Goal: Task Accomplishment & Management: Use online tool/utility

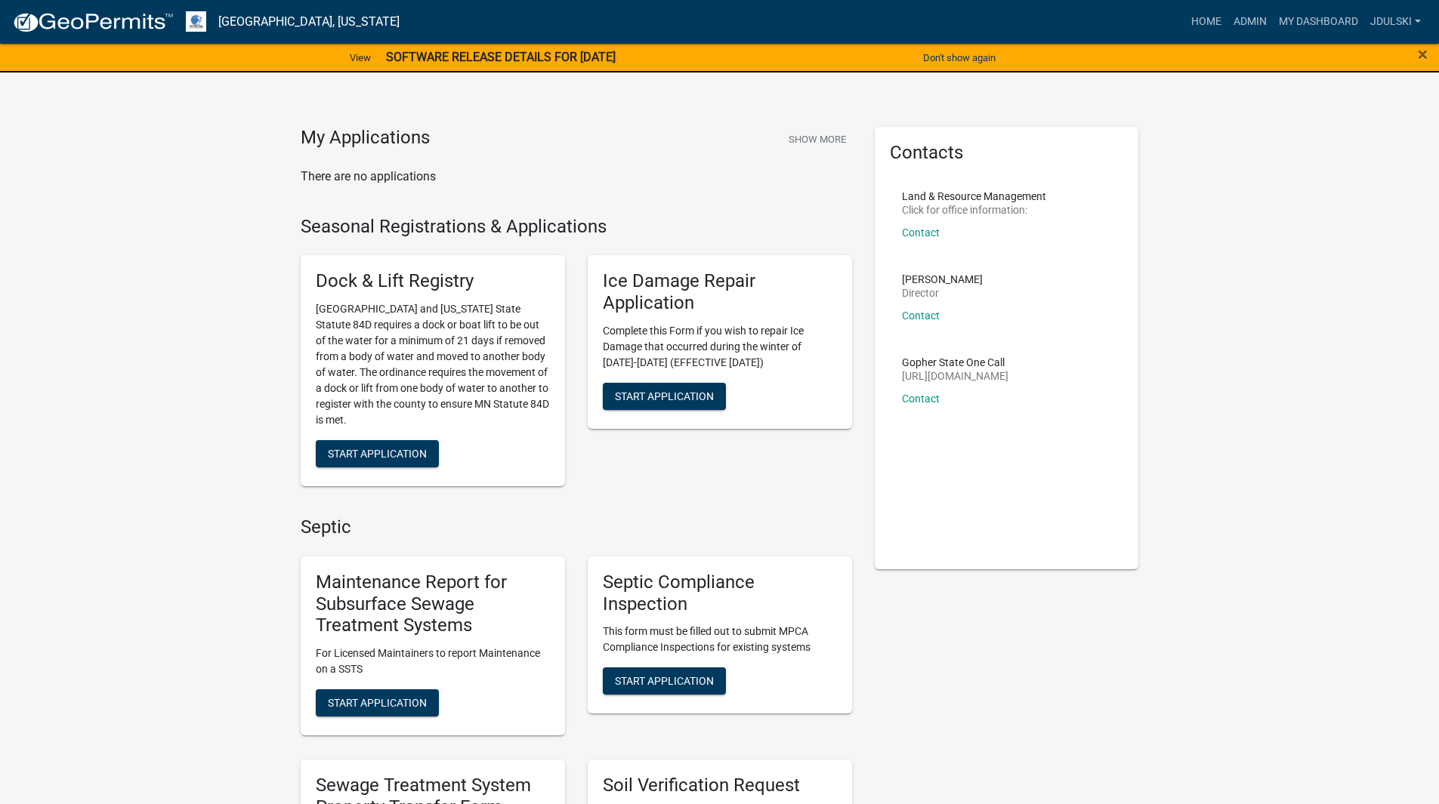
click at [458, 50] on strong "SOFTWARE RELEASE DETAILS FOR [DATE]" at bounding box center [501, 57] width 230 height 14
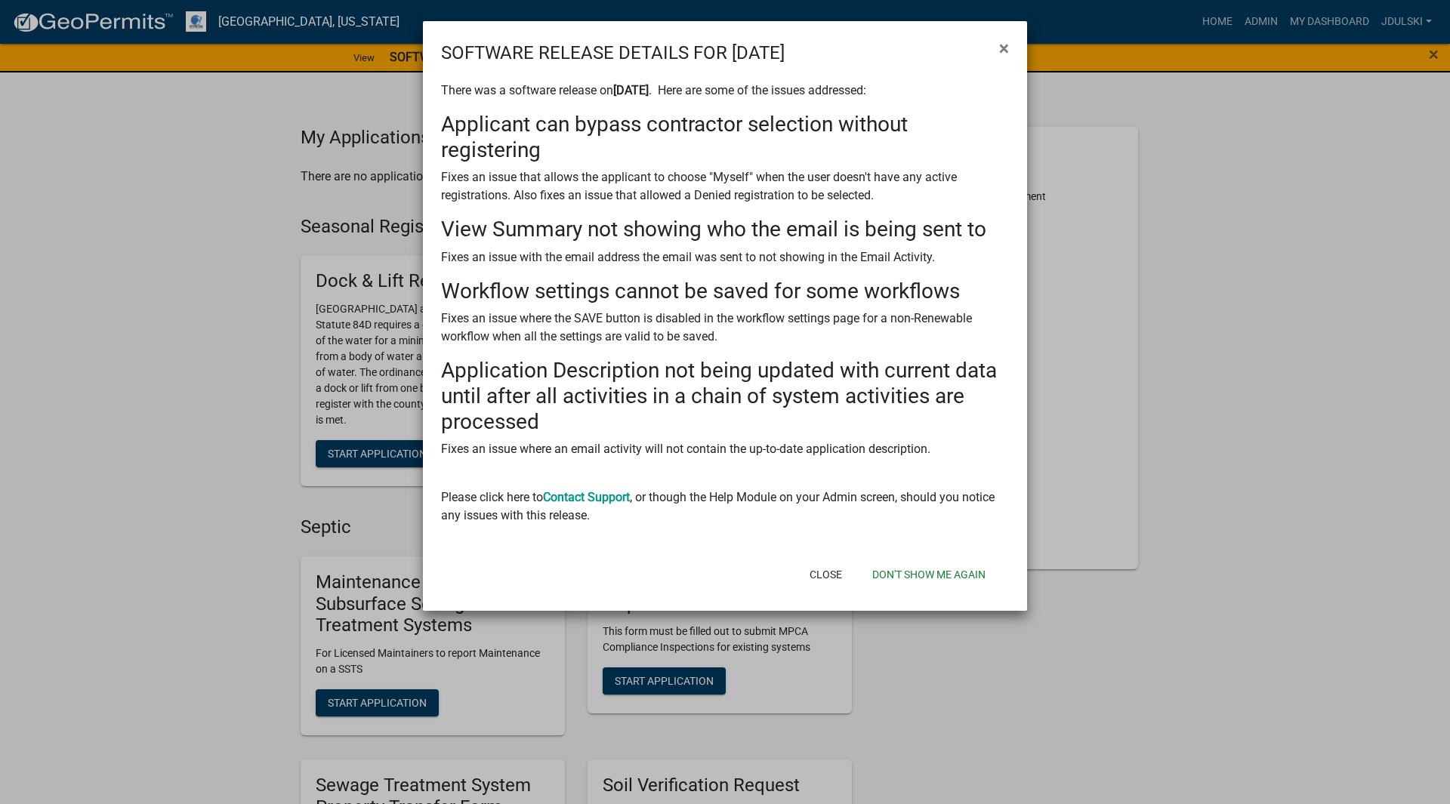
click at [1002, 44] on span "×" at bounding box center [1004, 48] width 10 height 21
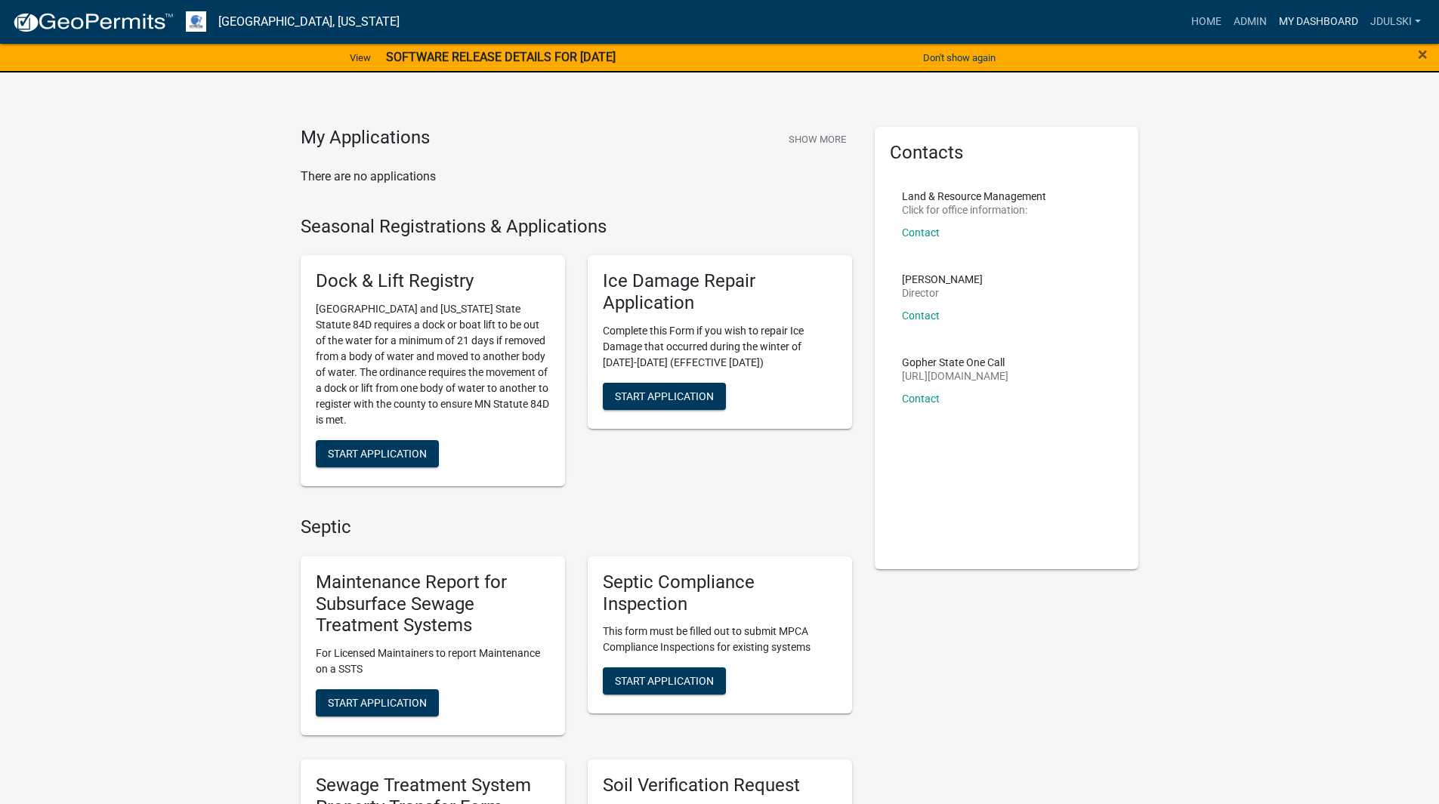
click at [1332, 17] on link "My Dashboard" at bounding box center [1318, 22] width 91 height 29
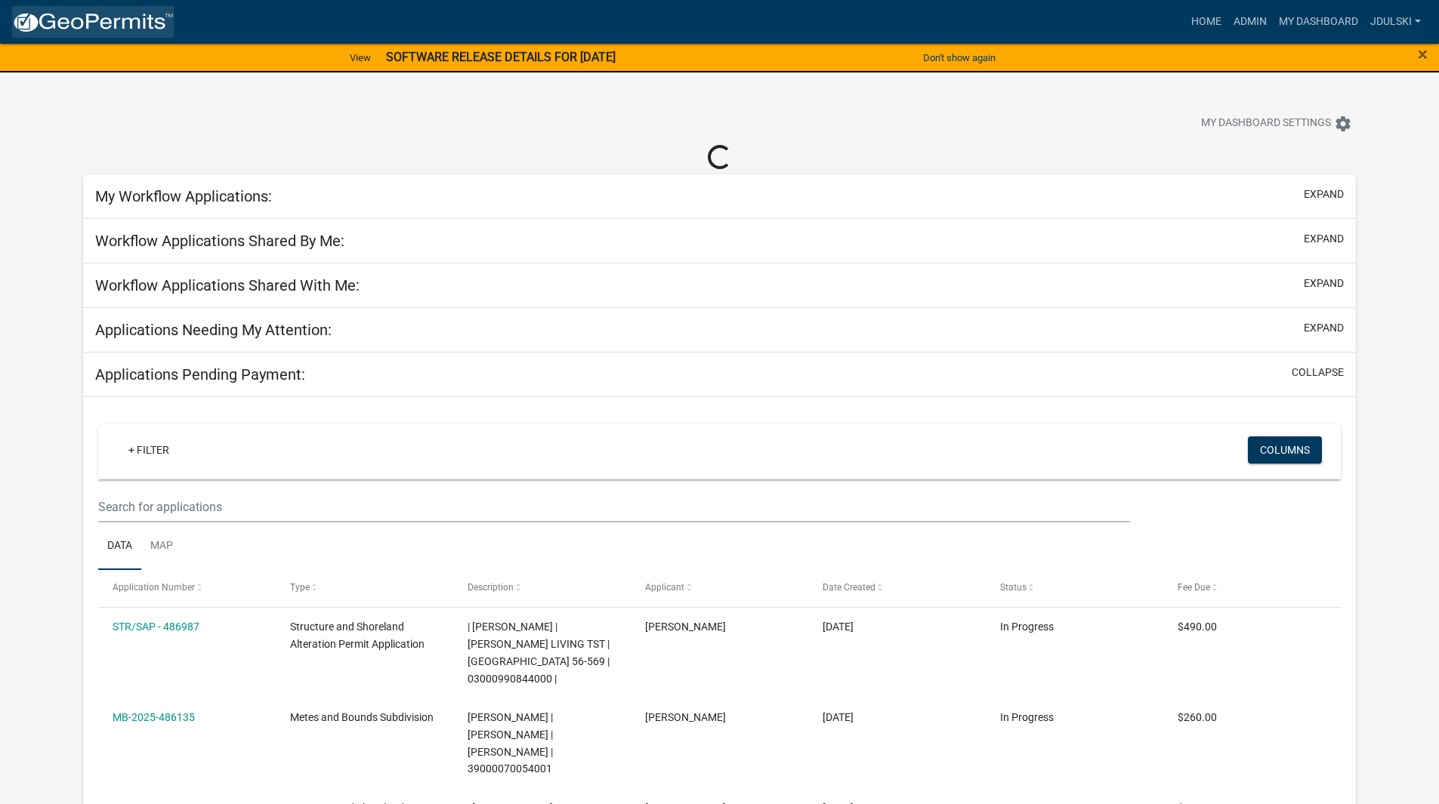
click at [87, 17] on img at bounding box center [93, 22] width 162 height 23
click at [1208, 19] on link "Home" at bounding box center [1206, 22] width 42 height 29
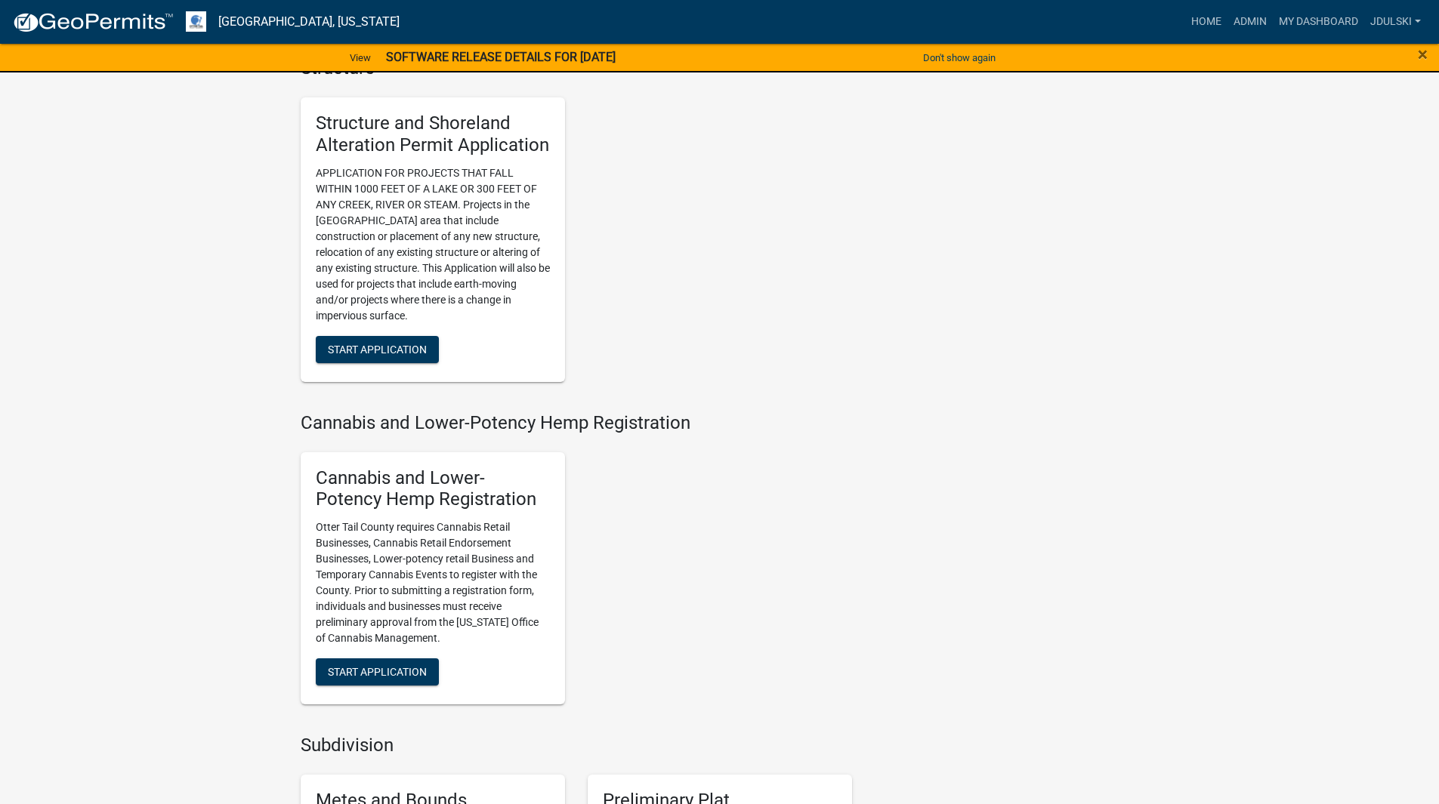
scroll to position [1133, 0]
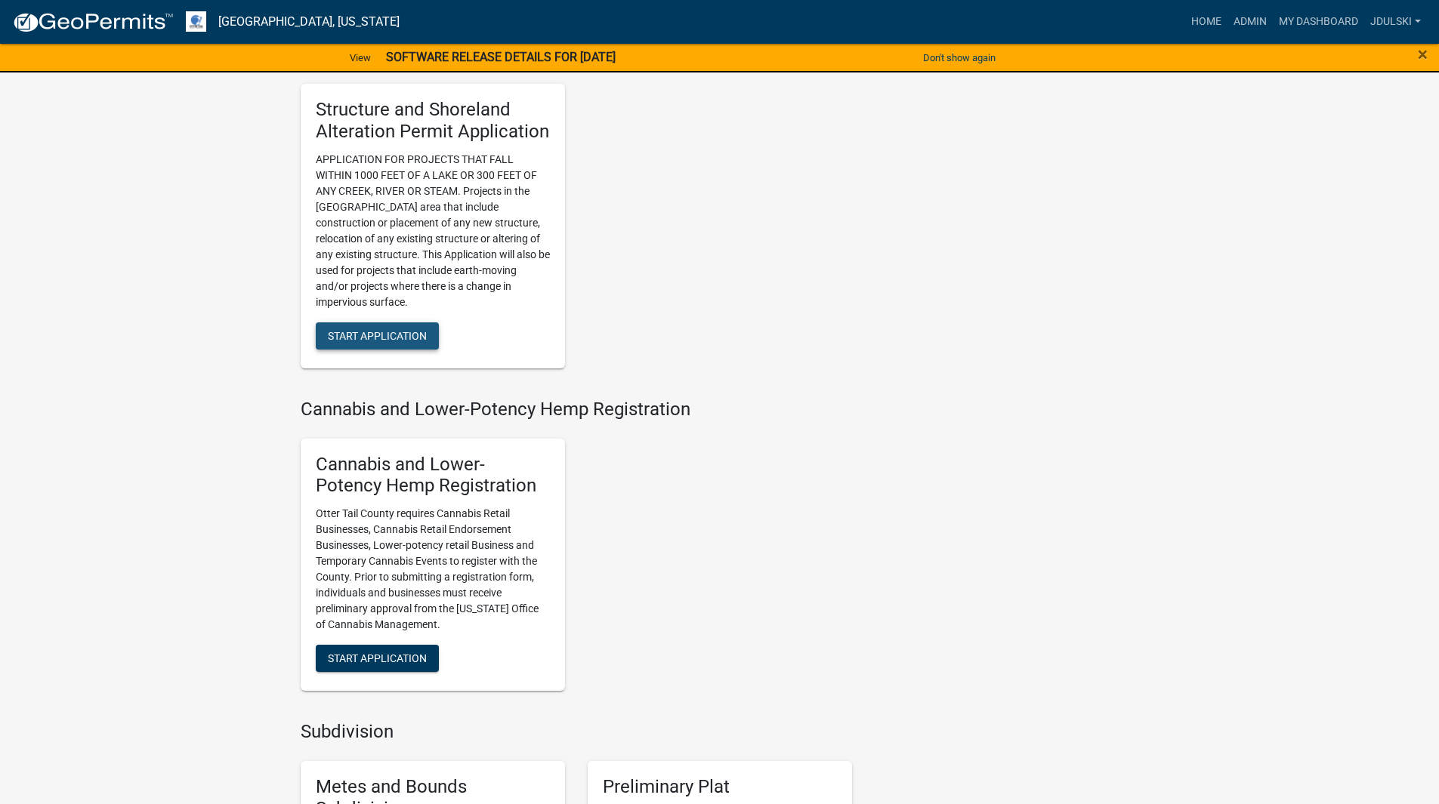
click at [384, 332] on span "Start Application" at bounding box center [377, 335] width 99 height 12
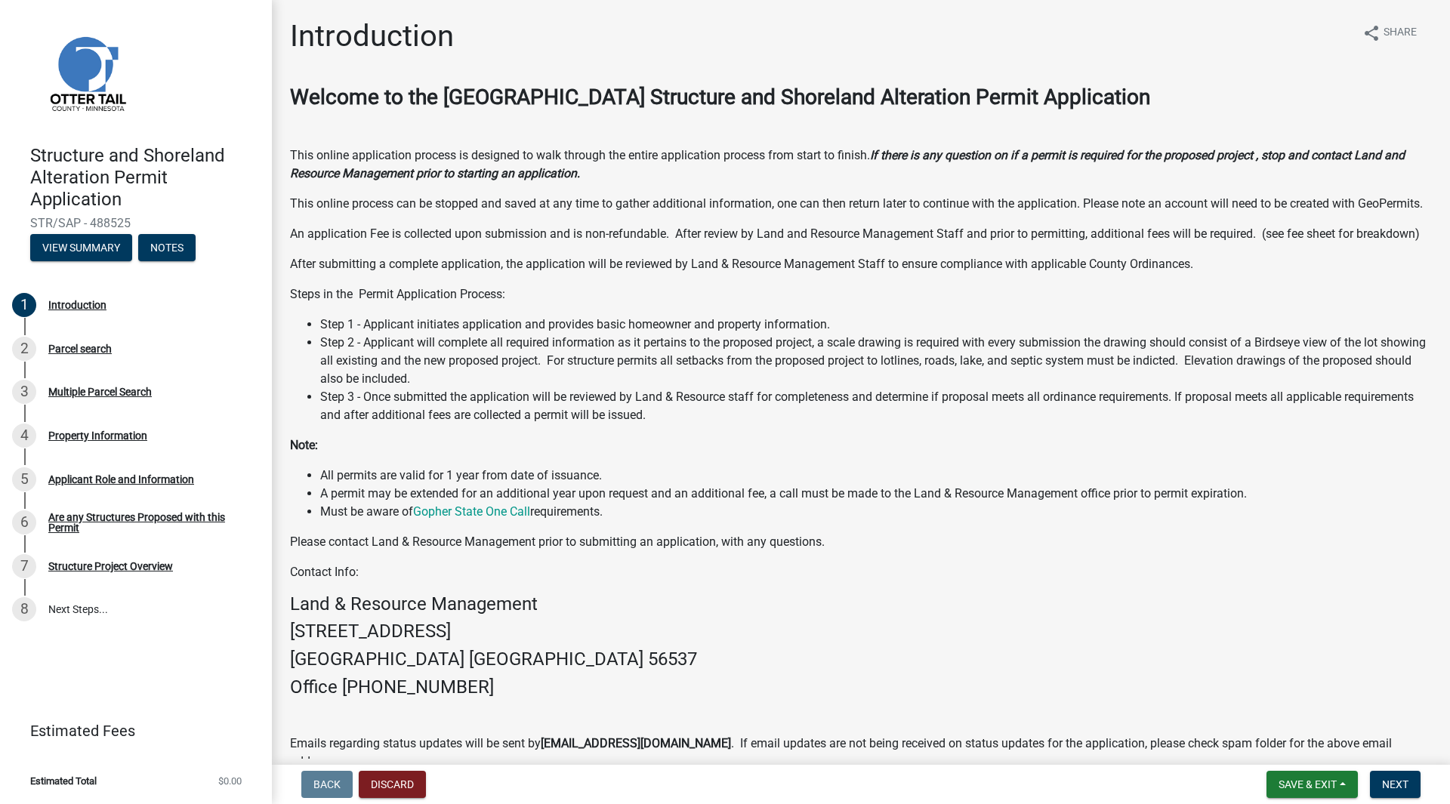
click at [93, 233] on div "Structure and Shoreland Alteration Permit Application STR/SAP - 488525 View Sum…" at bounding box center [136, 199] width 248 height 132
click at [86, 241] on button "View Summary" at bounding box center [81, 247] width 102 height 27
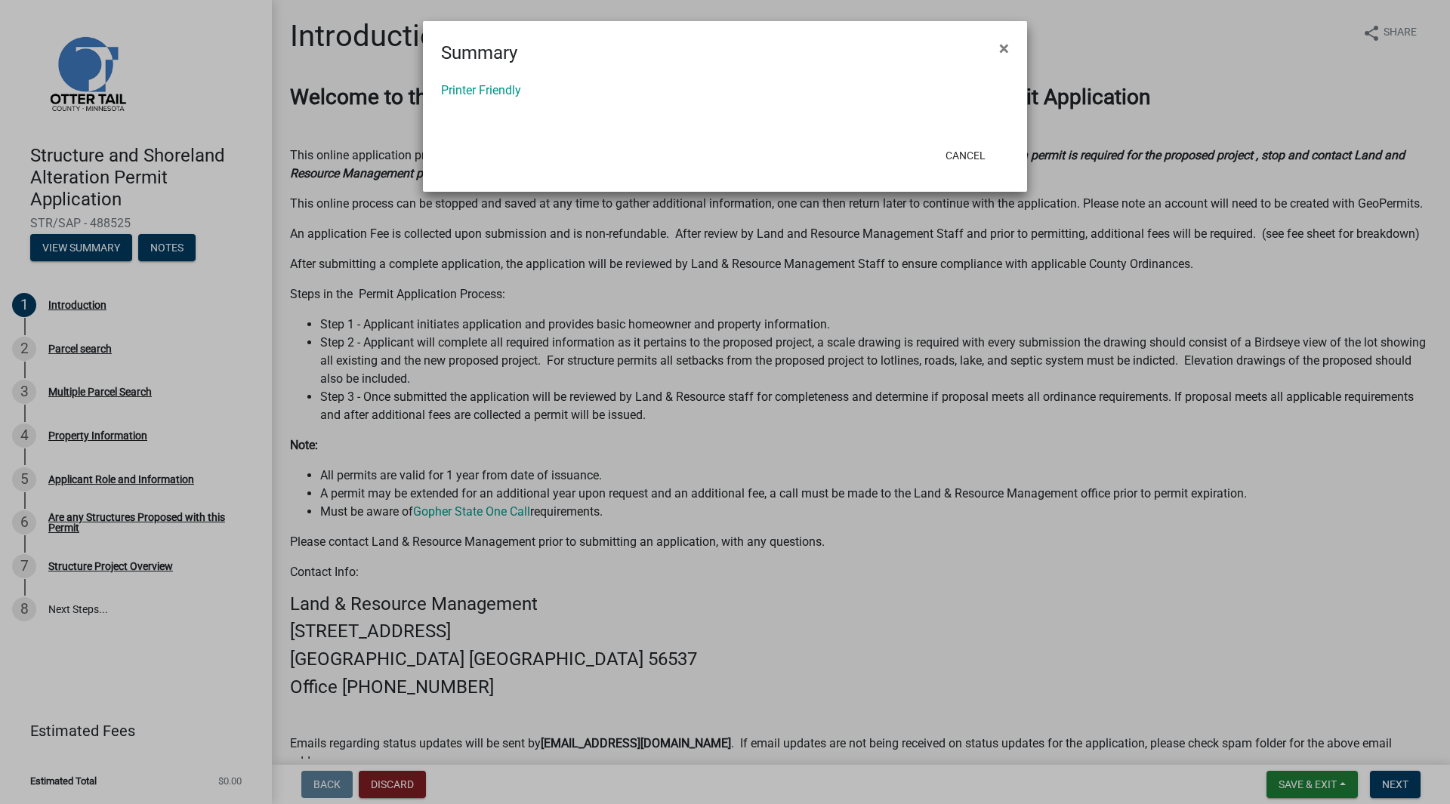
click at [1005, 45] on span "×" at bounding box center [1004, 48] width 10 height 21
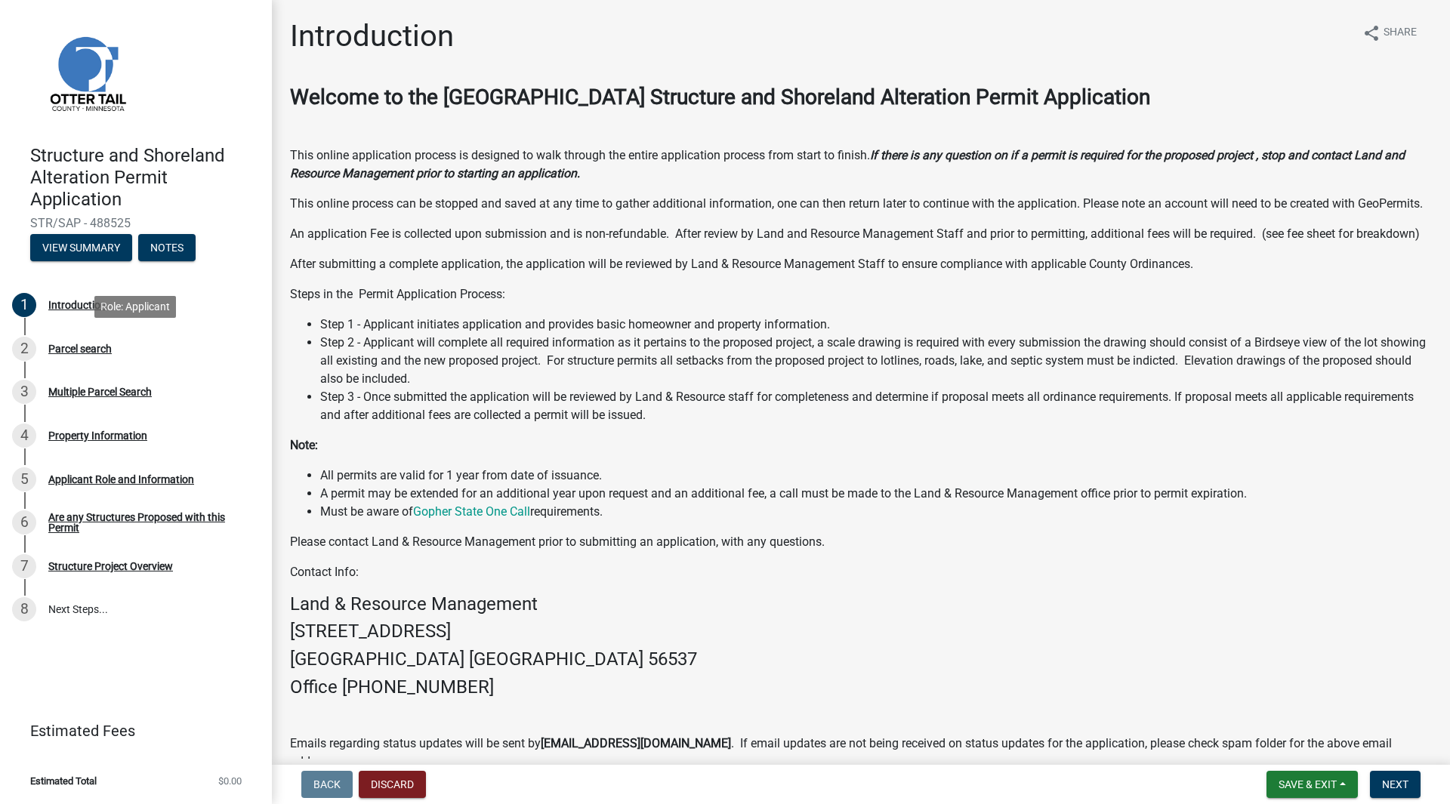
click at [79, 350] on div "Parcel search" at bounding box center [79, 349] width 63 height 11
click at [83, 348] on div "Parcel search" at bounding box center [79, 349] width 63 height 11
click at [83, 344] on div "Parcel search" at bounding box center [79, 349] width 63 height 11
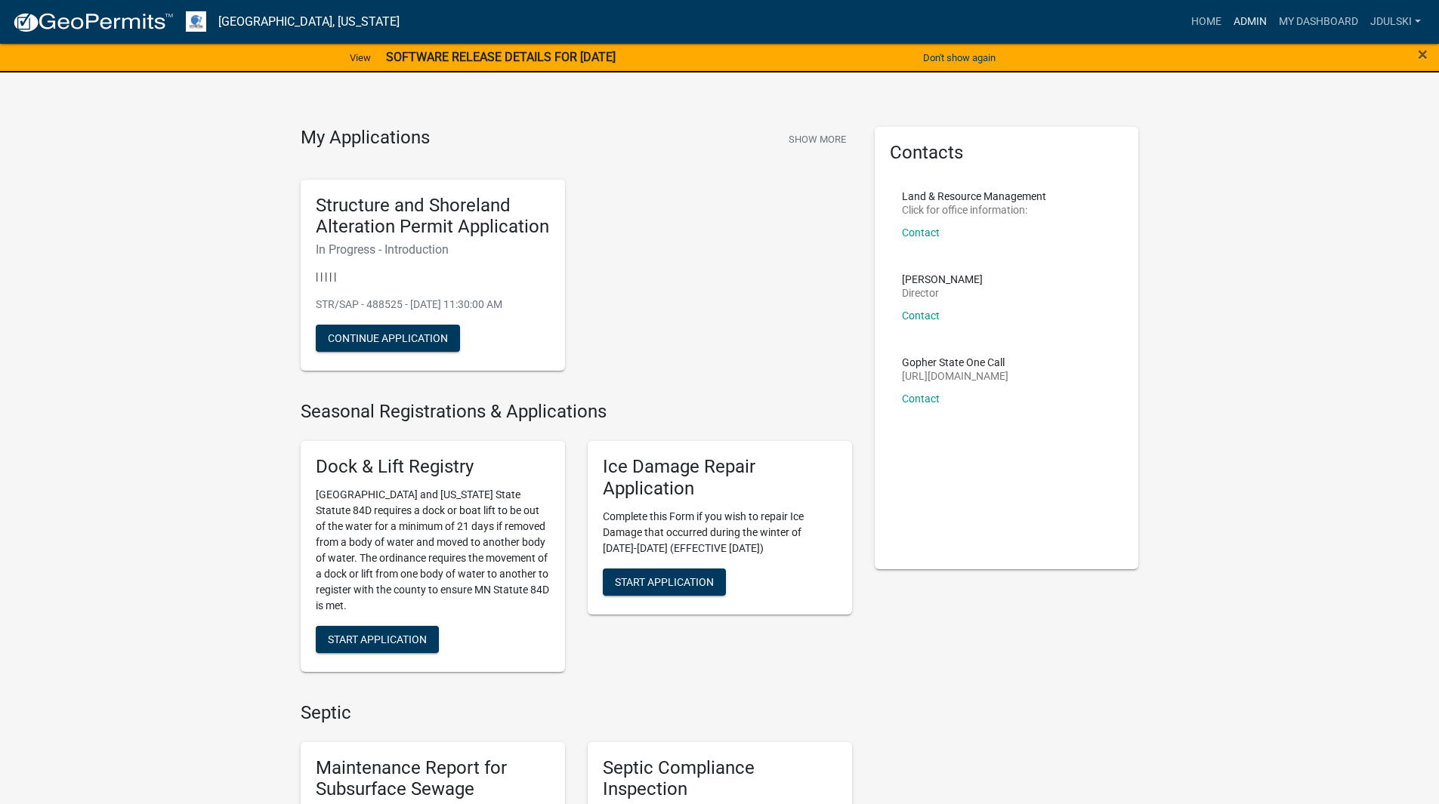
click at [1256, 22] on link "Admin" at bounding box center [1249, 22] width 45 height 29
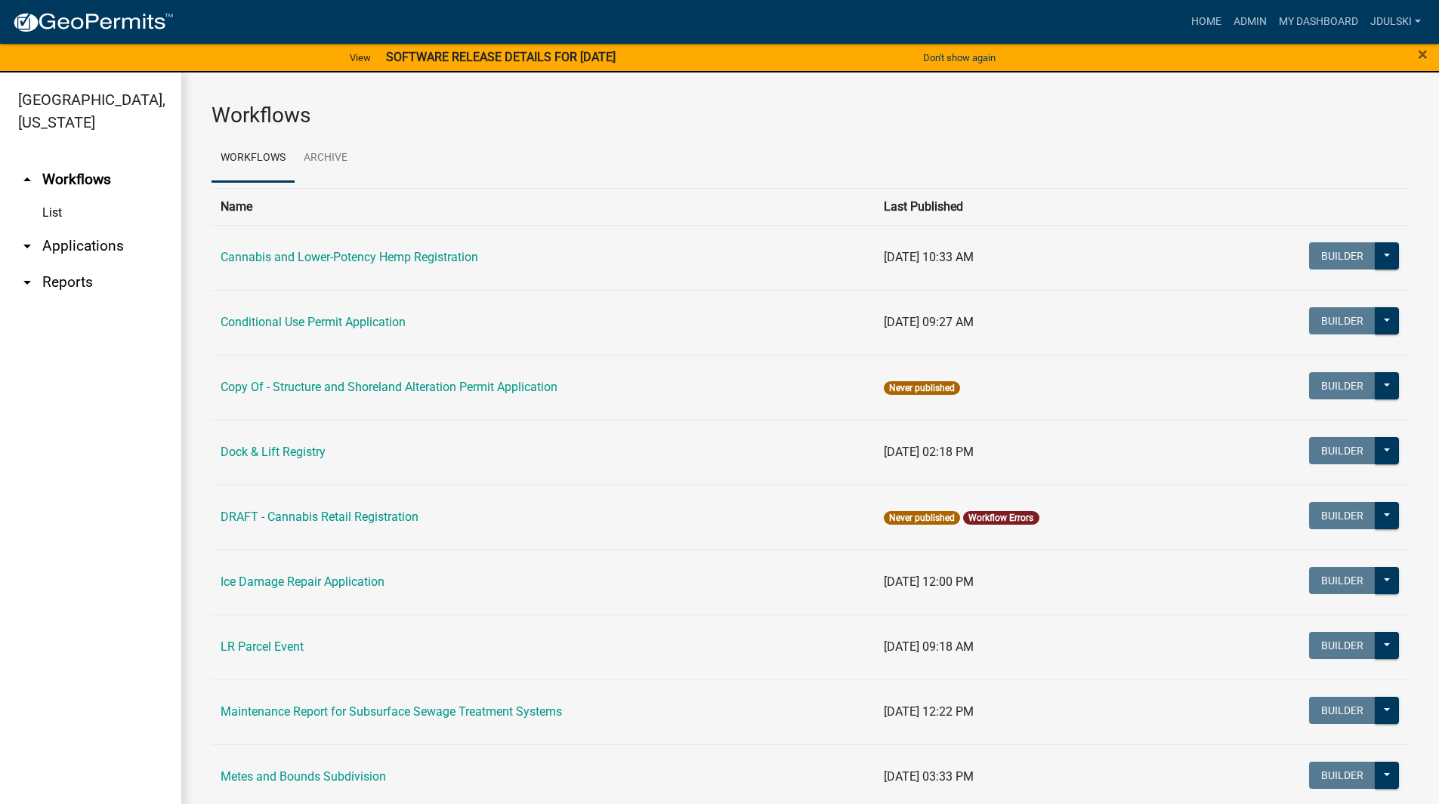
click at [71, 282] on link "arrow_drop_down Reports" at bounding box center [90, 282] width 181 height 36
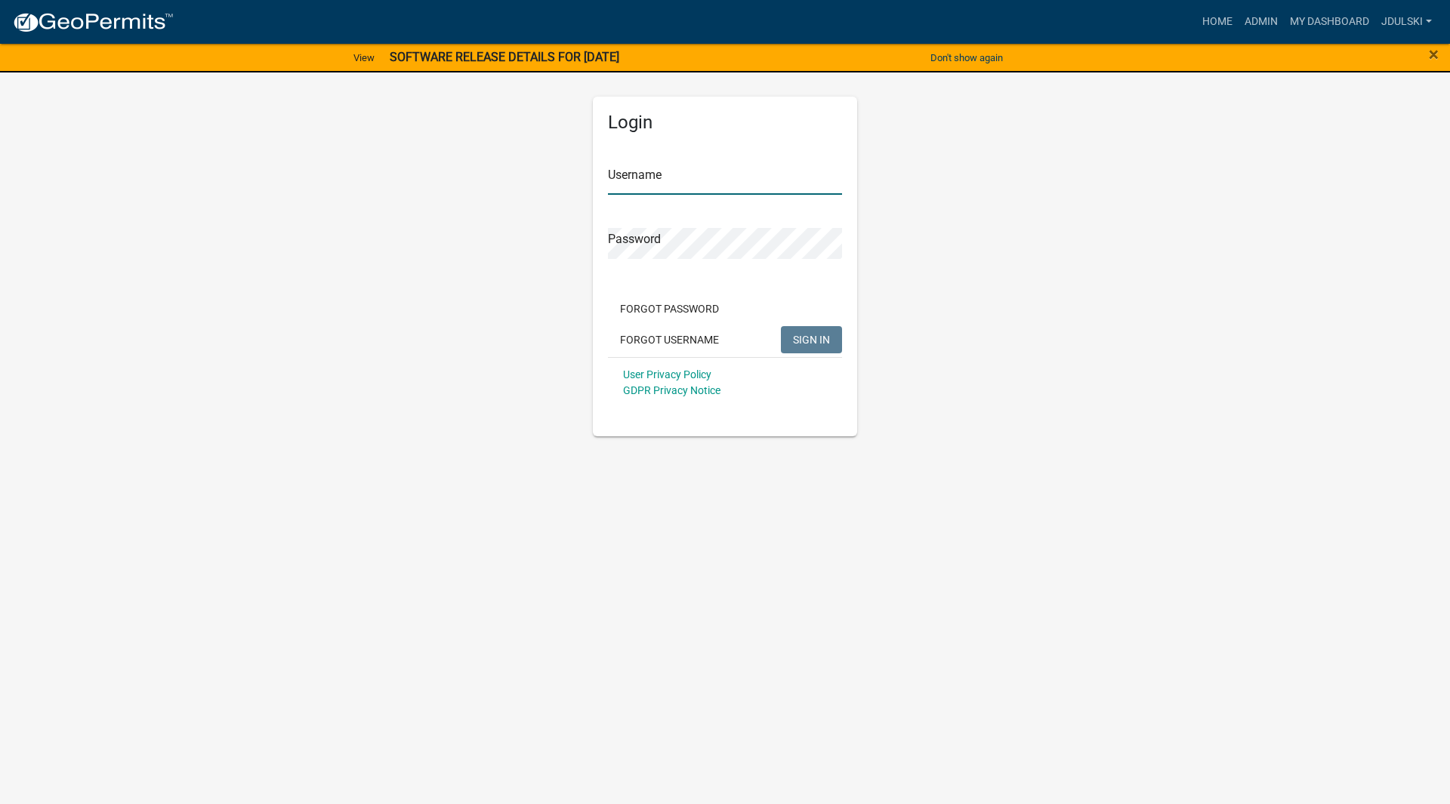
type input "jdulski"
click at [820, 343] on span "SIGN IN" at bounding box center [811, 339] width 37 height 12
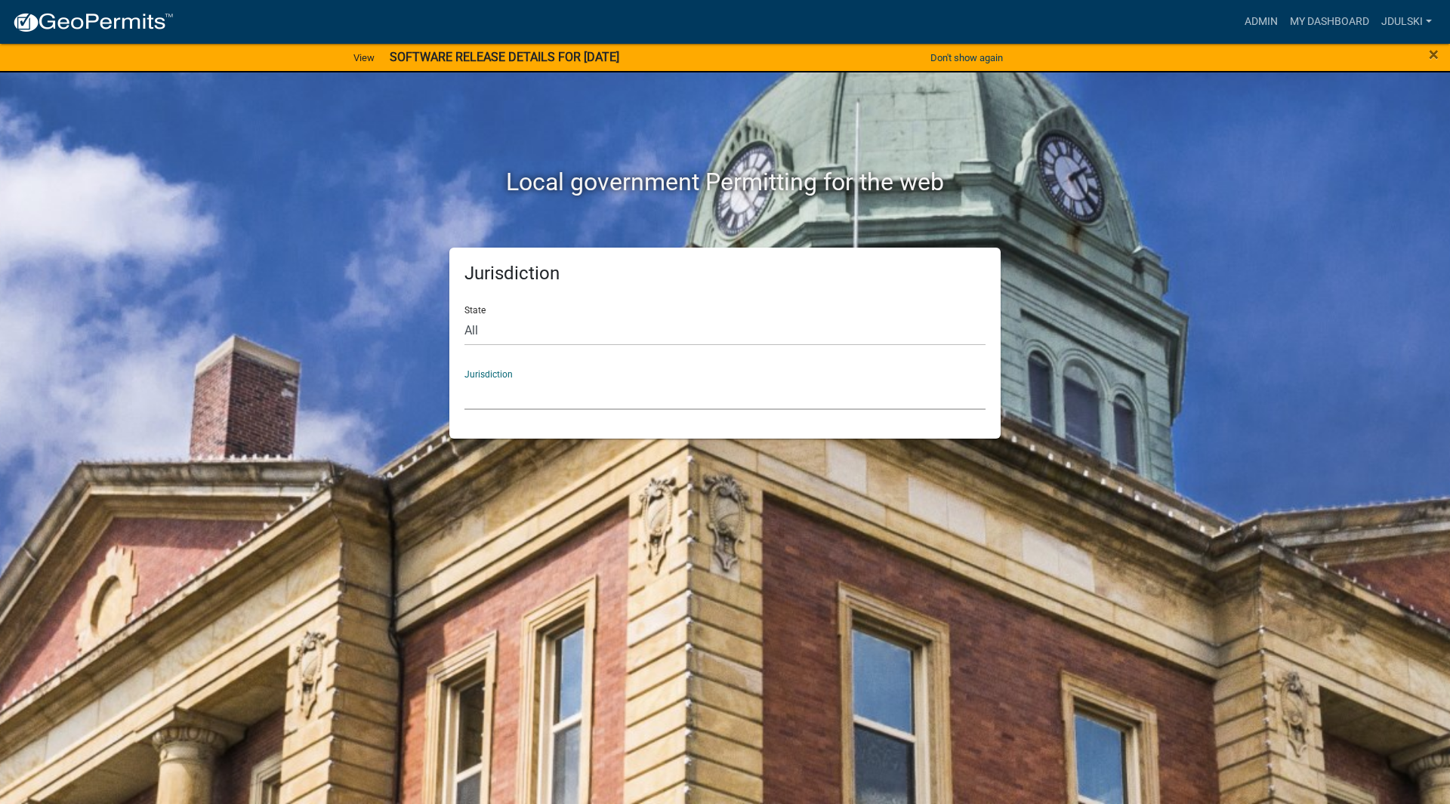
click at [859, 384] on select "[GEOGRAPHIC_DATA], [US_STATE] [GEOGRAPHIC_DATA], [US_STATE][PERSON_NAME][GEOGRA…" at bounding box center [725, 394] width 521 height 31
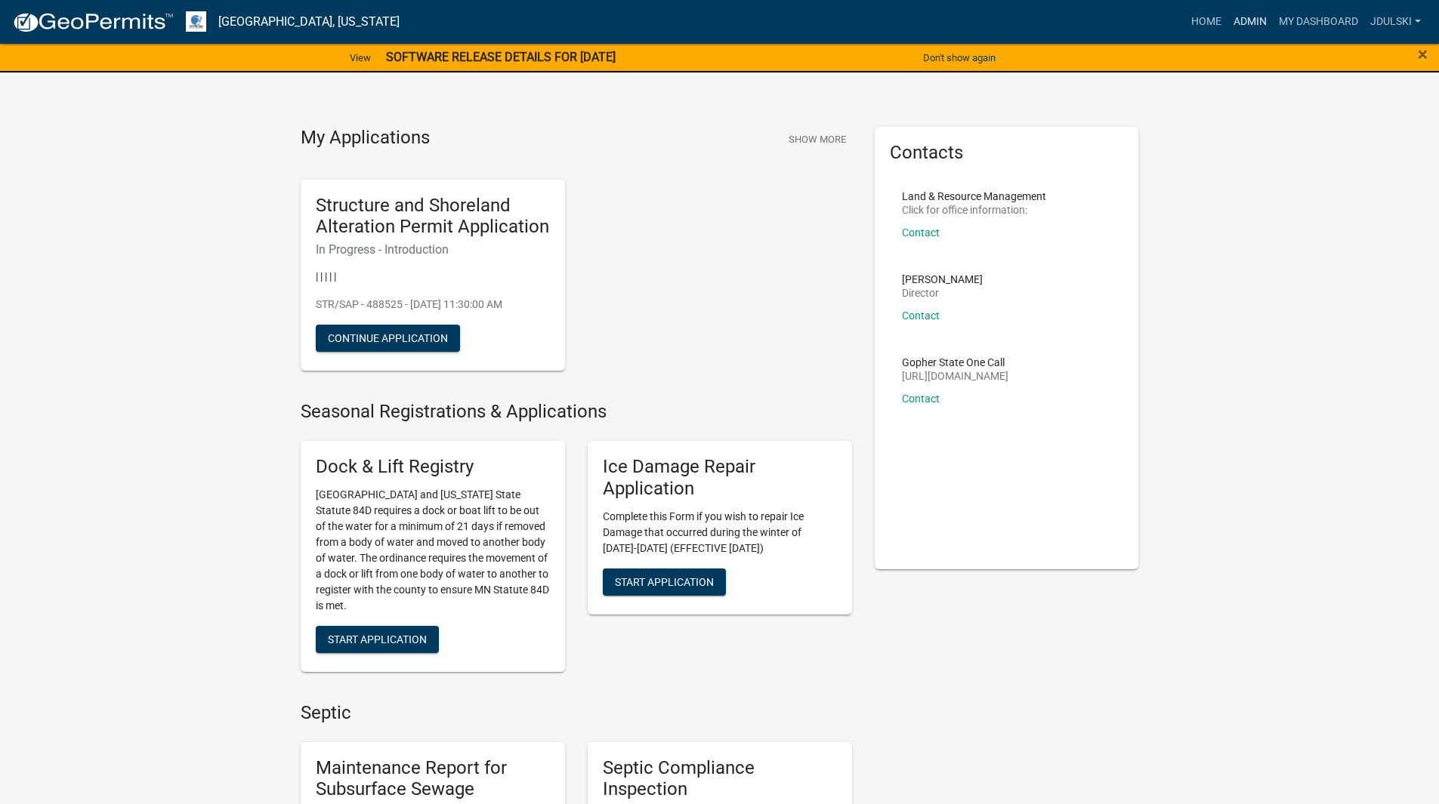
click at [1252, 16] on link "Admin" at bounding box center [1249, 22] width 45 height 29
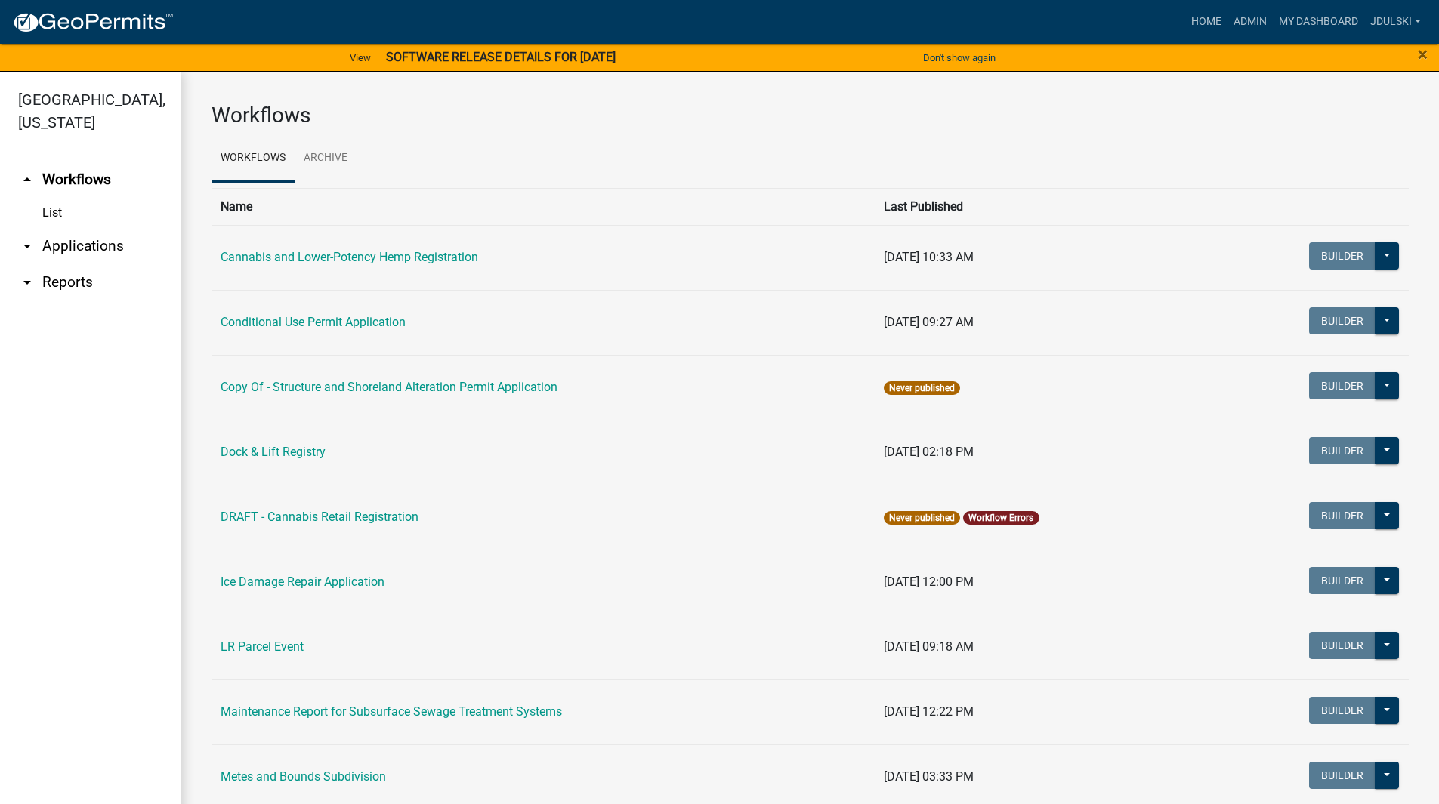
click at [74, 187] on link "arrow_drop_up Workflows" at bounding box center [90, 180] width 181 height 36
click at [48, 211] on link "List" at bounding box center [90, 213] width 181 height 30
click at [1315, 20] on link "My Dashboard" at bounding box center [1318, 22] width 91 height 29
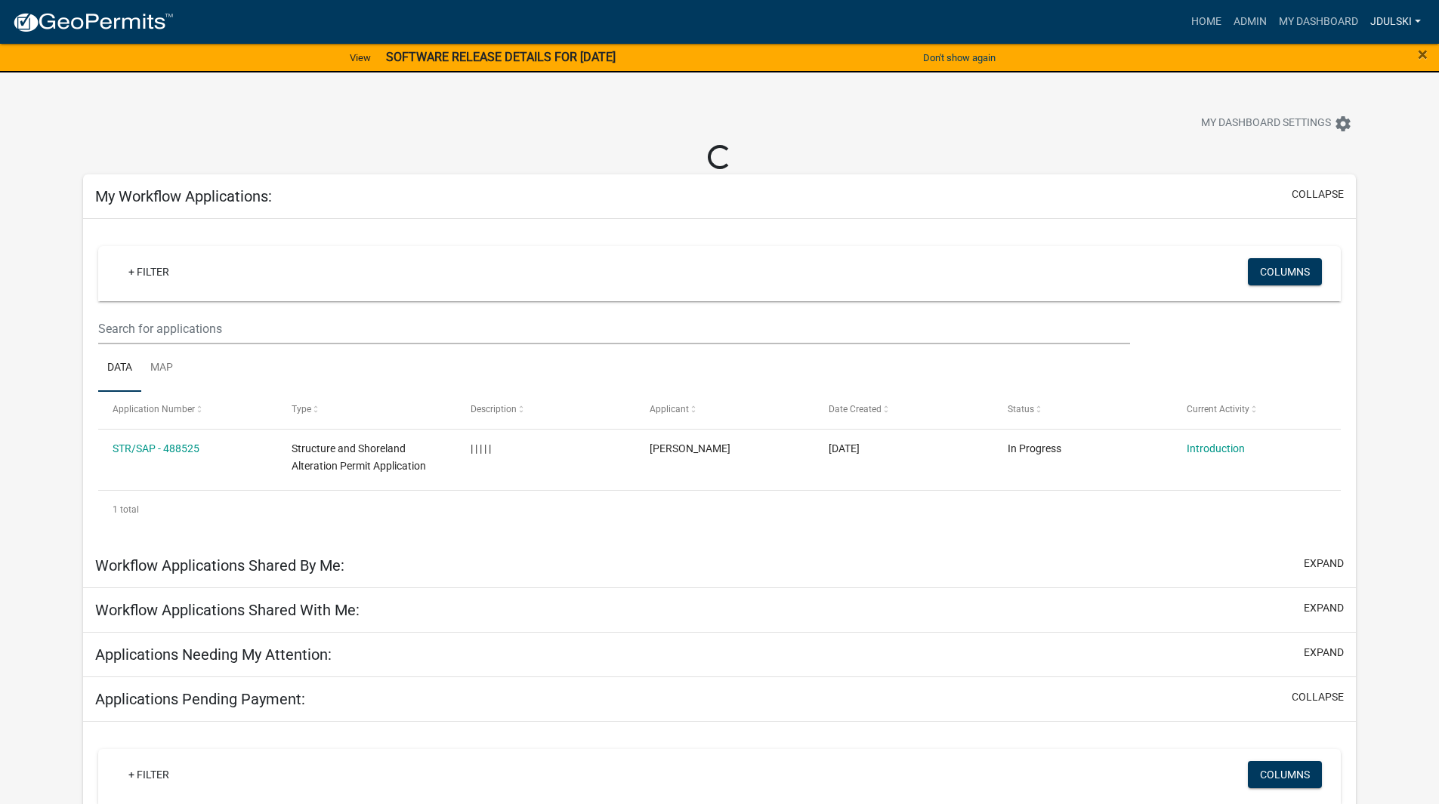
click at [1400, 17] on link "jdulski" at bounding box center [1395, 22] width 63 height 29
click at [131, 262] on link "+ Filter" at bounding box center [148, 271] width 65 height 27
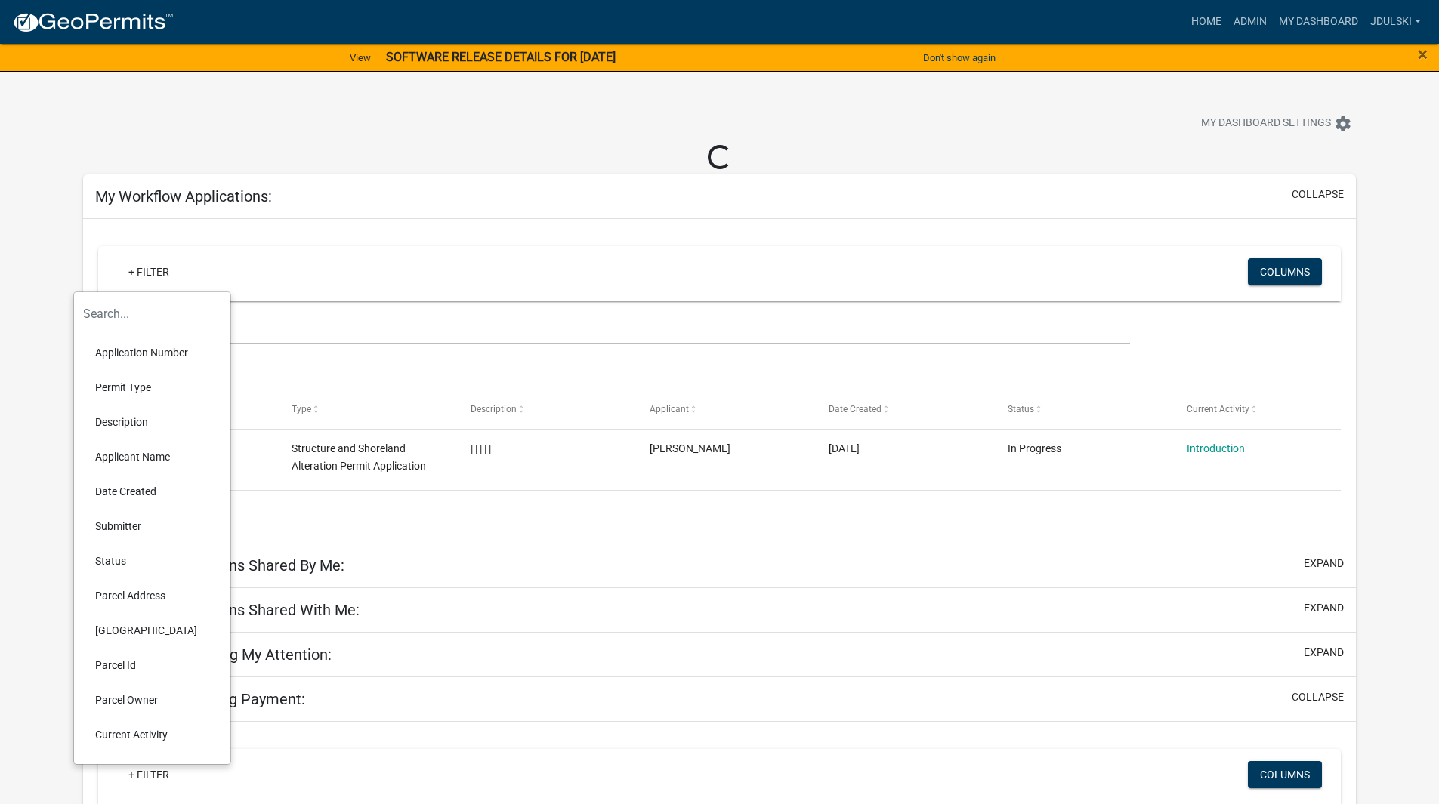
click at [551, 231] on div "+ Filter Columns Data Map Application Number Type Description Applicant Date Cr…" at bounding box center [719, 381] width 1273 height 325
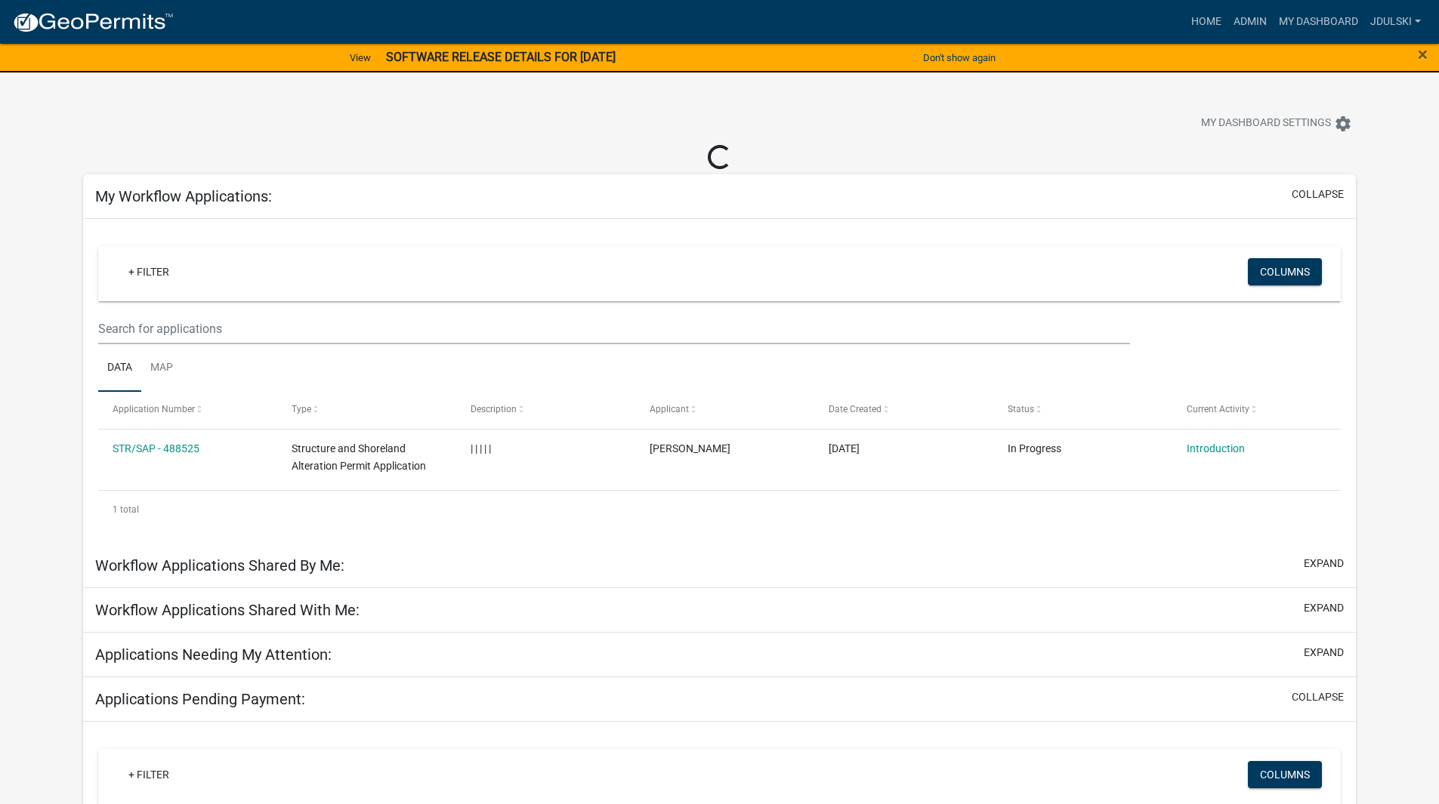
click at [1025, 115] on div "My Dashboard Settings settings" at bounding box center [1096, 125] width 539 height 33
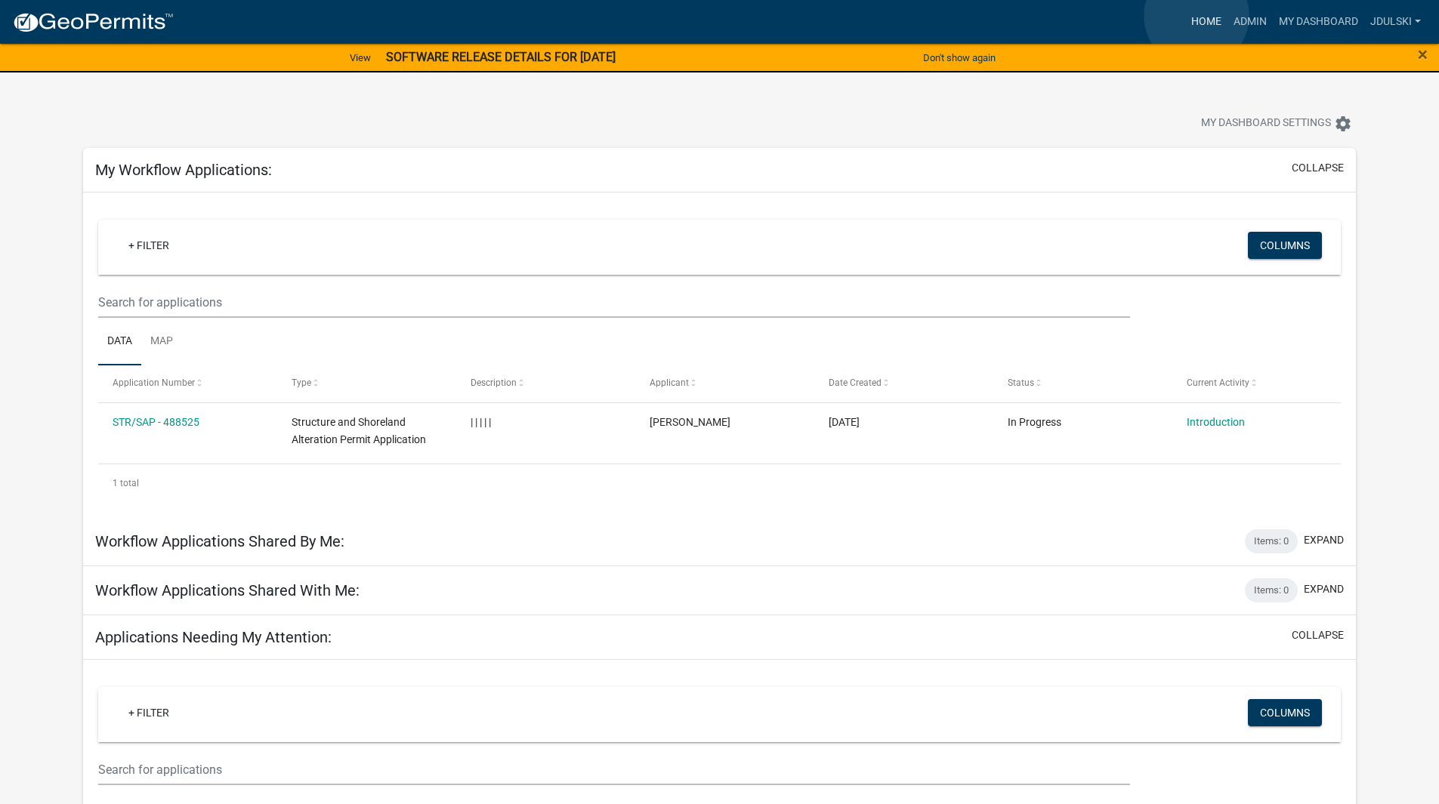
click at [1197, 16] on link "Home" at bounding box center [1206, 22] width 42 height 29
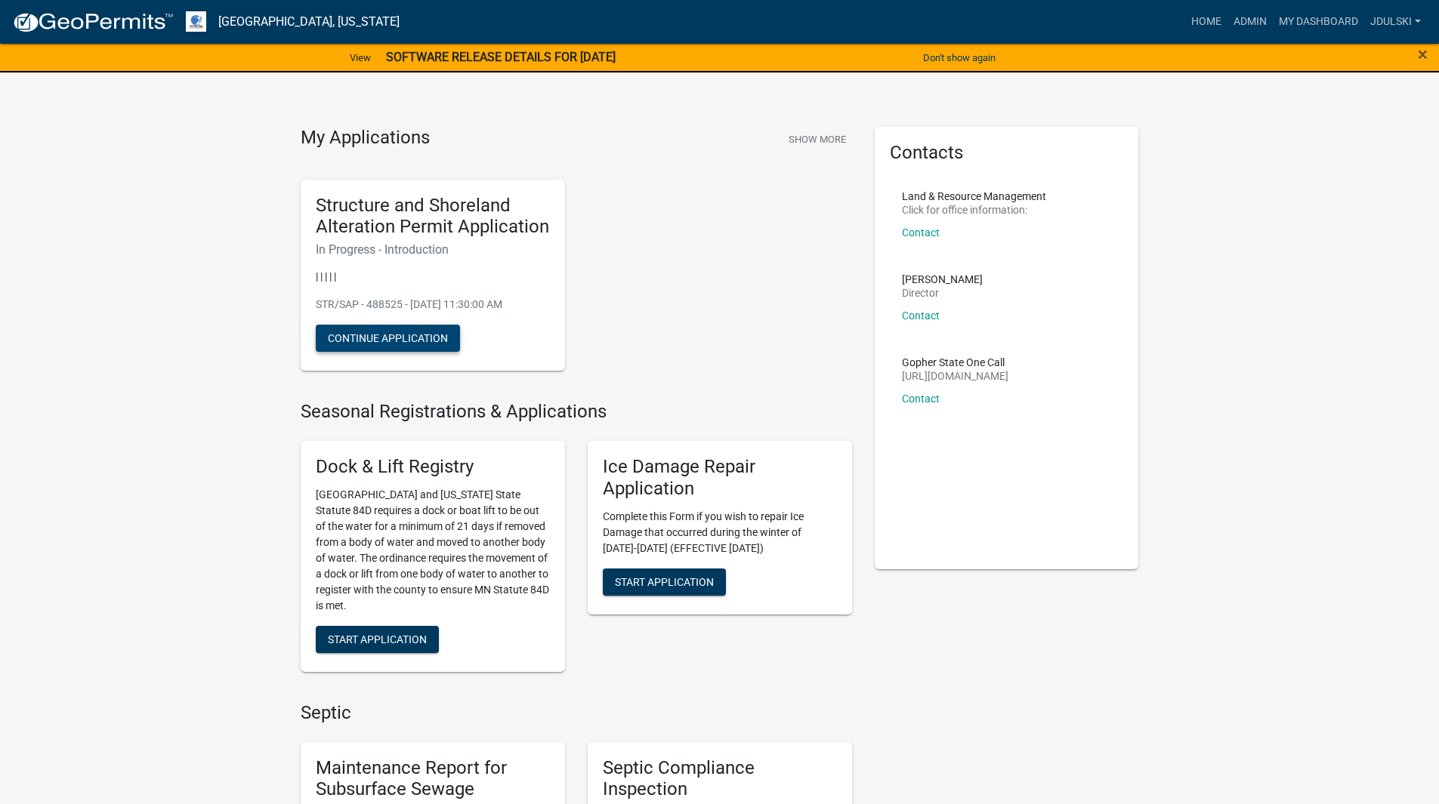
click at [373, 337] on button "Continue Application" at bounding box center [388, 338] width 144 height 27
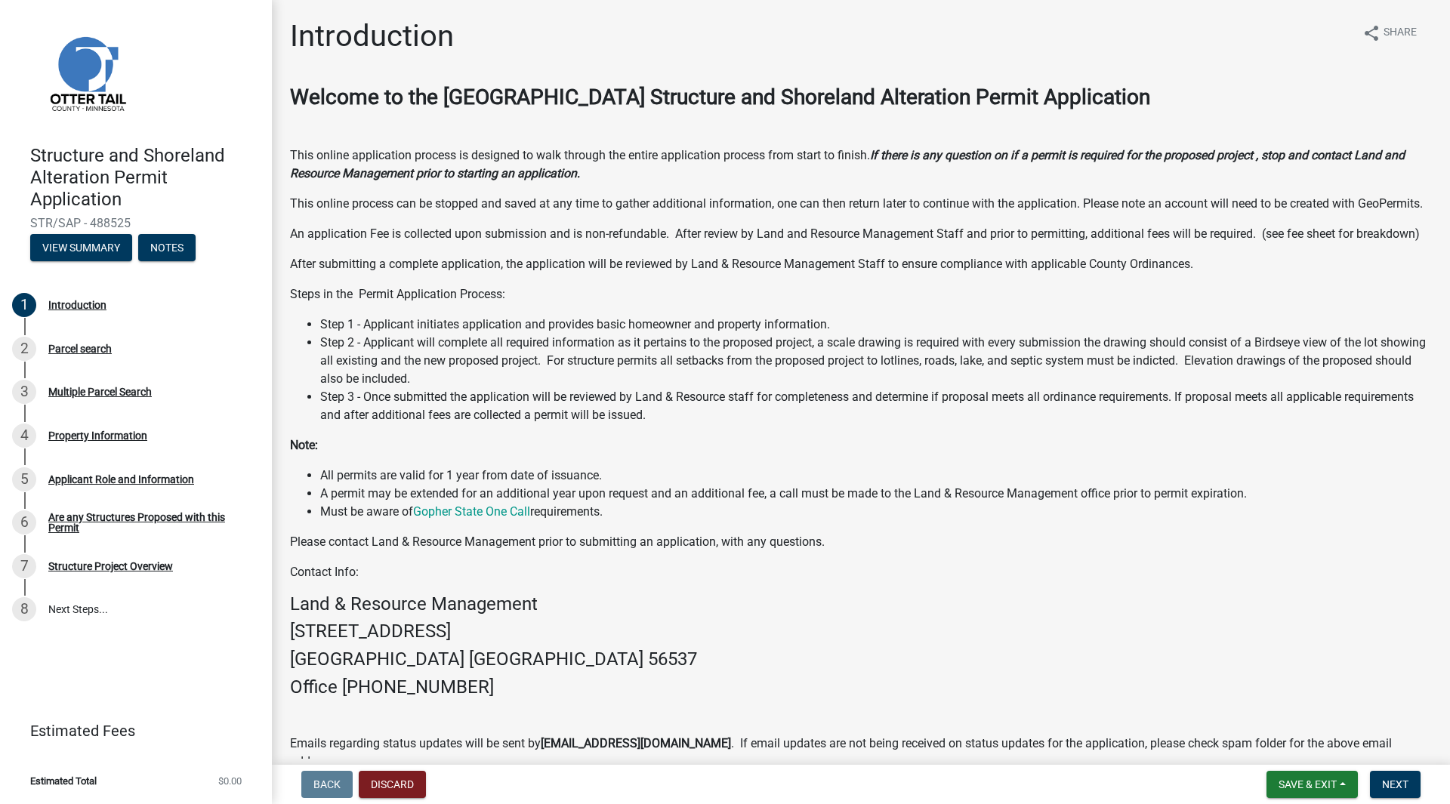
click at [184, 97] on link at bounding box center [130, 72] width 236 height 121
click at [20, 91] on link at bounding box center [130, 72] width 236 height 121
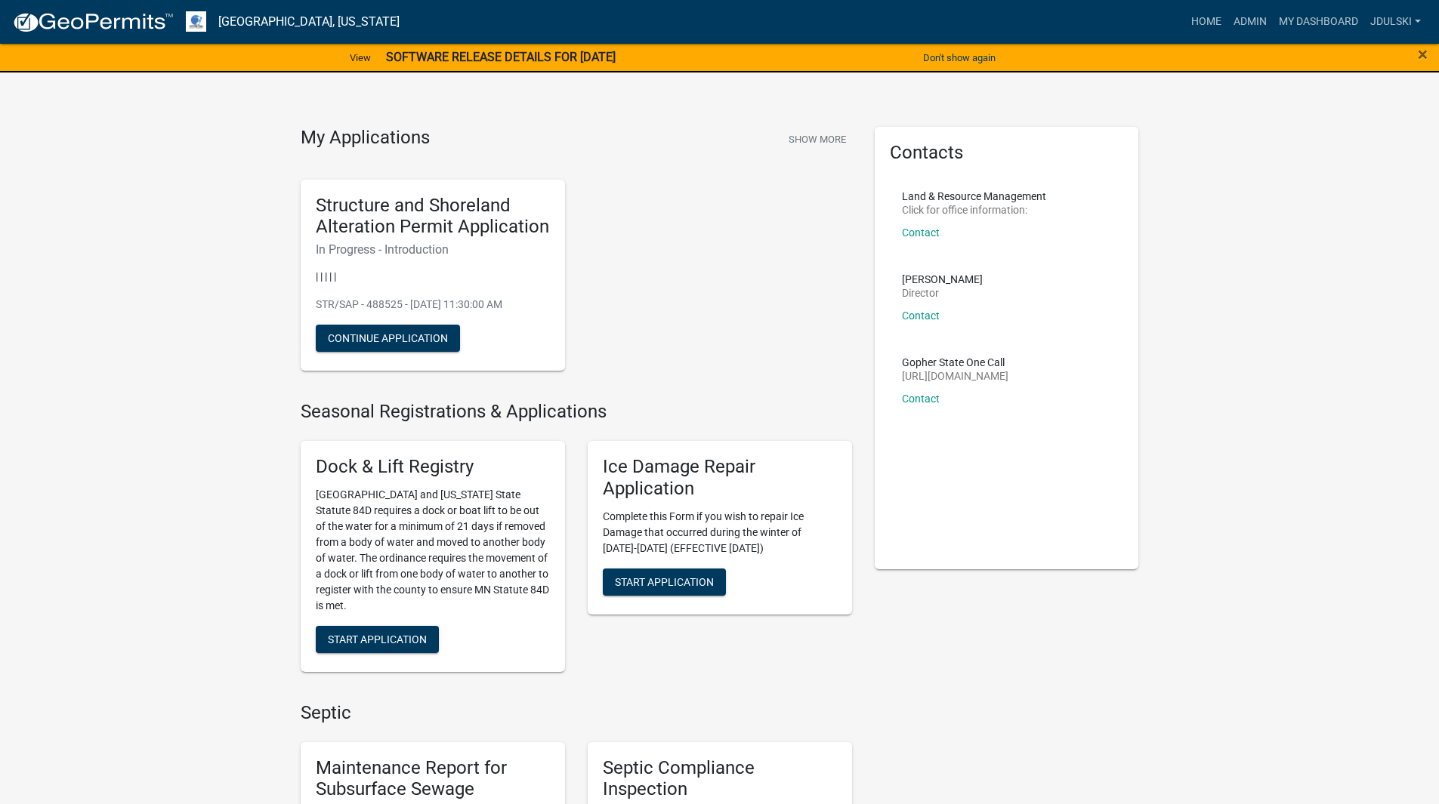
click at [1246, 22] on link "Admin" at bounding box center [1249, 22] width 45 height 29
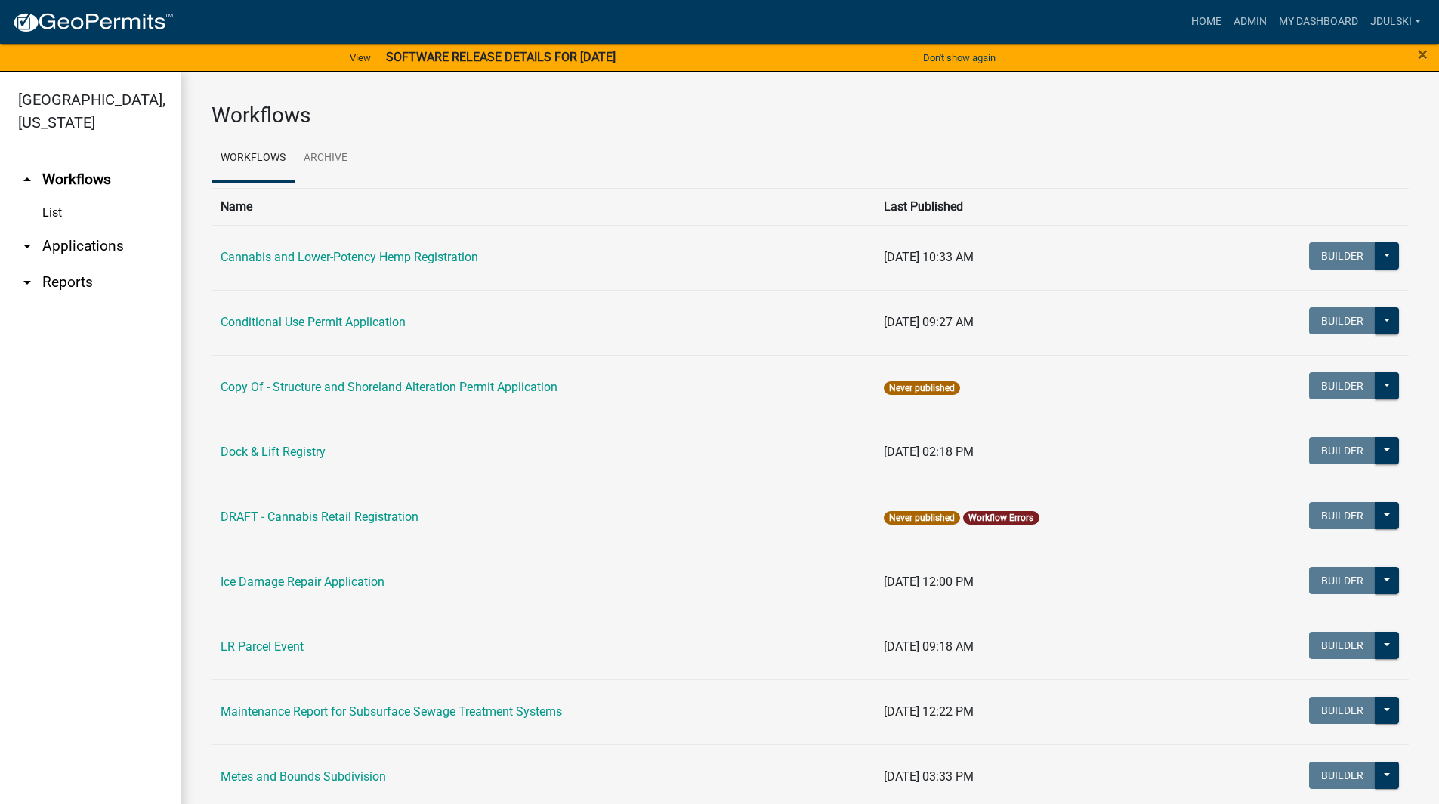
click at [91, 245] on link "arrow_drop_down Applications" at bounding box center [90, 246] width 181 height 36
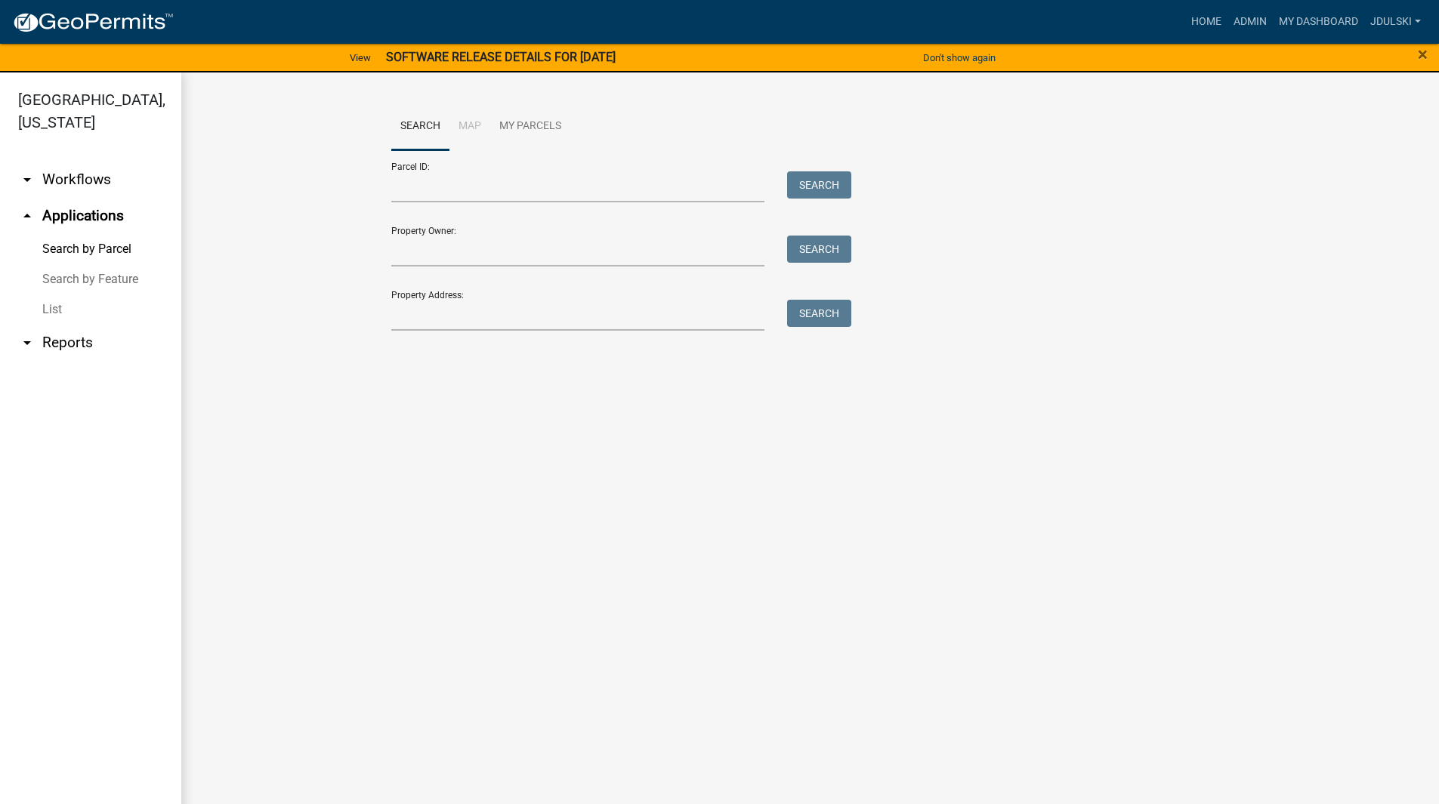
click at [63, 215] on link "arrow_drop_up Applications" at bounding box center [90, 216] width 181 height 36
click at [1249, 21] on link "Admin" at bounding box center [1249, 22] width 45 height 29
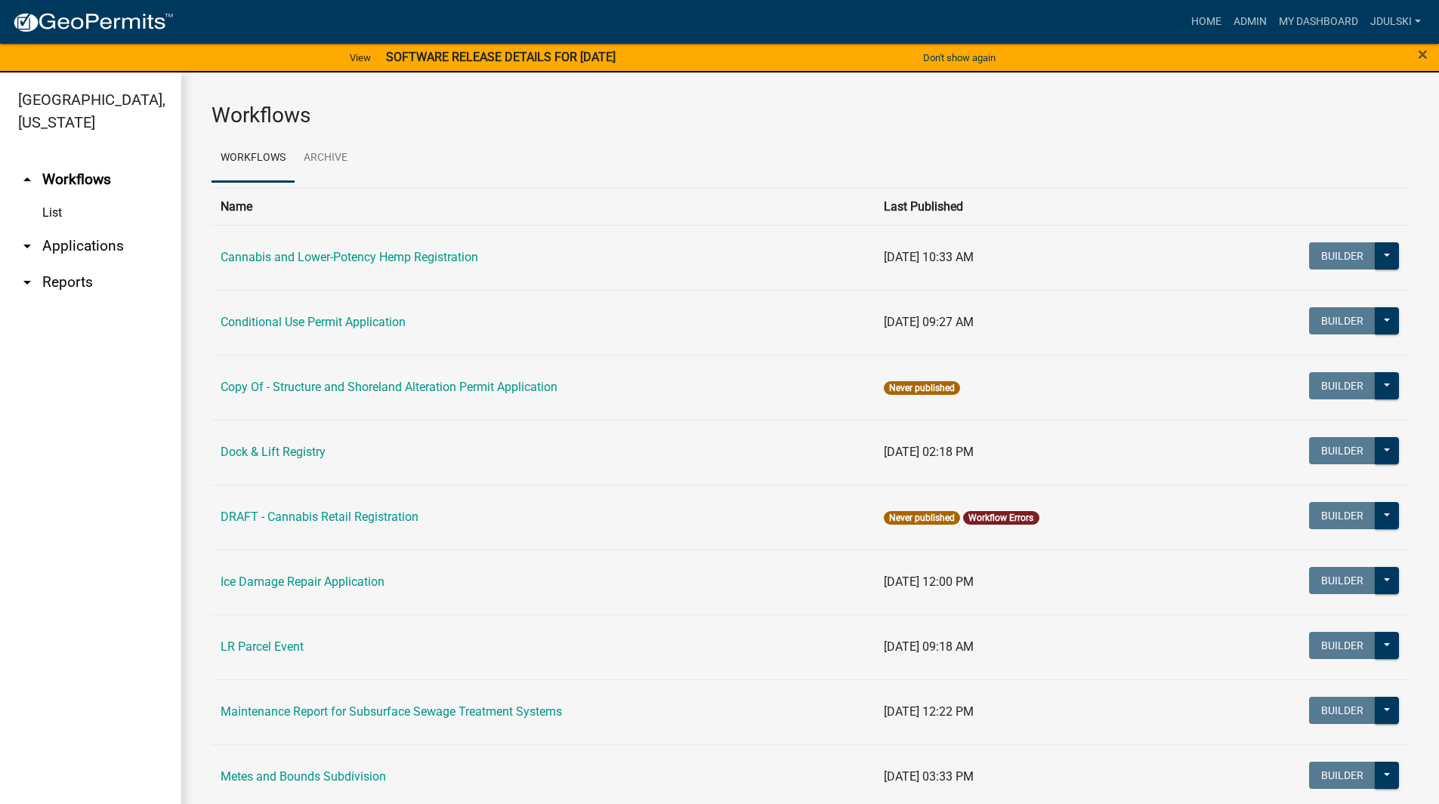
click at [58, 249] on link "arrow_drop_down Applications" at bounding box center [90, 246] width 181 height 36
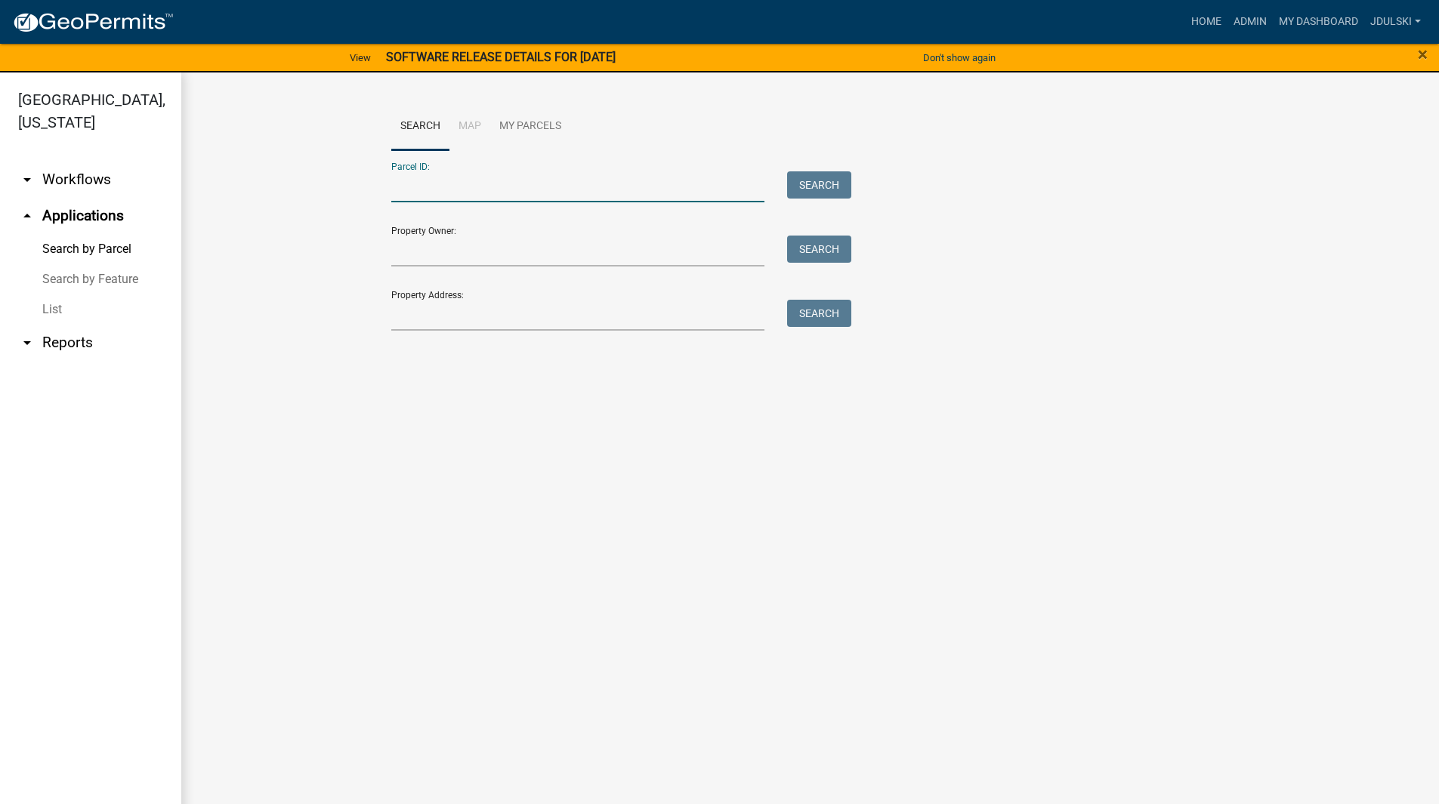
drag, startPoint x: 449, startPoint y: 189, endPoint x: 451, endPoint y: 199, distance: 9.9
click at [449, 189] on input "Parcel ID:" at bounding box center [578, 186] width 374 height 31
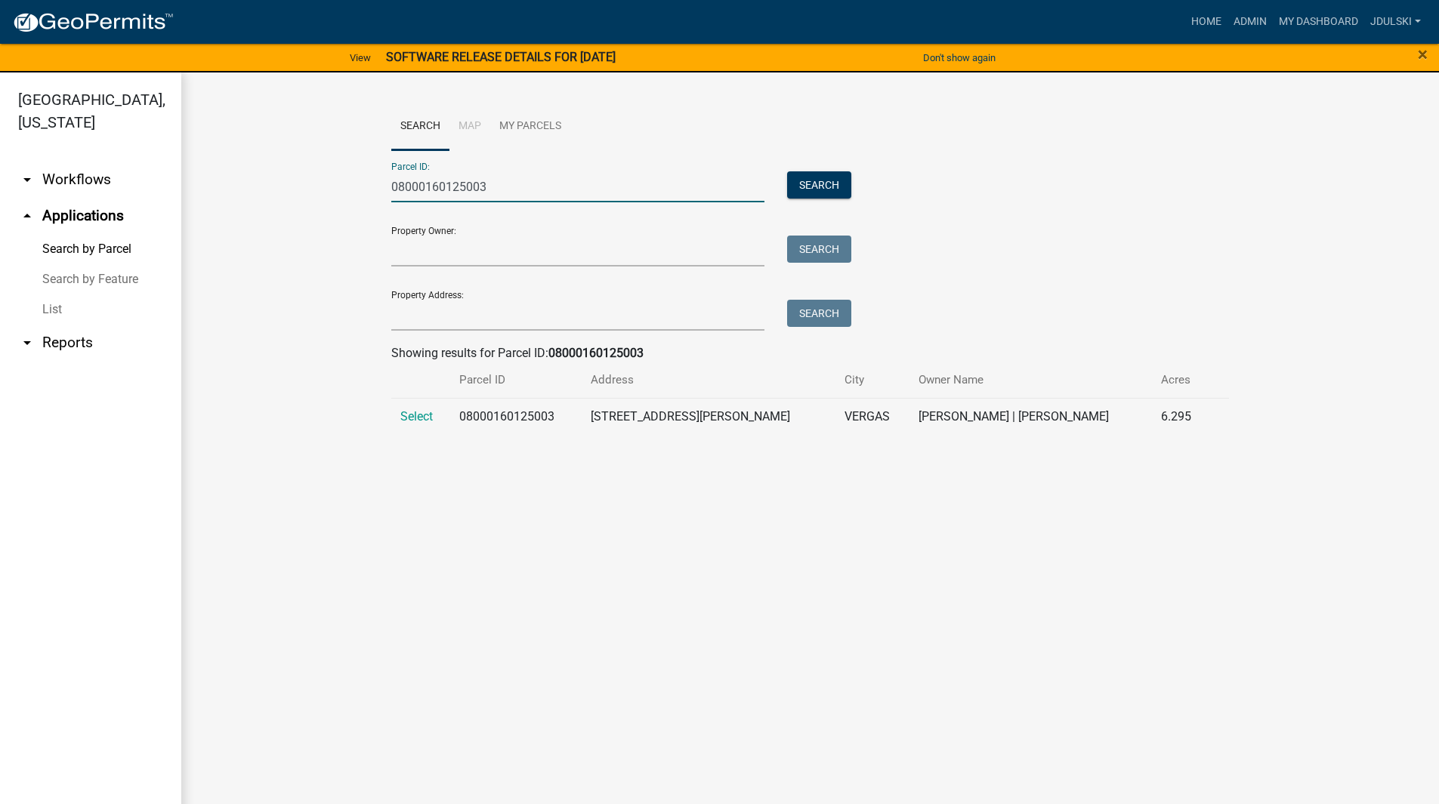
type input "08000160125003"
click at [411, 419] on span "Select" at bounding box center [416, 416] width 32 height 14
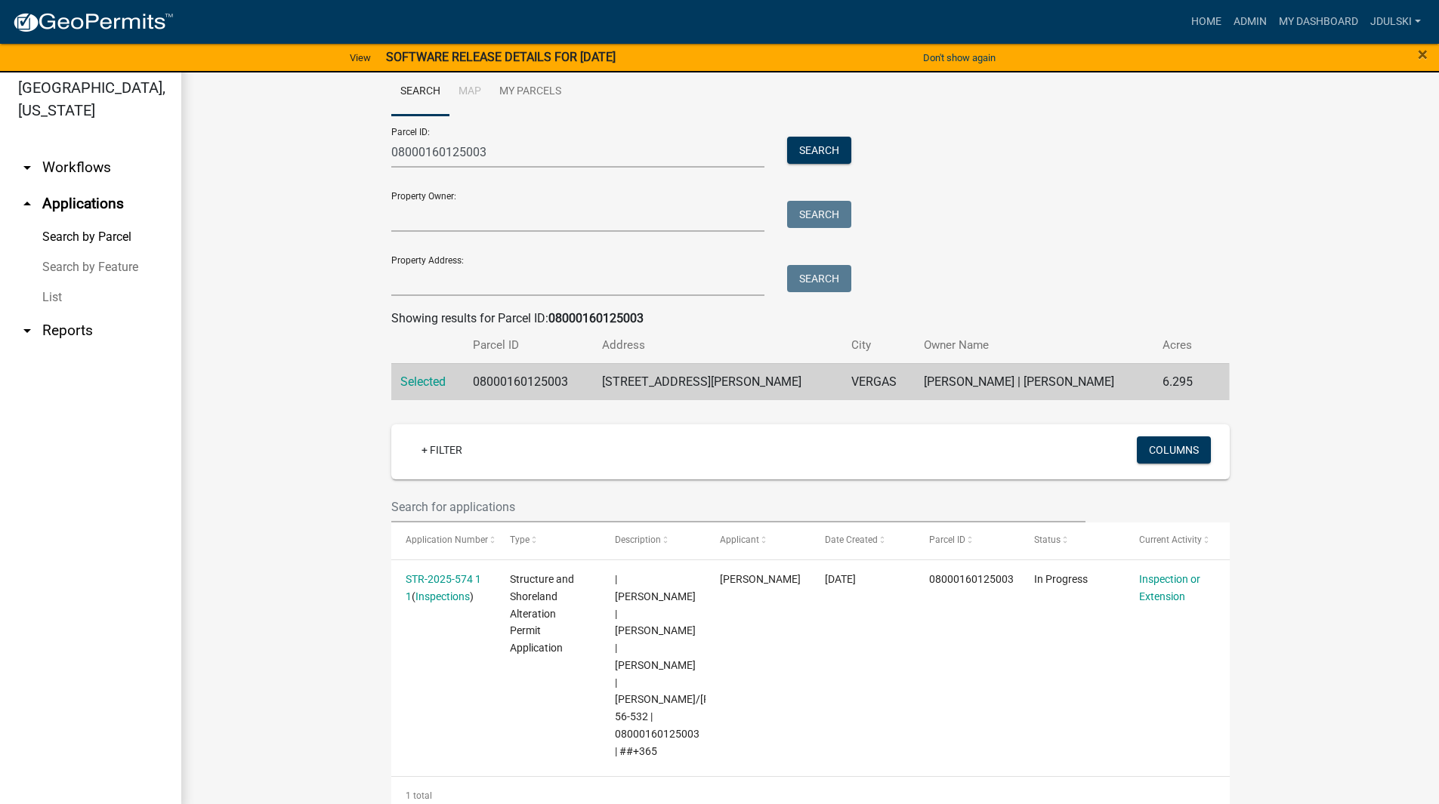
scroll to position [18, 0]
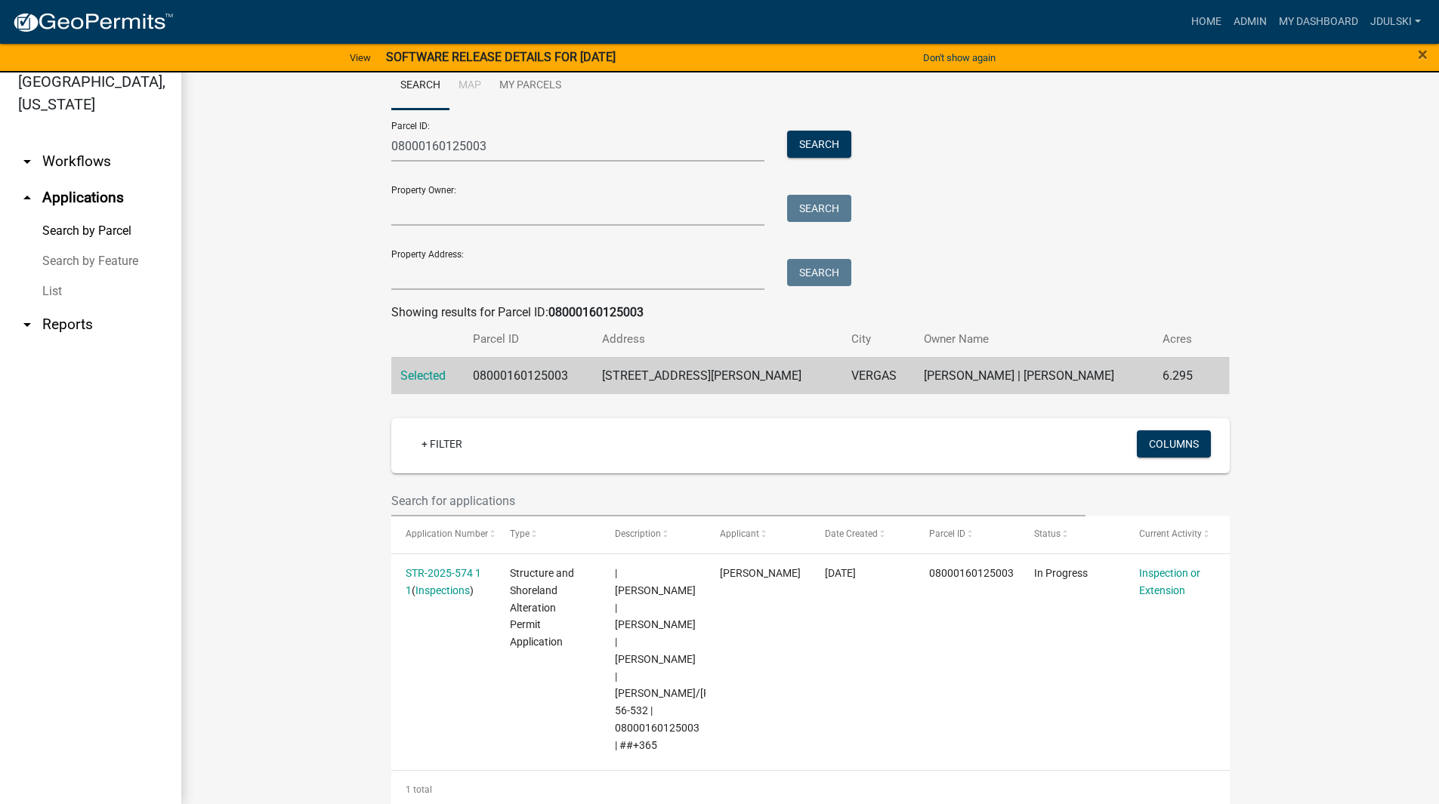
click at [437, 572] on link "STR-2025-574 1 1" at bounding box center [444, 581] width 76 height 29
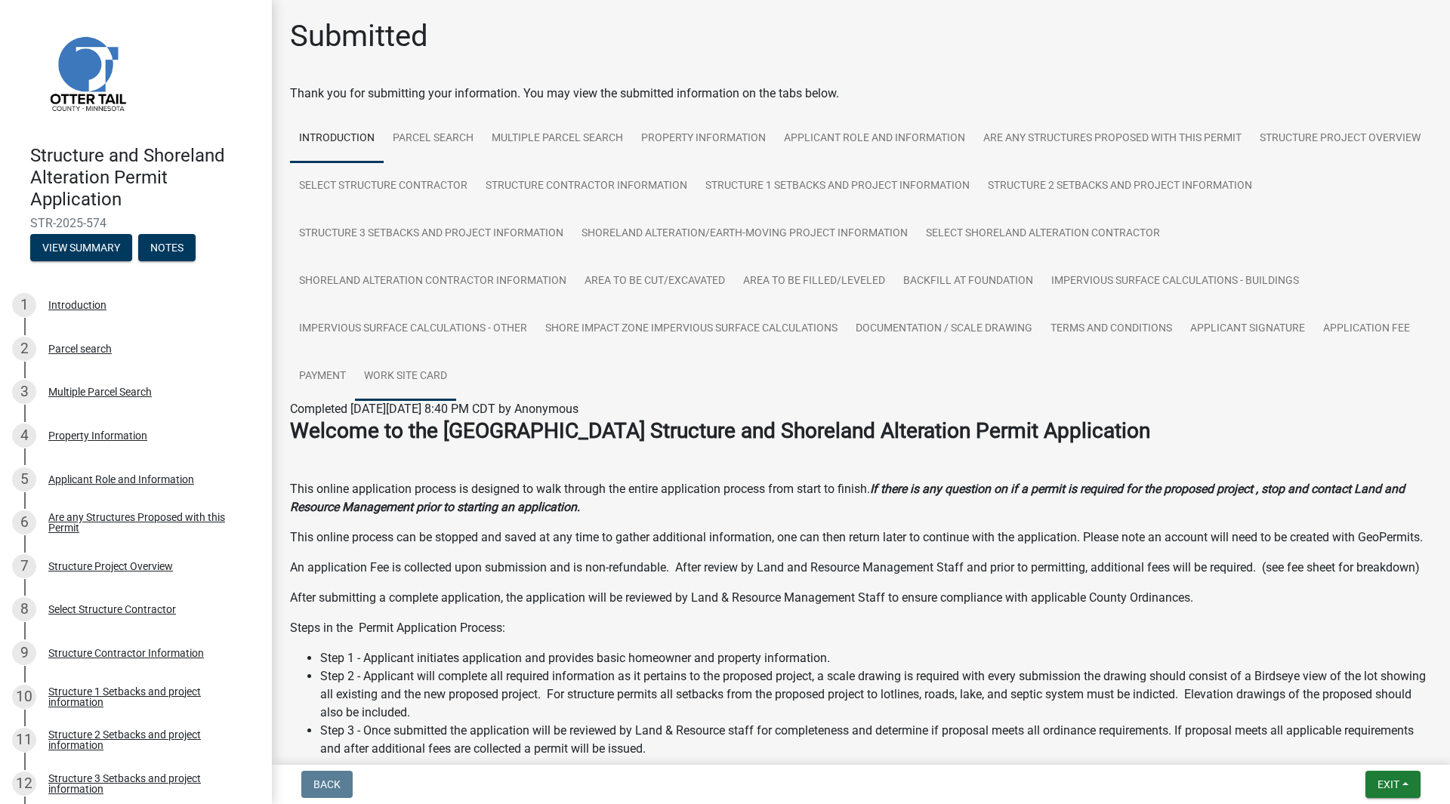
click at [456, 370] on link "Work Site Card" at bounding box center [405, 377] width 101 height 48
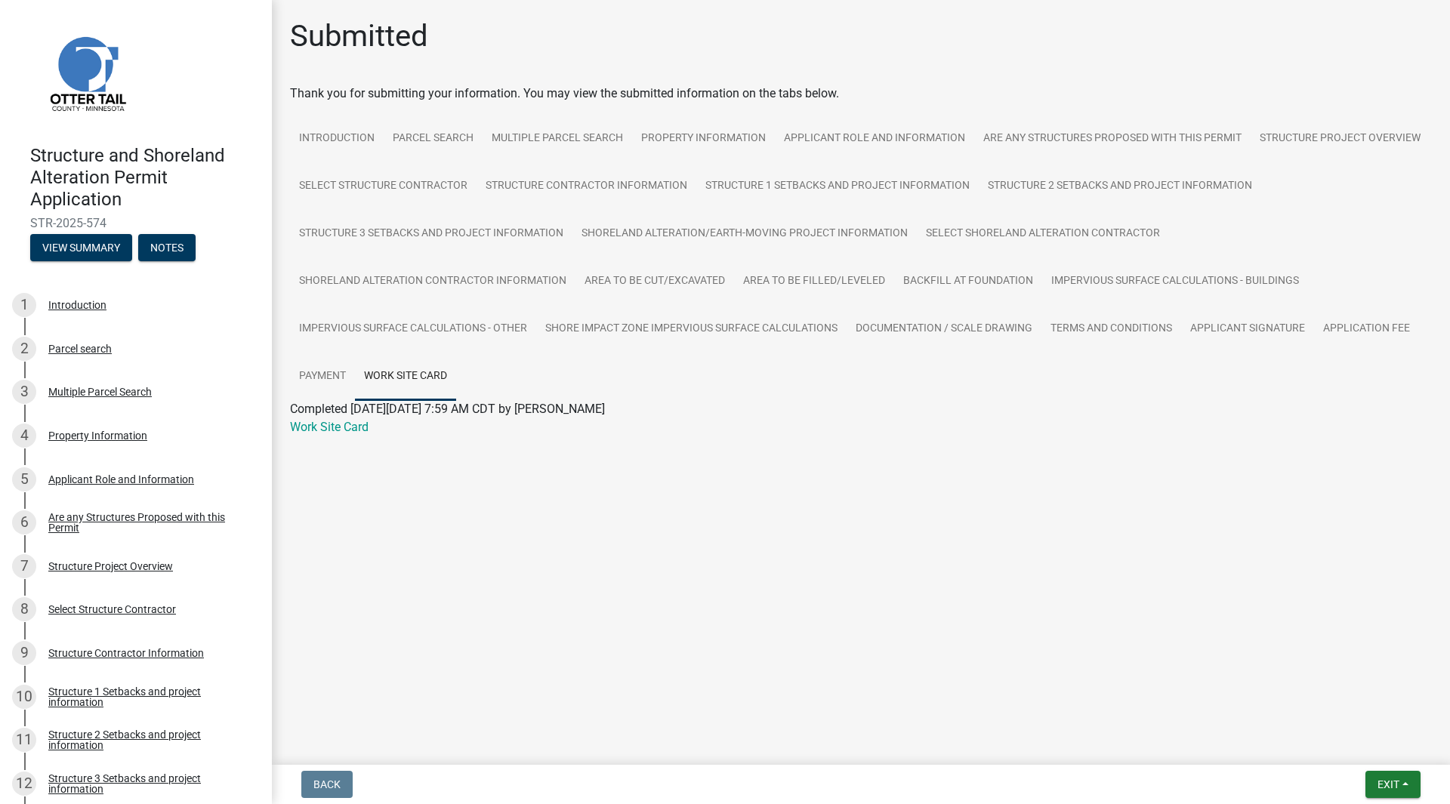
click at [340, 424] on link "Work Site Card" at bounding box center [329, 427] width 79 height 14
click at [69, 346] on div "Parcel search" at bounding box center [79, 349] width 63 height 11
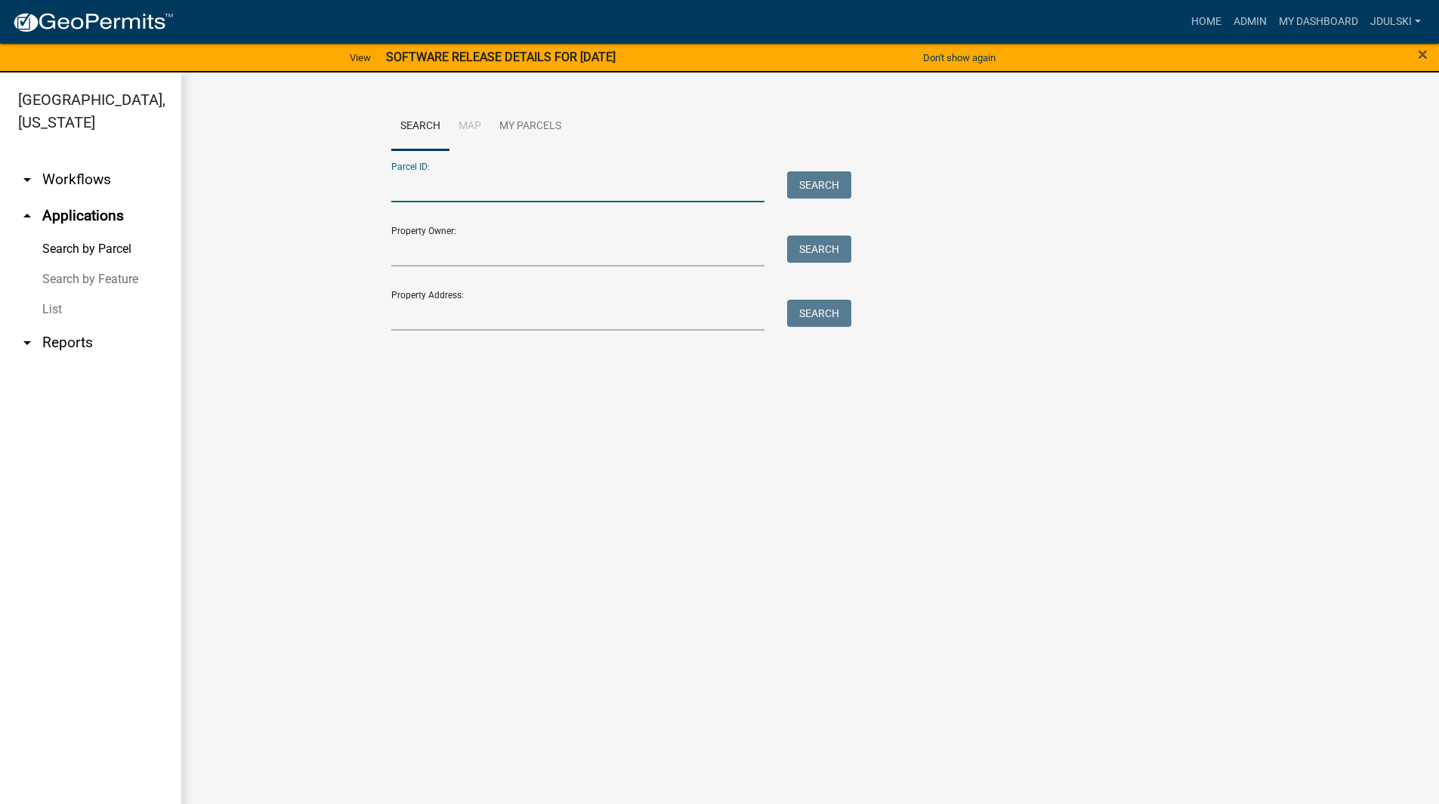
drag, startPoint x: 464, startPoint y: 184, endPoint x: 847, endPoint y: 346, distance: 416.4
click at [464, 184] on input "Parcel ID:" at bounding box center [578, 186] width 374 height 31
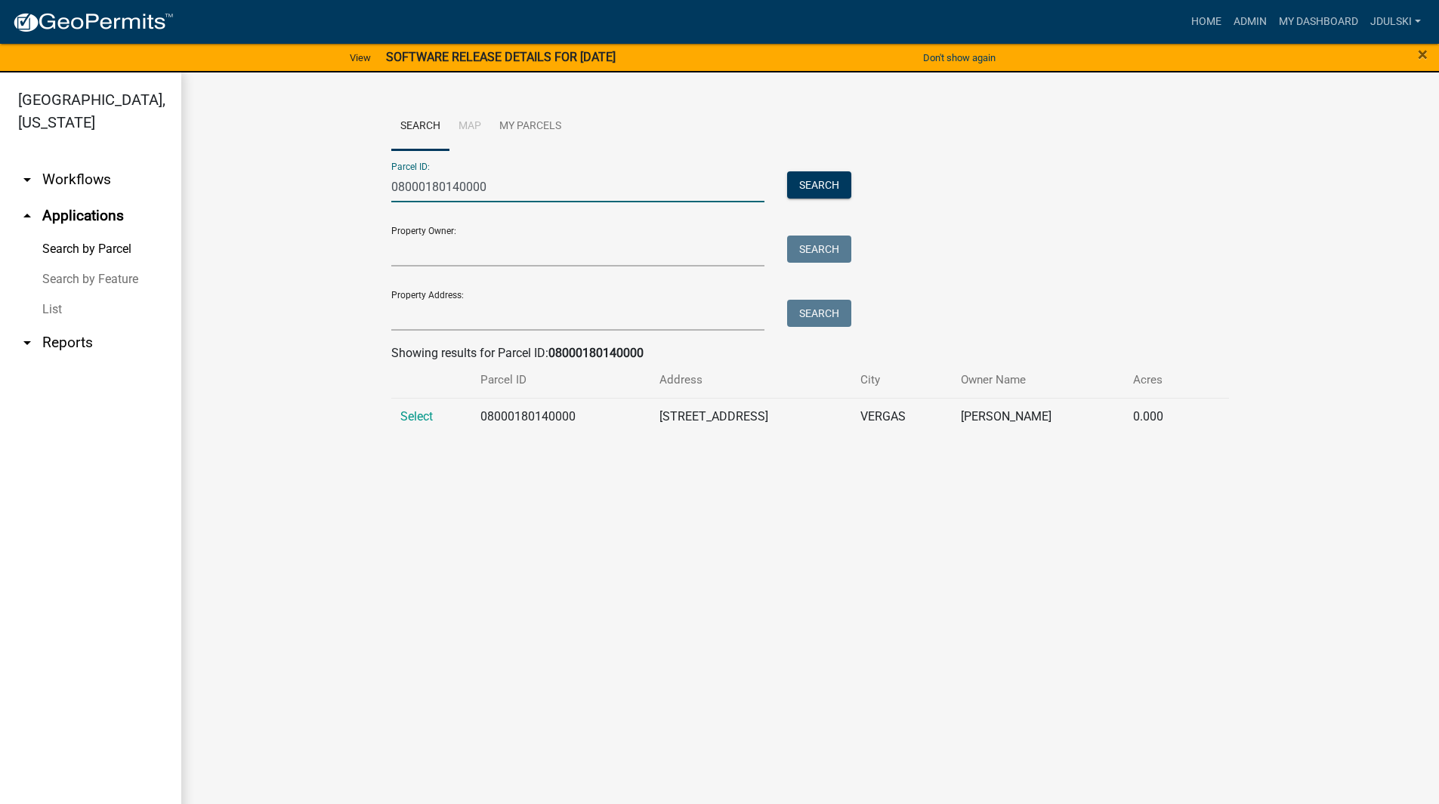
type input "08000180140000"
click at [824, 189] on button "Search" at bounding box center [819, 184] width 64 height 27
click at [835, 183] on button "Search" at bounding box center [819, 184] width 64 height 27
click at [420, 418] on span "Select" at bounding box center [416, 416] width 32 height 14
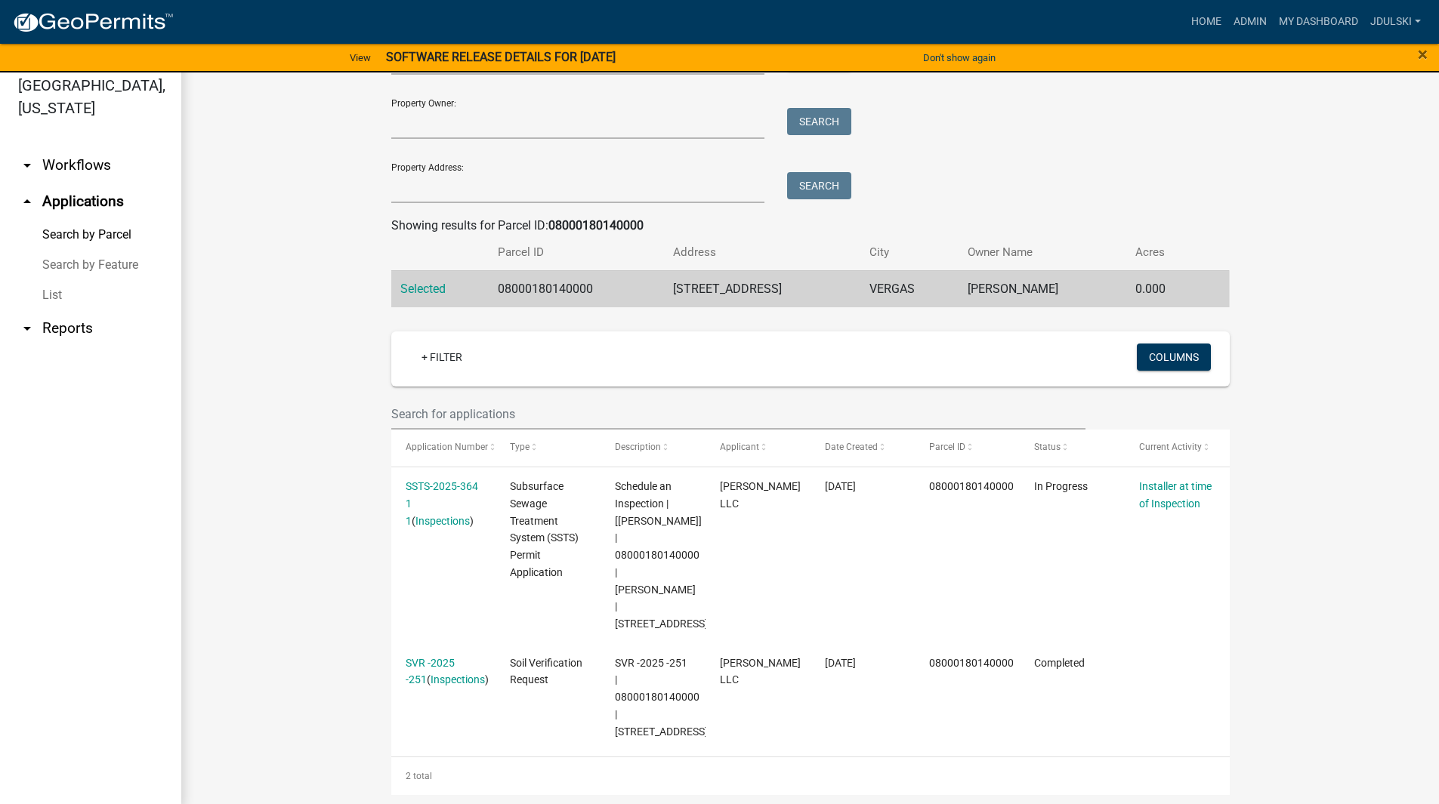
scroll to position [18, 0]
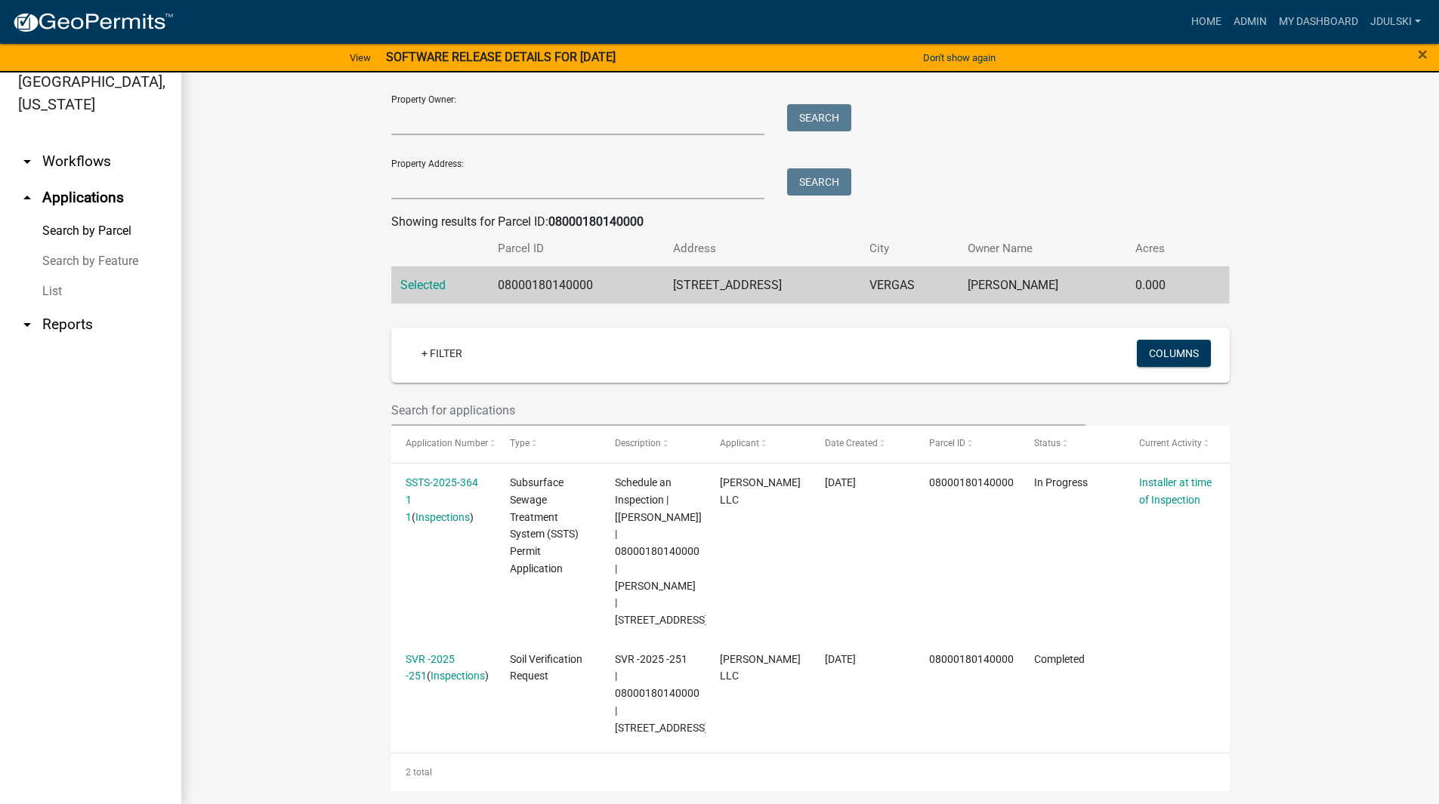
click at [422, 481] on link "SSTS-2025-364 1 1" at bounding box center [442, 500] width 73 height 47
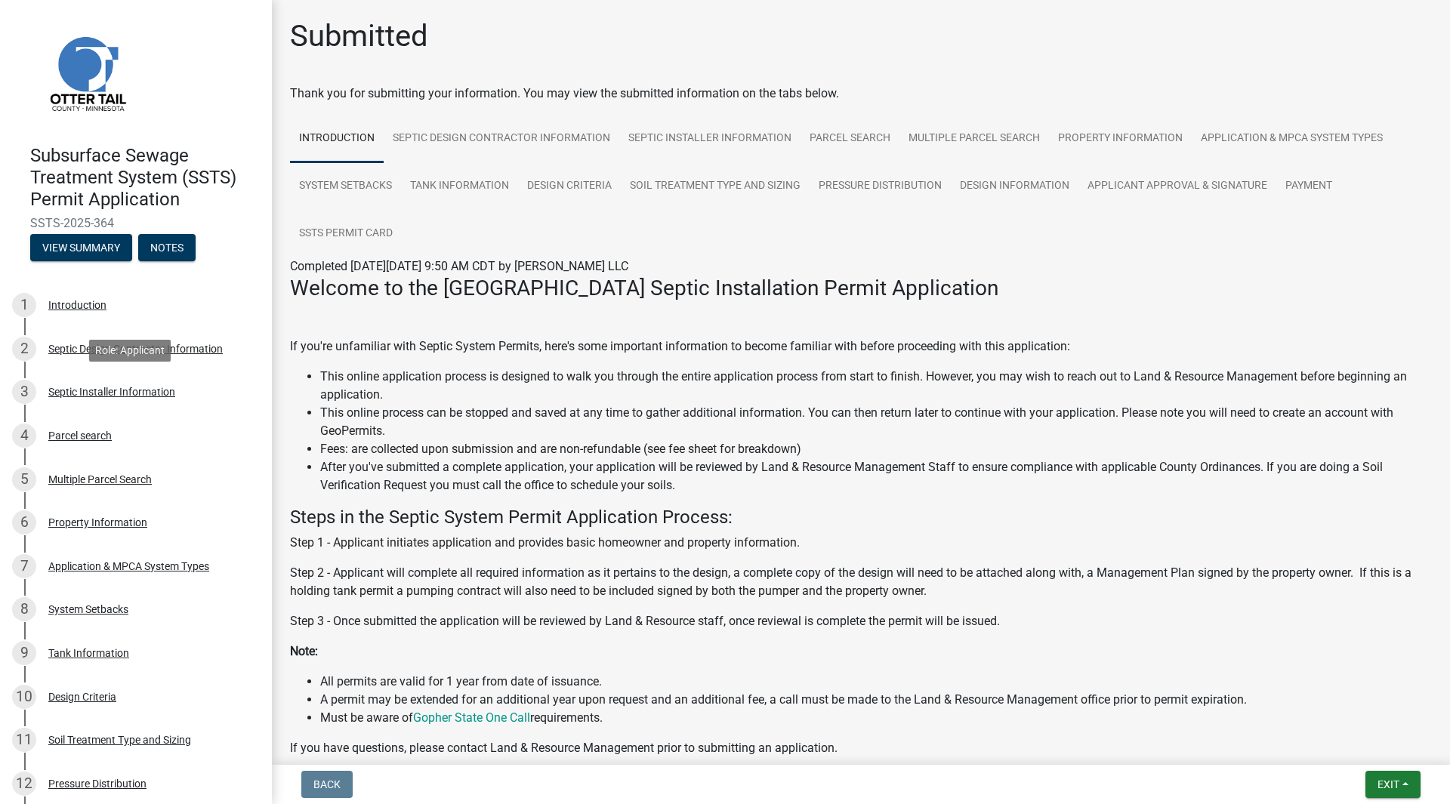
click at [117, 391] on div "Septic Installer Information" at bounding box center [111, 392] width 127 height 11
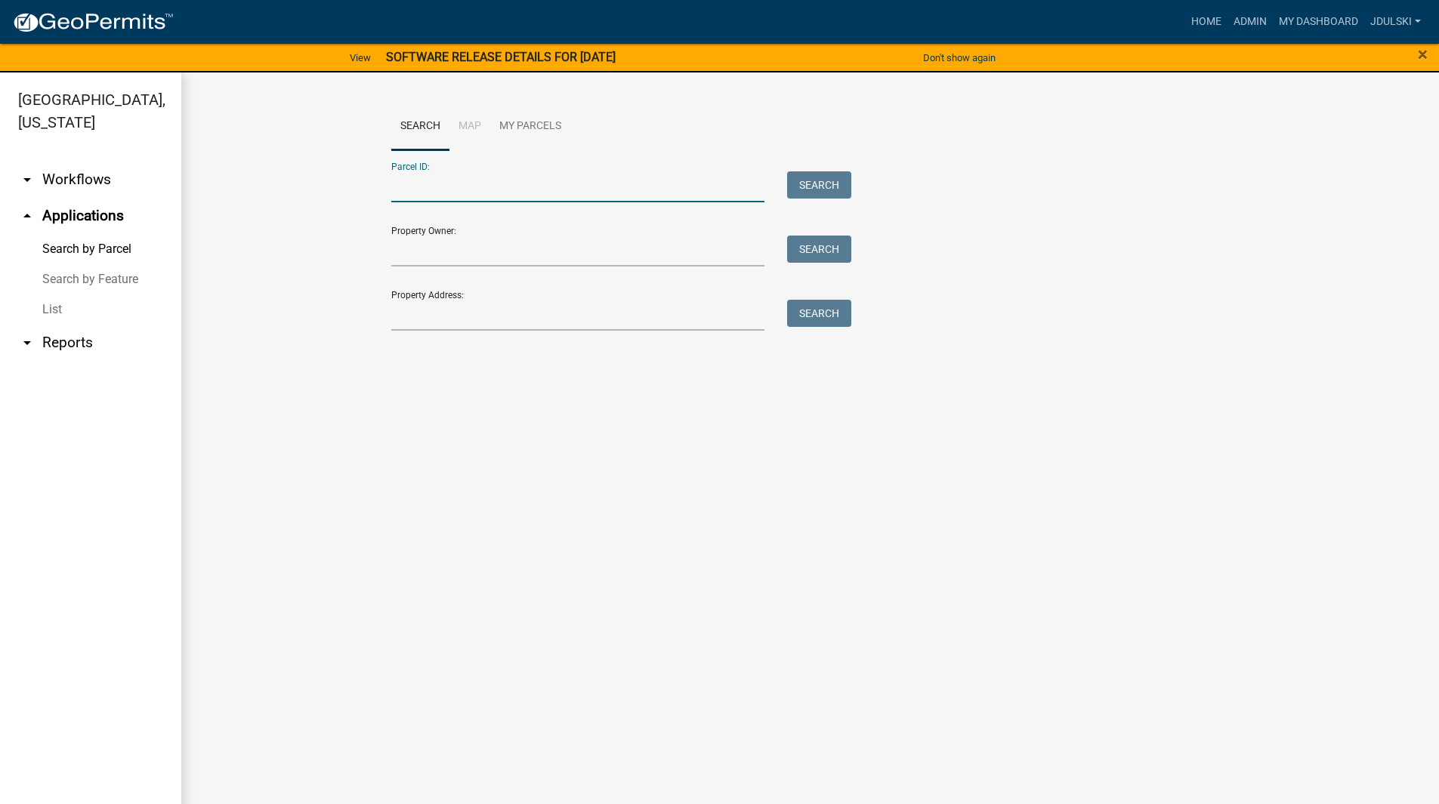
click at [463, 185] on input "Parcel ID:" at bounding box center [578, 186] width 374 height 31
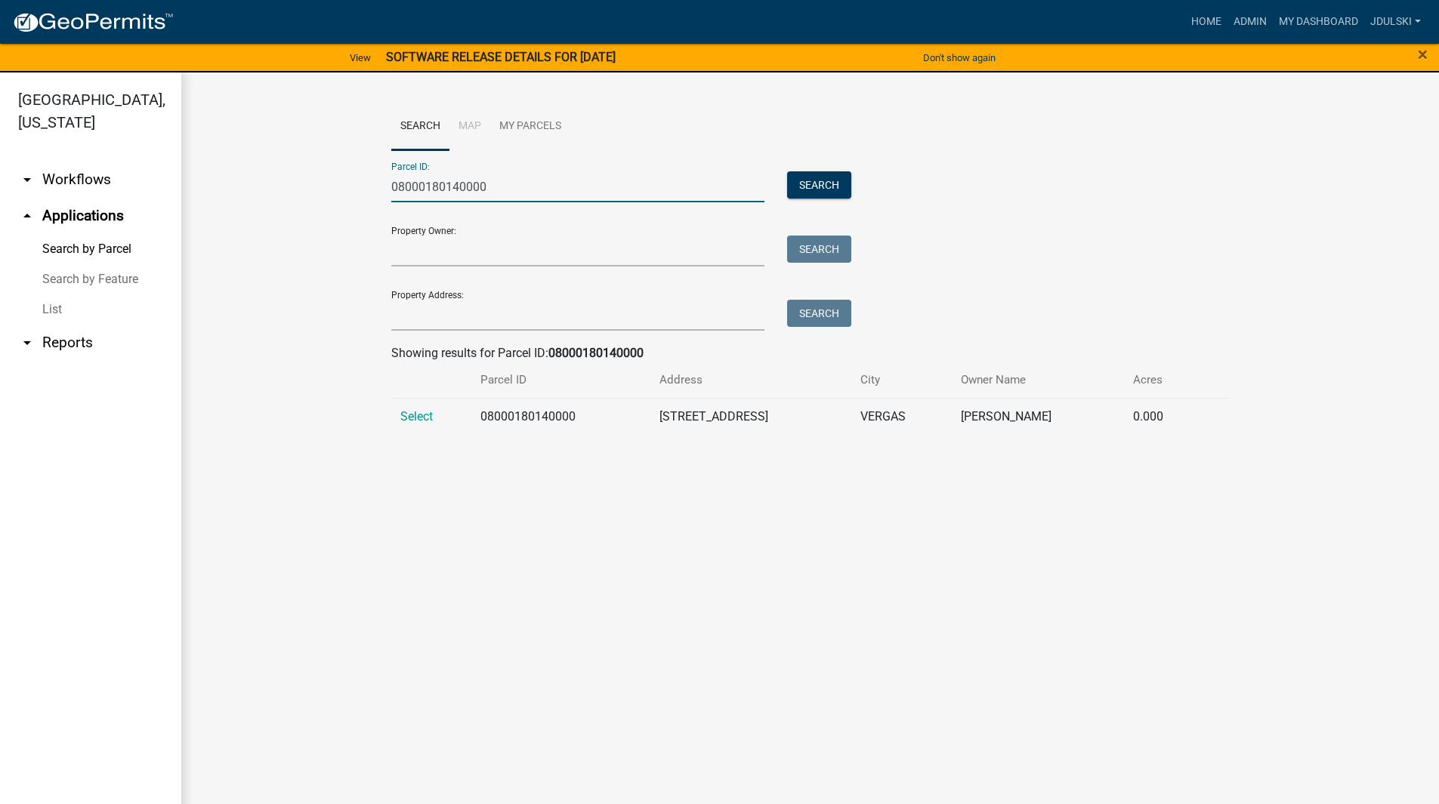
type input "08000180140000"
click at [416, 415] on span "Select" at bounding box center [416, 416] width 32 height 14
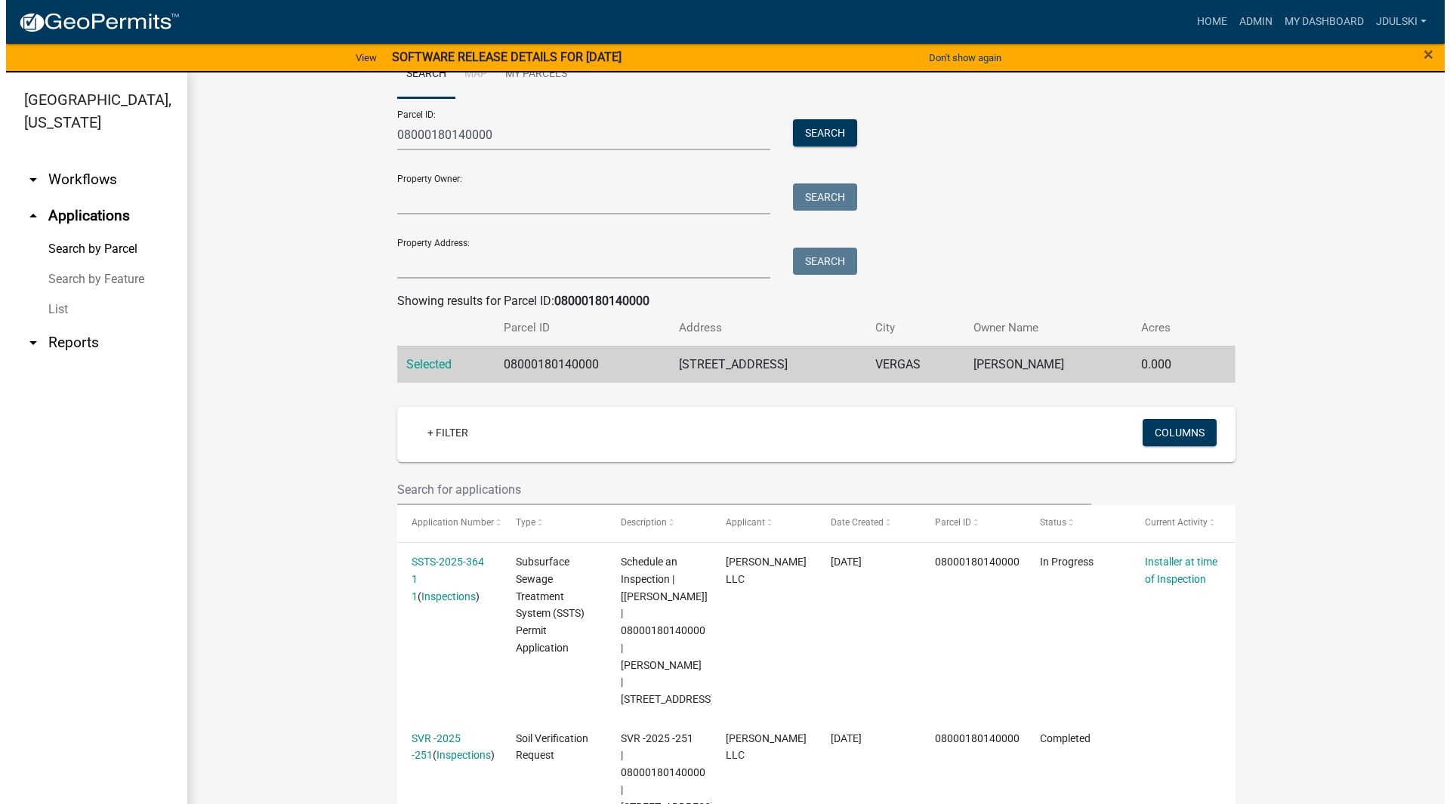
scroll to position [113, 0]
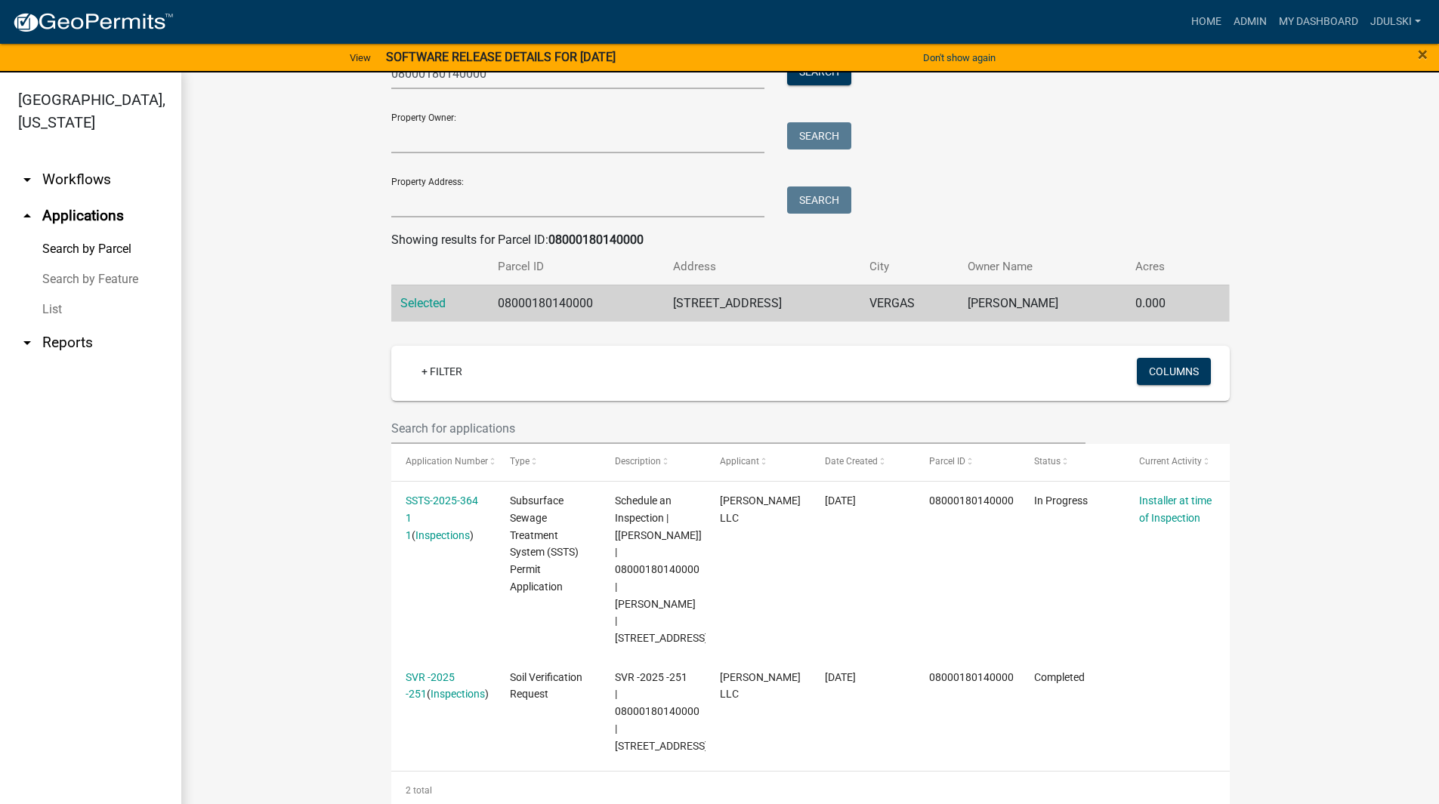
click at [437, 530] on link "Inspections" at bounding box center [442, 535] width 54 height 12
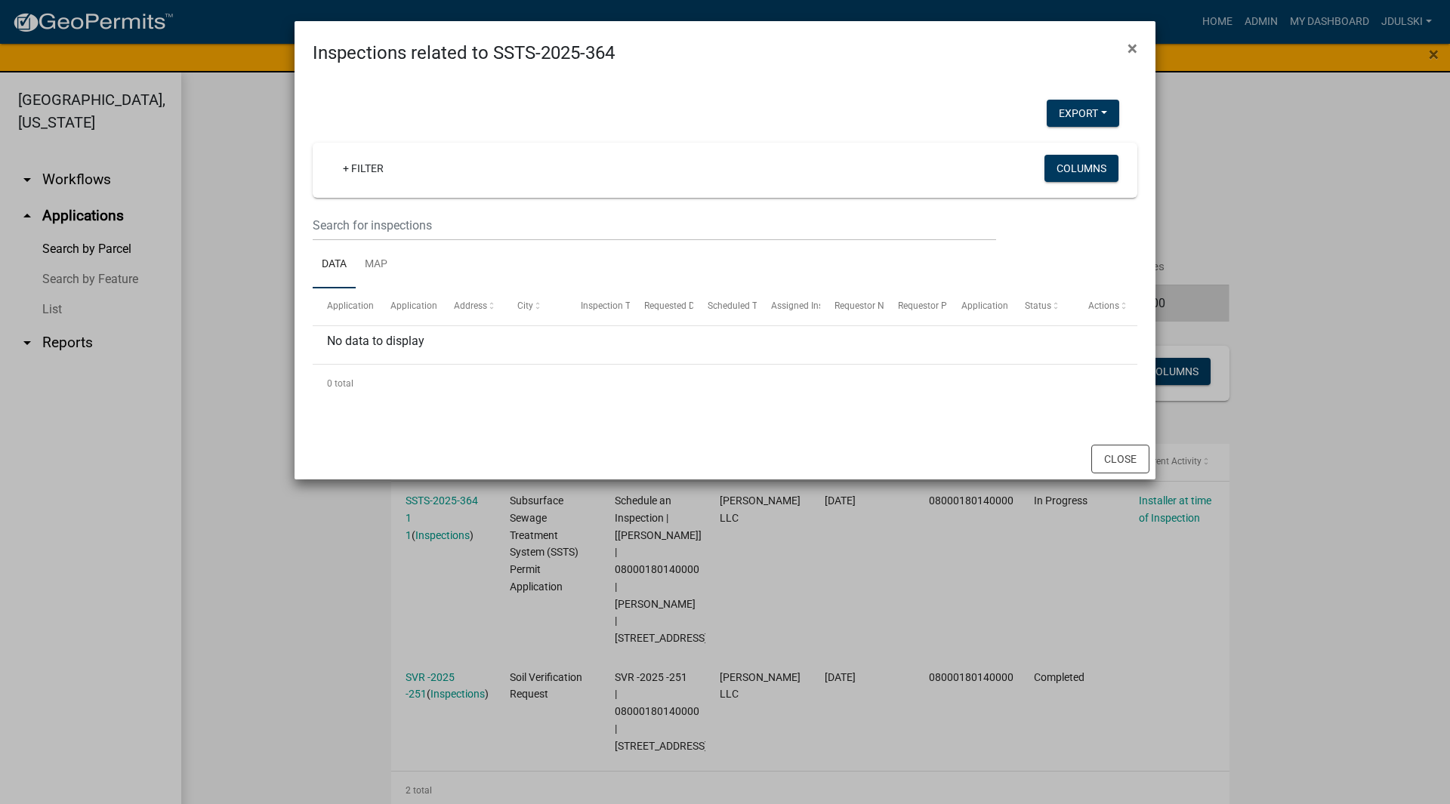
click at [1137, 40] on span "×" at bounding box center [1133, 48] width 10 height 21
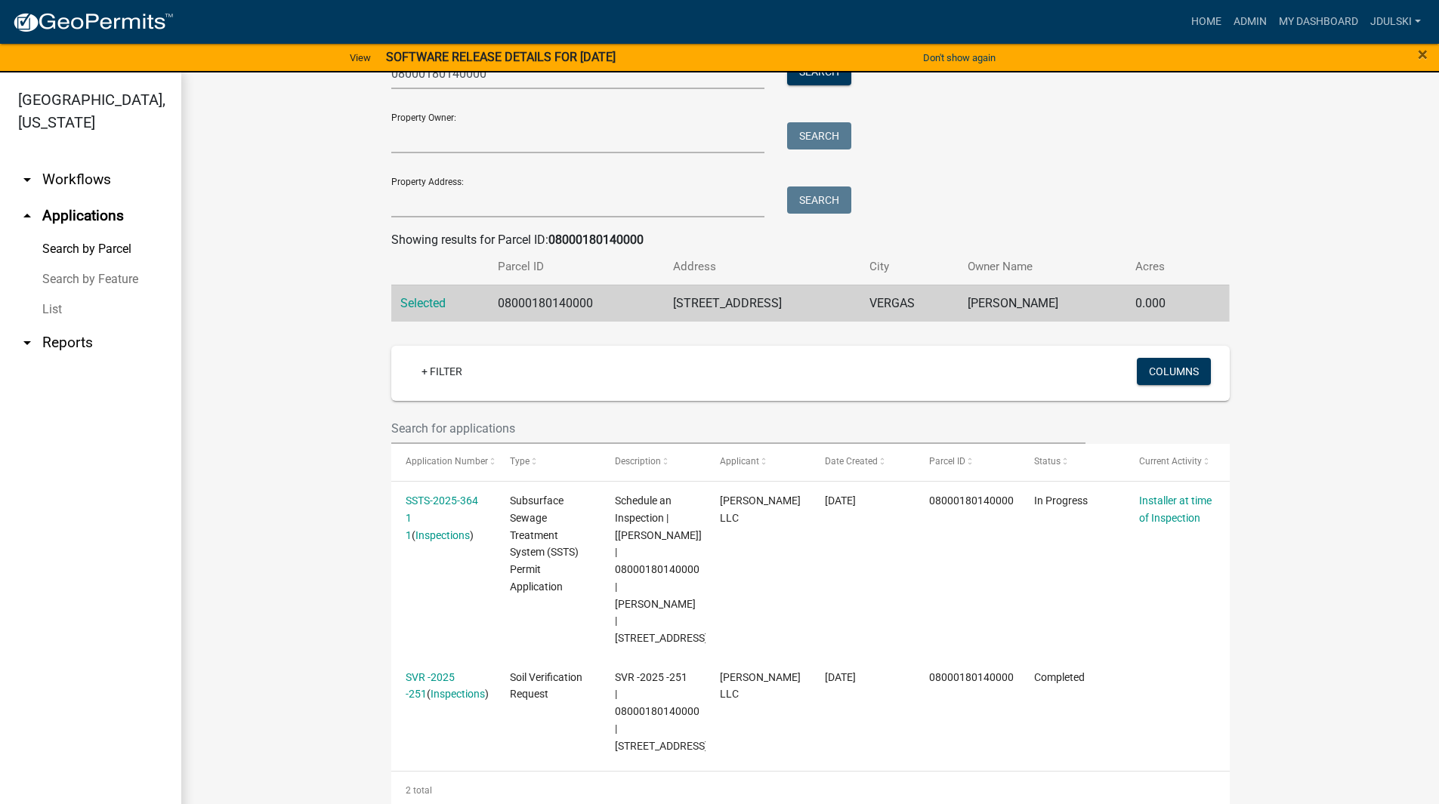
click at [632, 557] on span "Schedule an Inspection | [[PERSON_NAME]] | 08000180140000 | [PERSON_NAME] | [ST…" at bounding box center [661, 570] width 93 height 150
click at [430, 501] on link "SSTS-2025-364 1 1" at bounding box center [442, 518] width 73 height 47
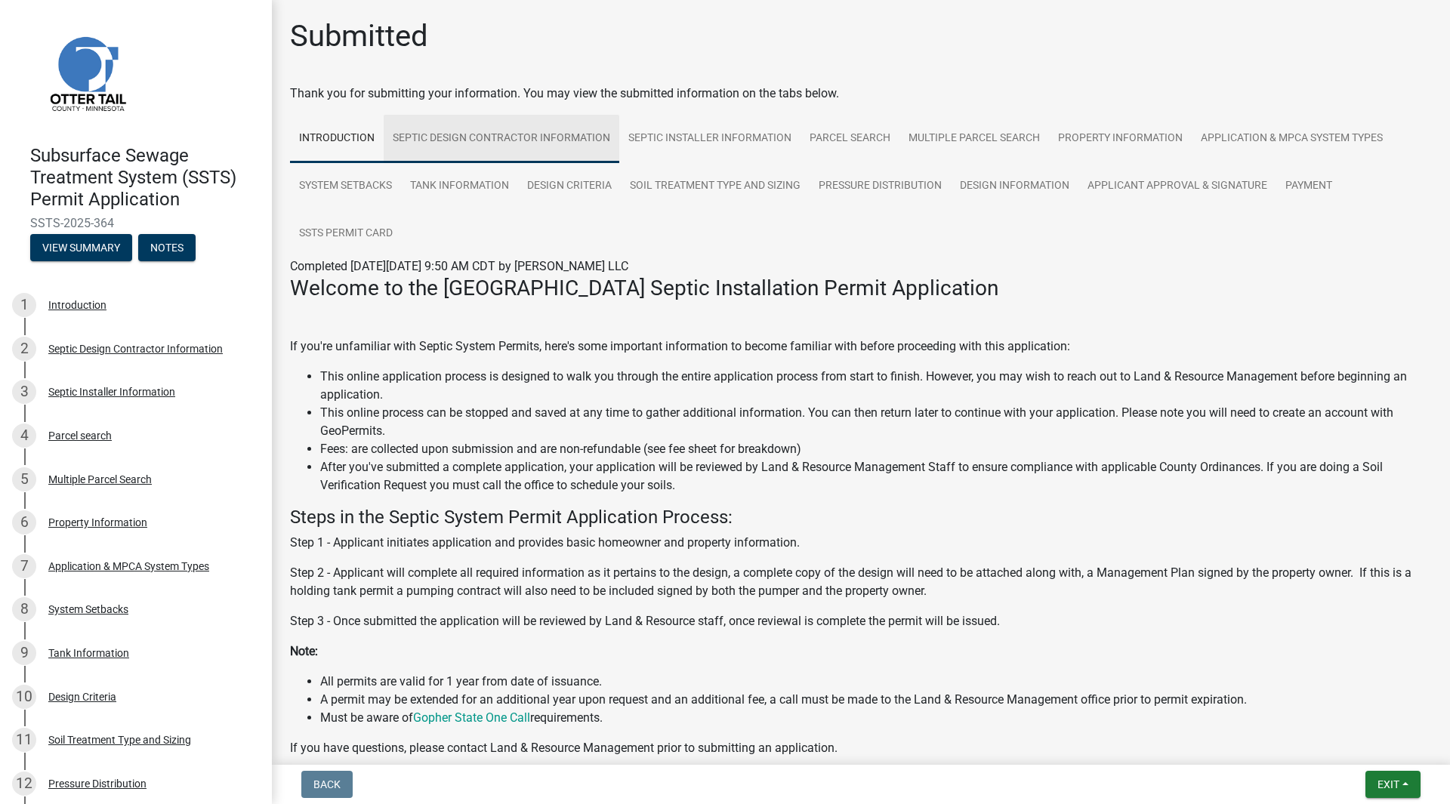
click at [517, 135] on link "Septic Design Contractor Information" at bounding box center [502, 139] width 236 height 48
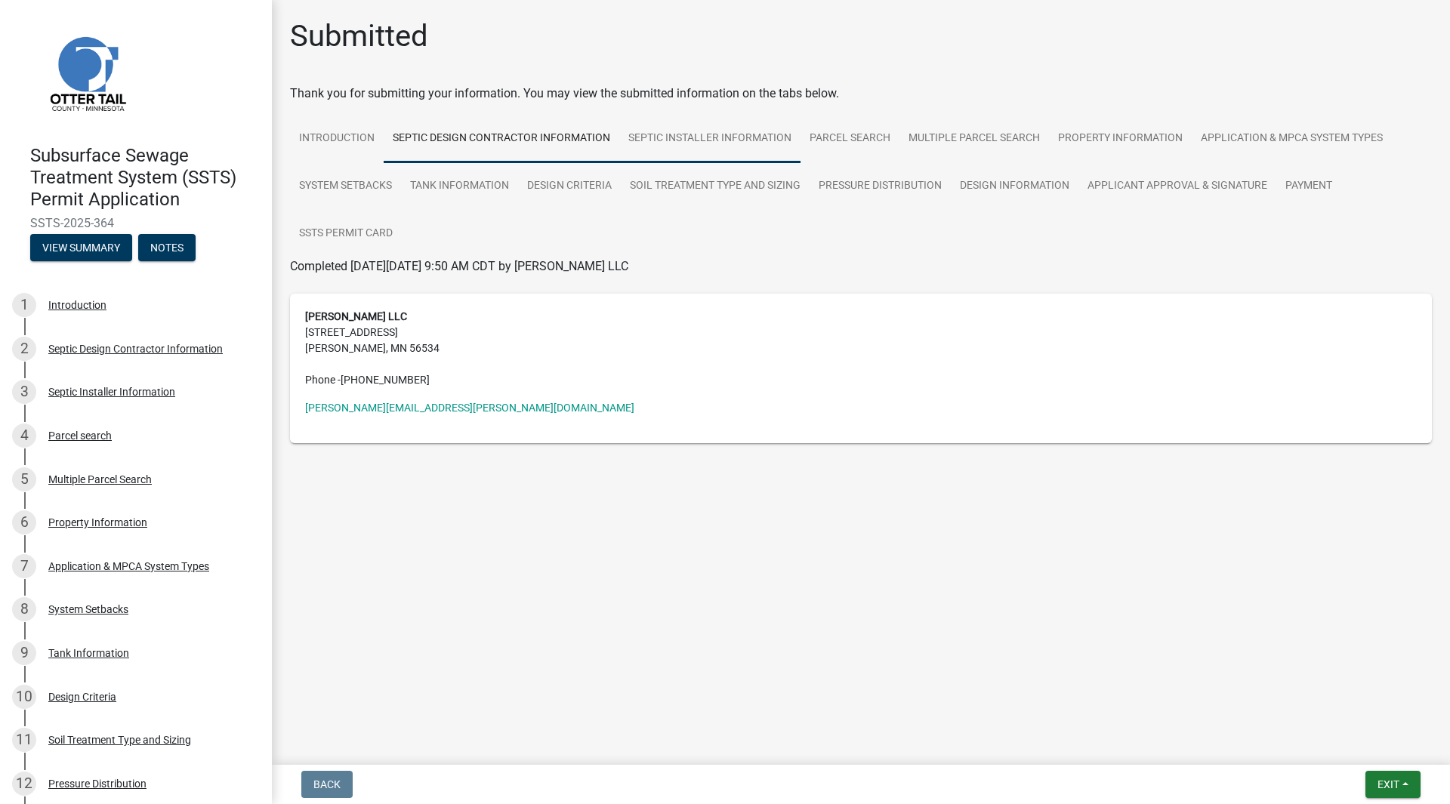
click at [706, 137] on link "Septic Installer Information" at bounding box center [709, 139] width 181 height 48
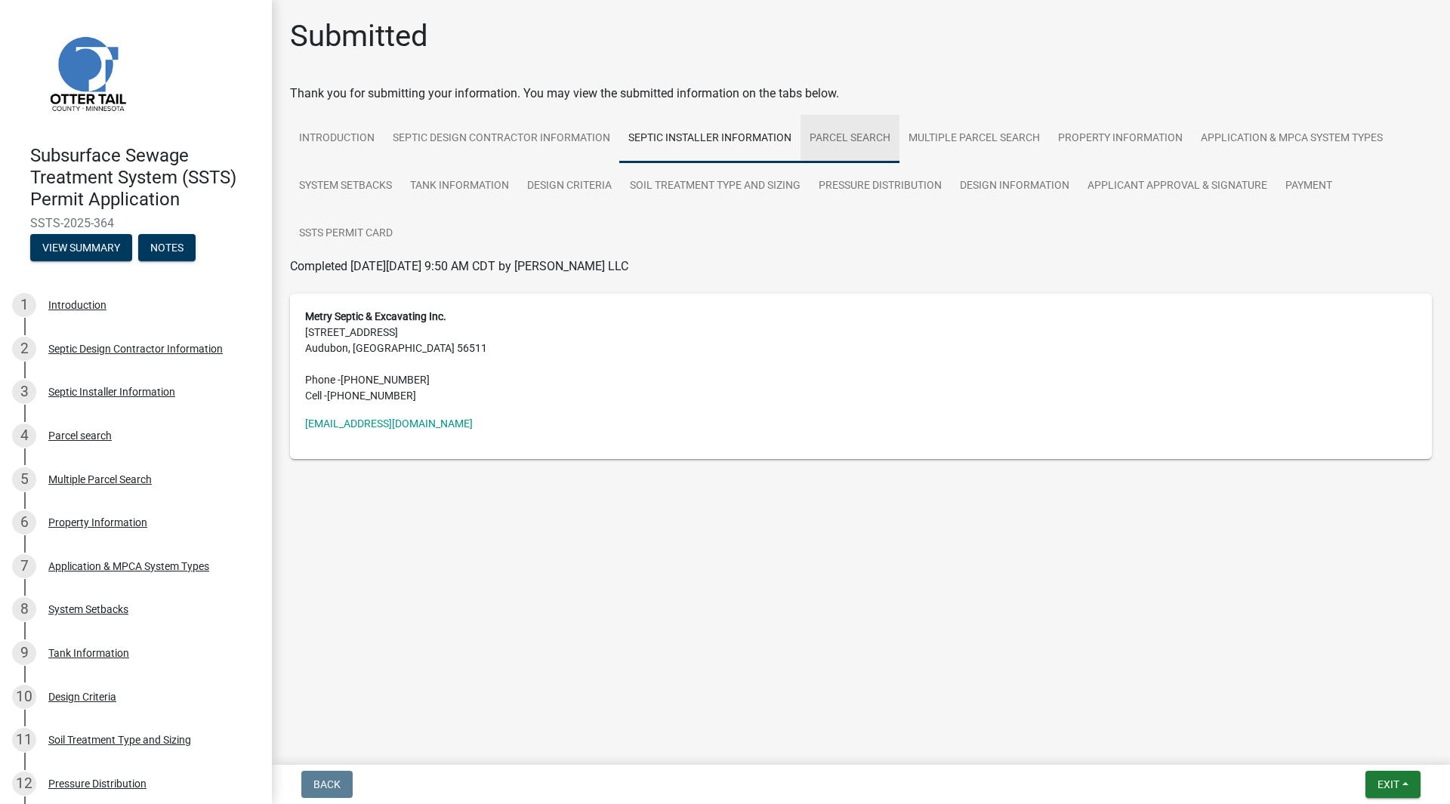
click at [849, 137] on link "Parcel search" at bounding box center [850, 139] width 99 height 48
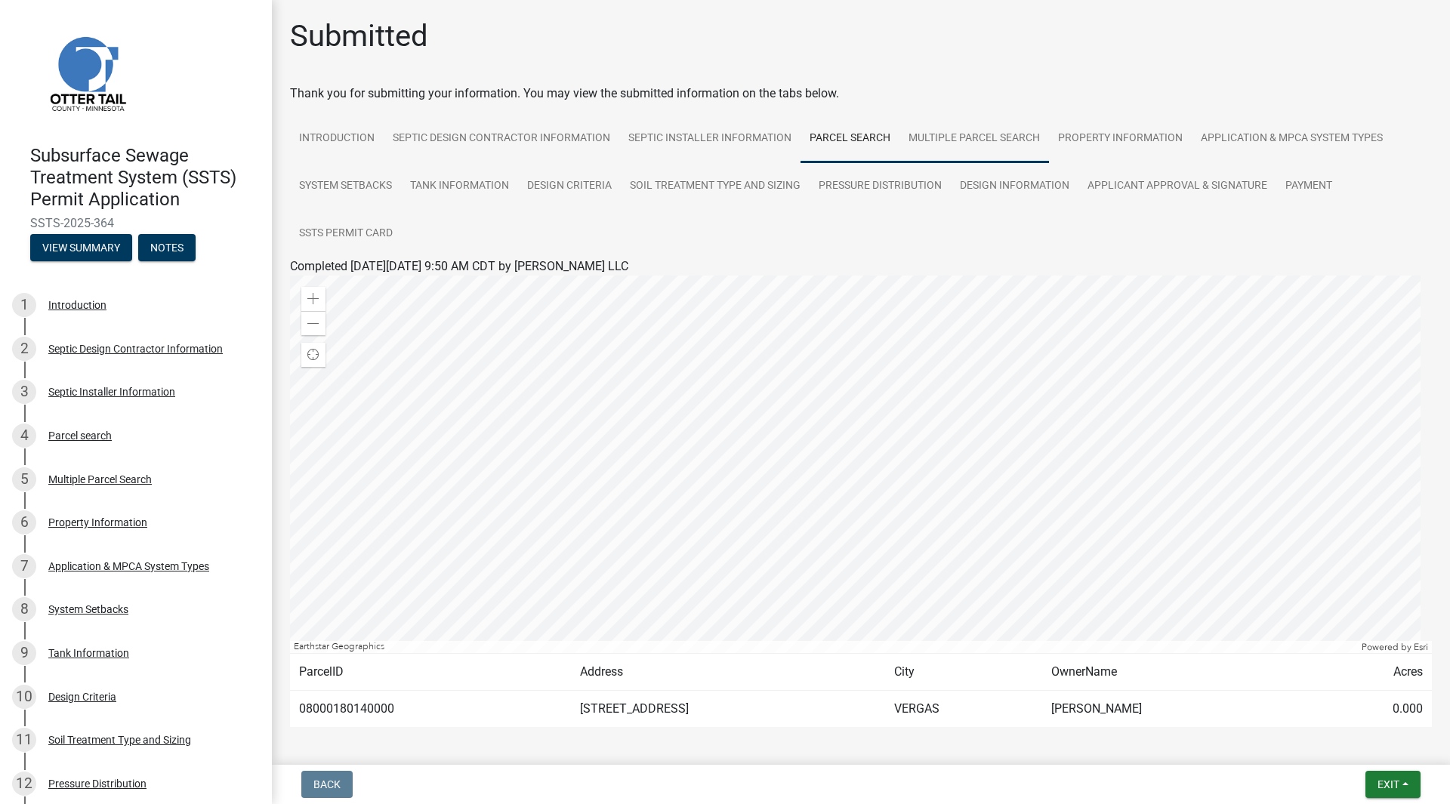
click at [970, 131] on link "Multiple Parcel Search" at bounding box center [975, 139] width 150 height 48
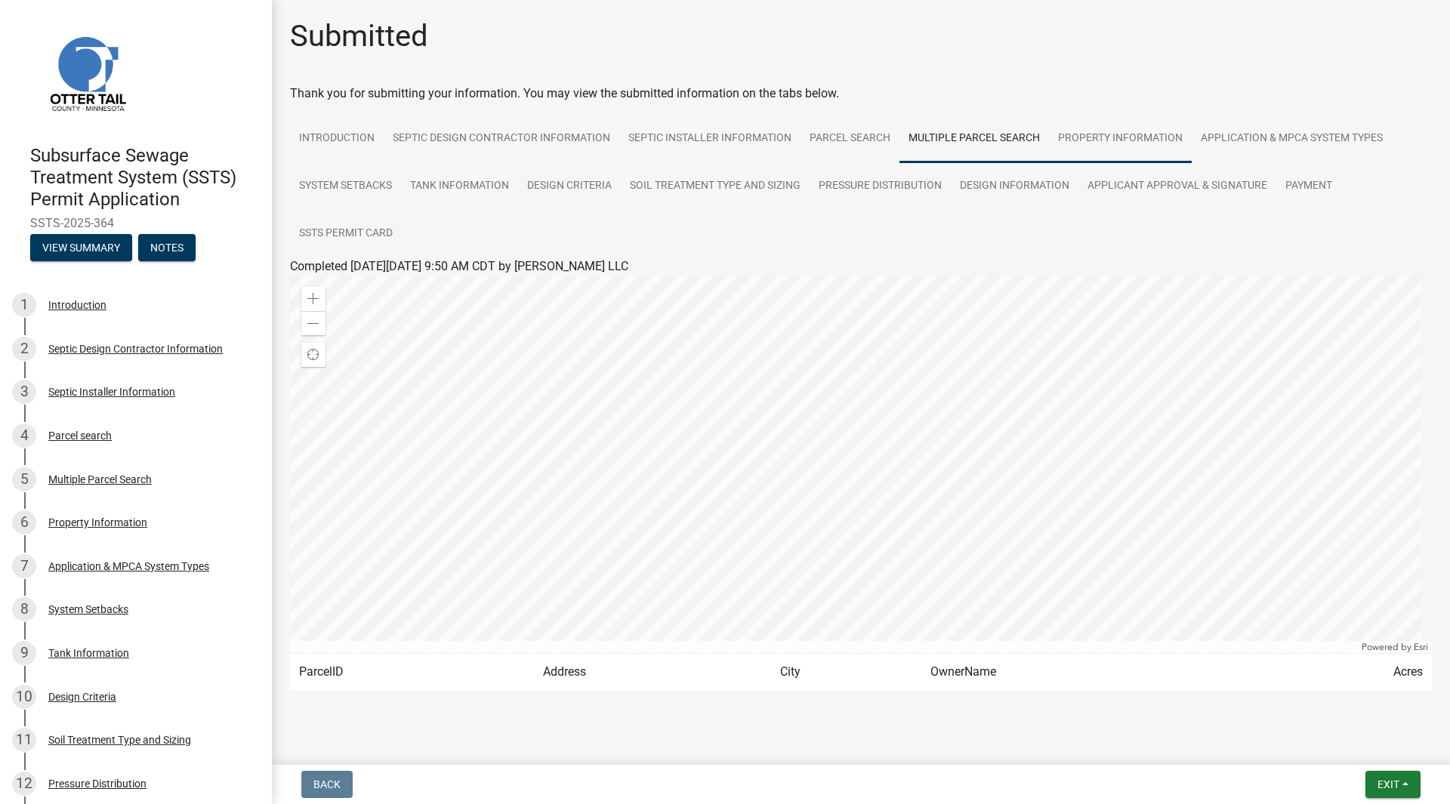
click at [1100, 134] on link "Property Information" at bounding box center [1120, 139] width 143 height 48
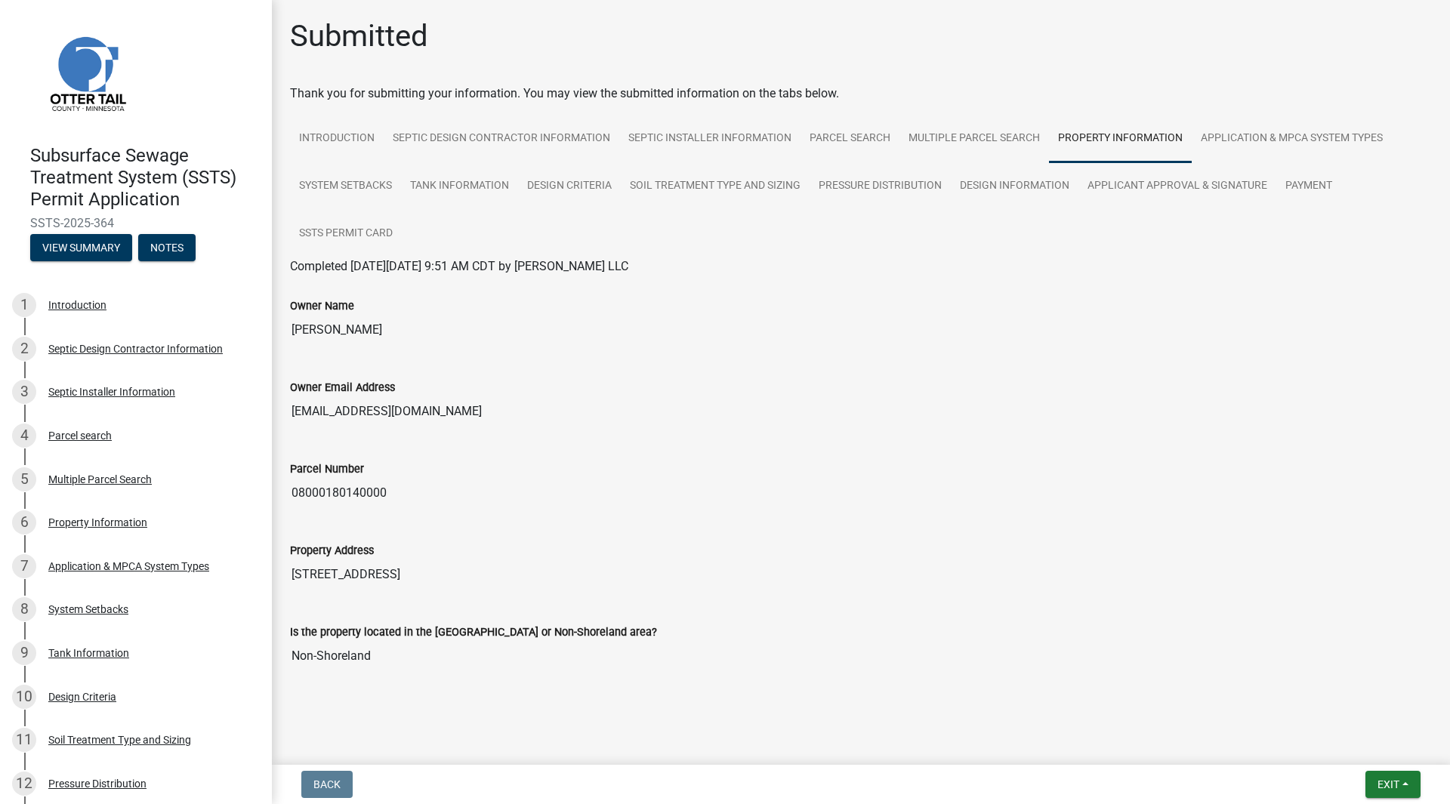
scroll to position [2, 0]
click at [1270, 125] on link "Application & MPCA System Types" at bounding box center [1292, 137] width 200 height 48
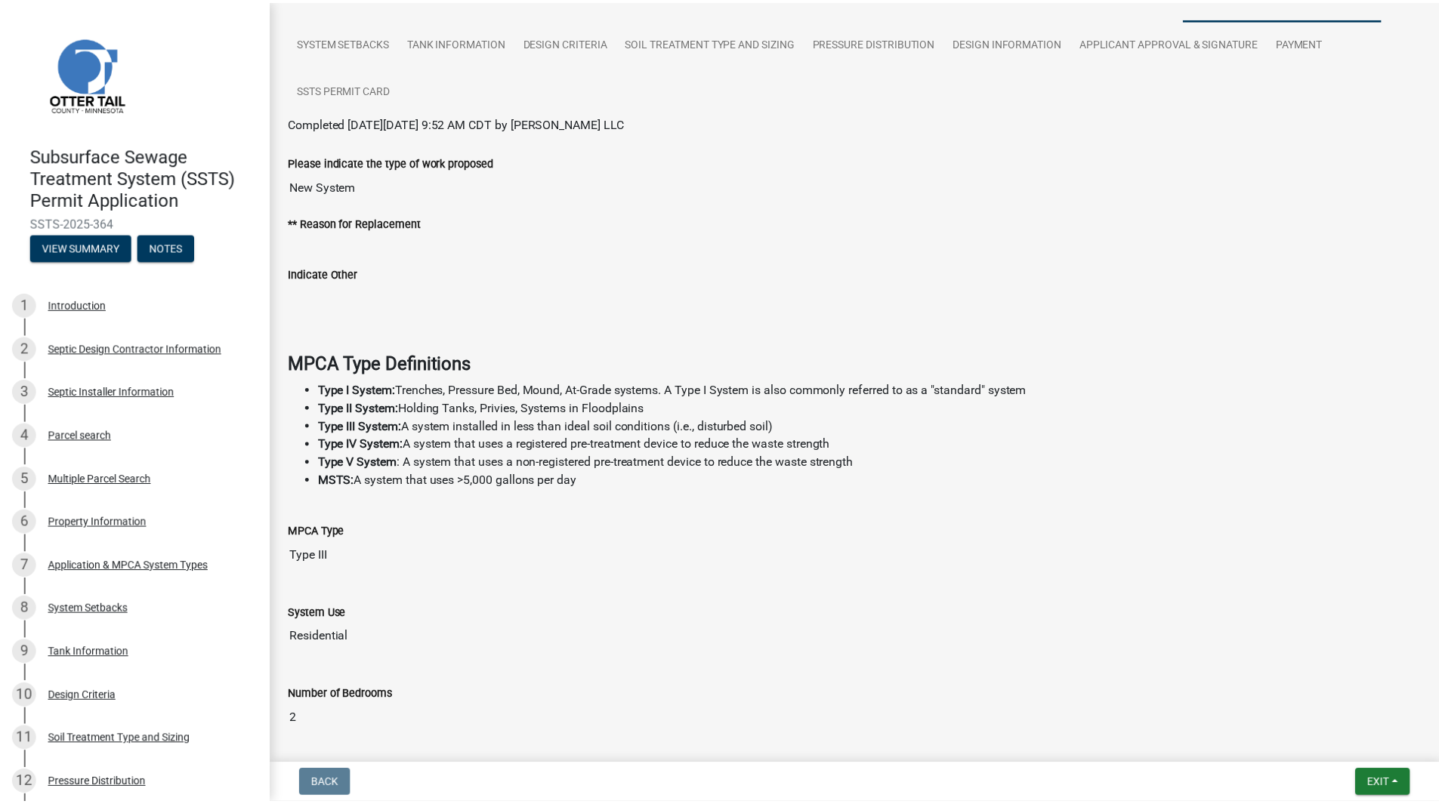
scroll to position [0, 0]
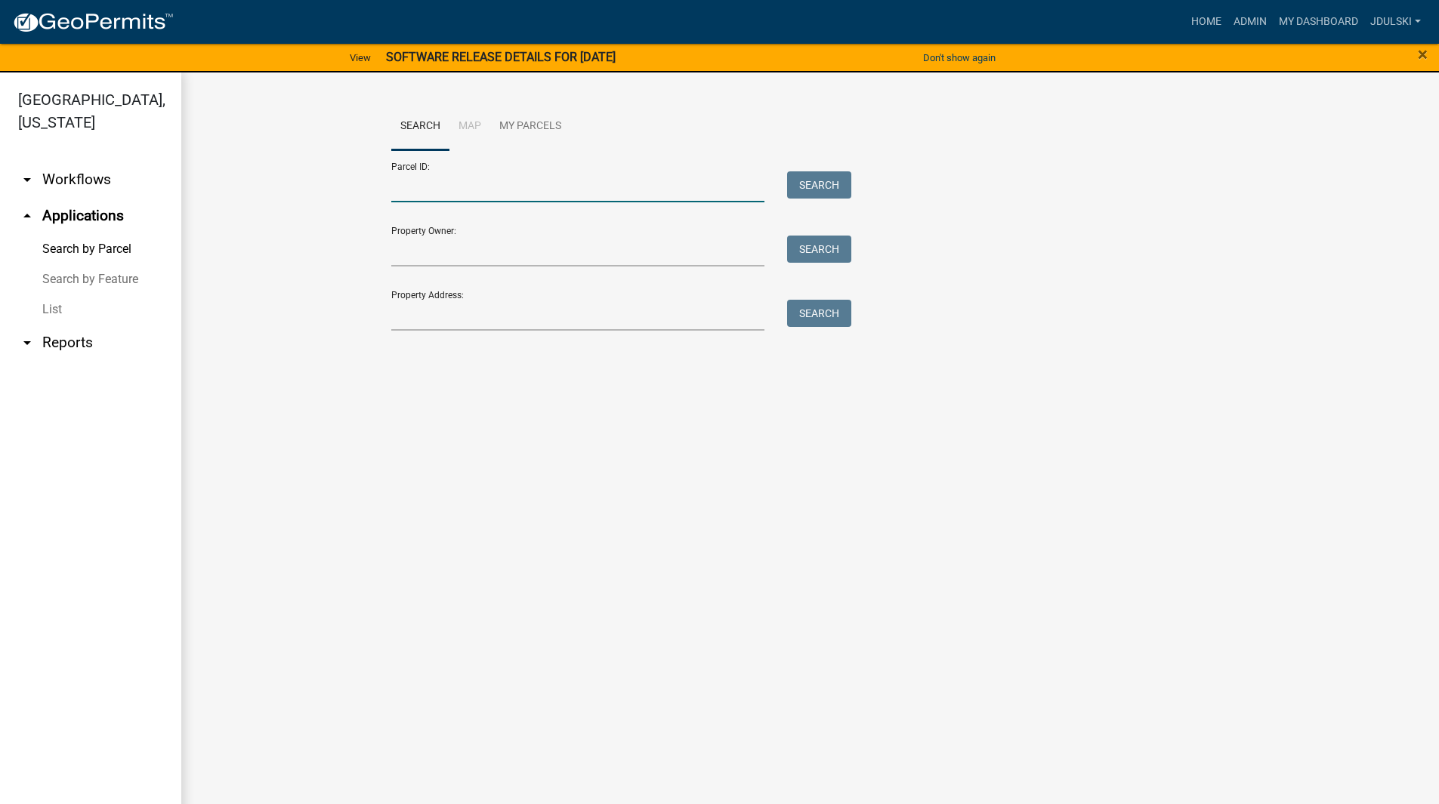
drag, startPoint x: 437, startPoint y: 188, endPoint x: 460, endPoint y: 203, distance: 27.2
click at [437, 188] on input "Parcel ID:" at bounding box center [578, 186] width 374 height 31
drag, startPoint x: 508, startPoint y: 187, endPoint x: 363, endPoint y: 189, distance: 145.0
click at [377, 187] on wm-workflow-application-search-view "Search Map My Parcels Parcel ID: 08000360277006 Search Property Owner: Search P…" at bounding box center [809, 248] width 1197 height 290
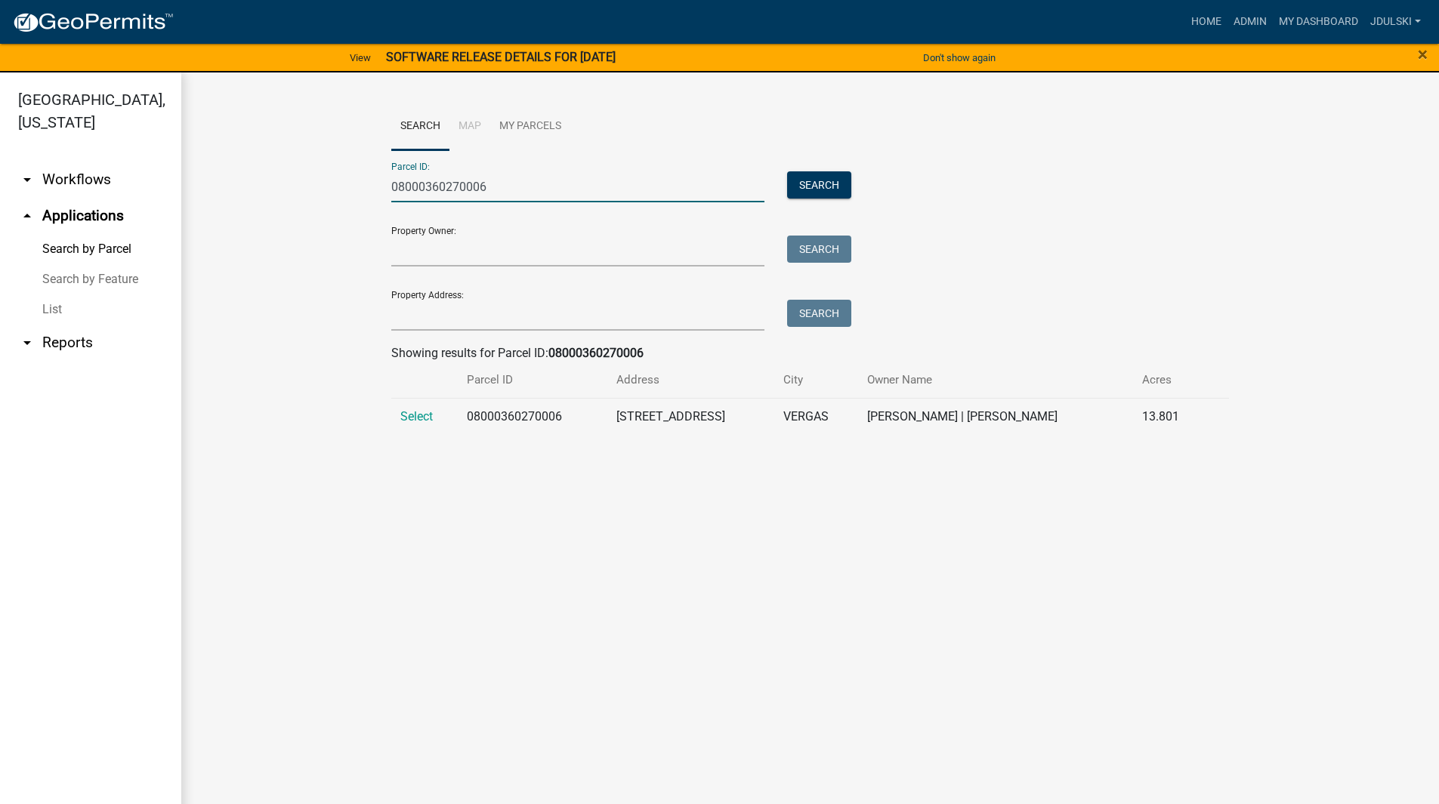
type input "08000360270006"
click at [408, 416] on span "Select" at bounding box center [416, 416] width 32 height 14
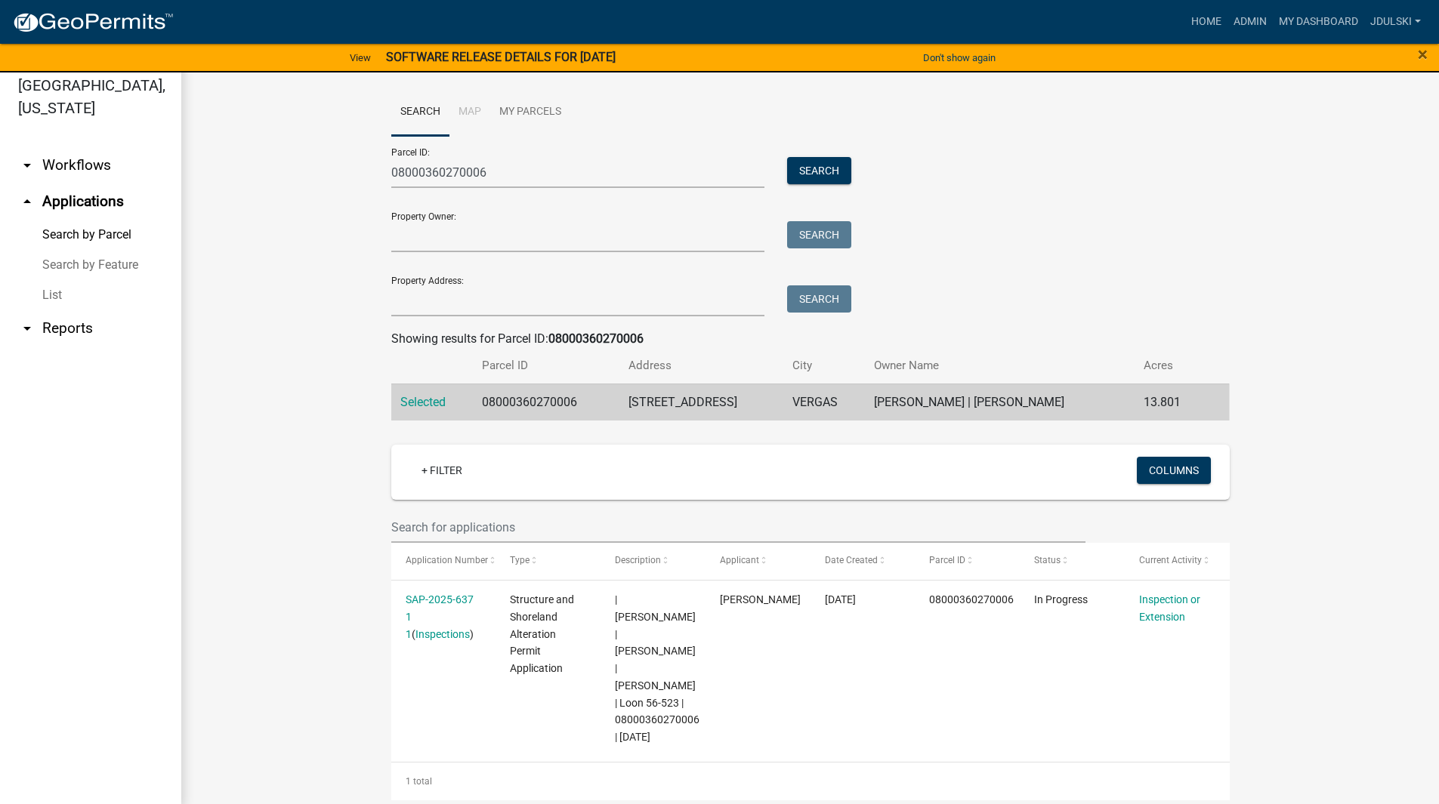
scroll to position [18, 0]
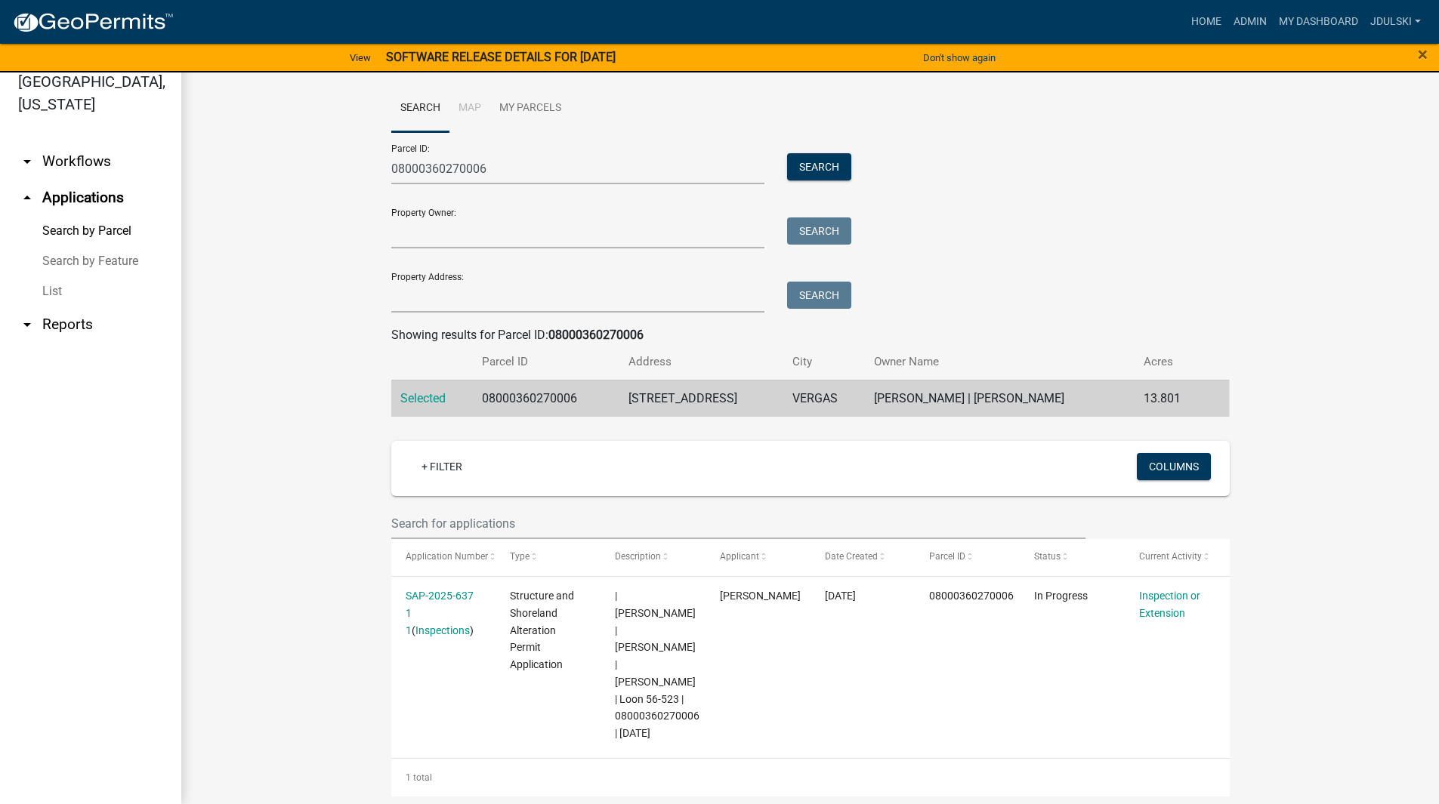
click at [440, 591] on link "SAP-2025-637 1 1" at bounding box center [440, 613] width 68 height 47
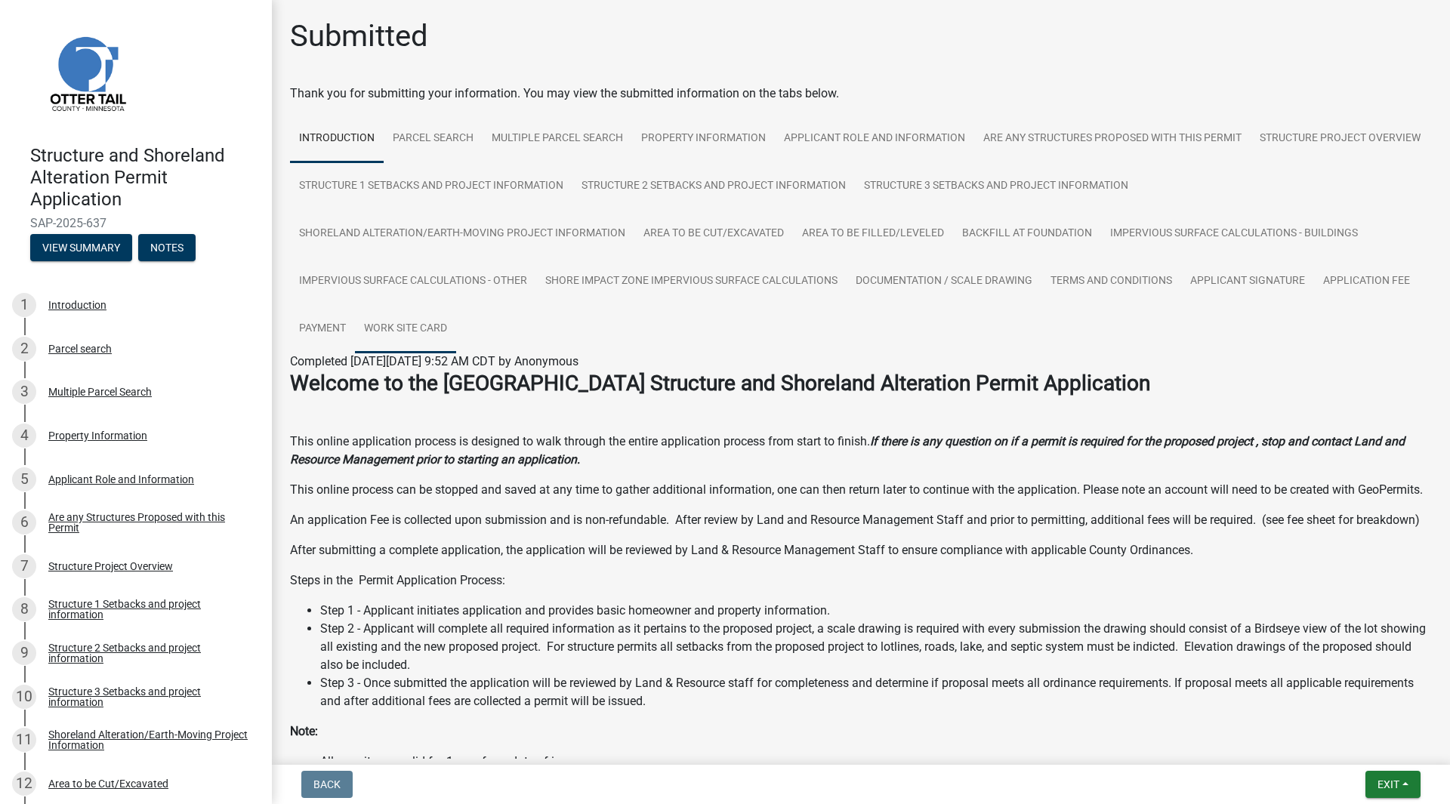
click at [411, 323] on link "Work Site Card" at bounding box center [405, 329] width 101 height 48
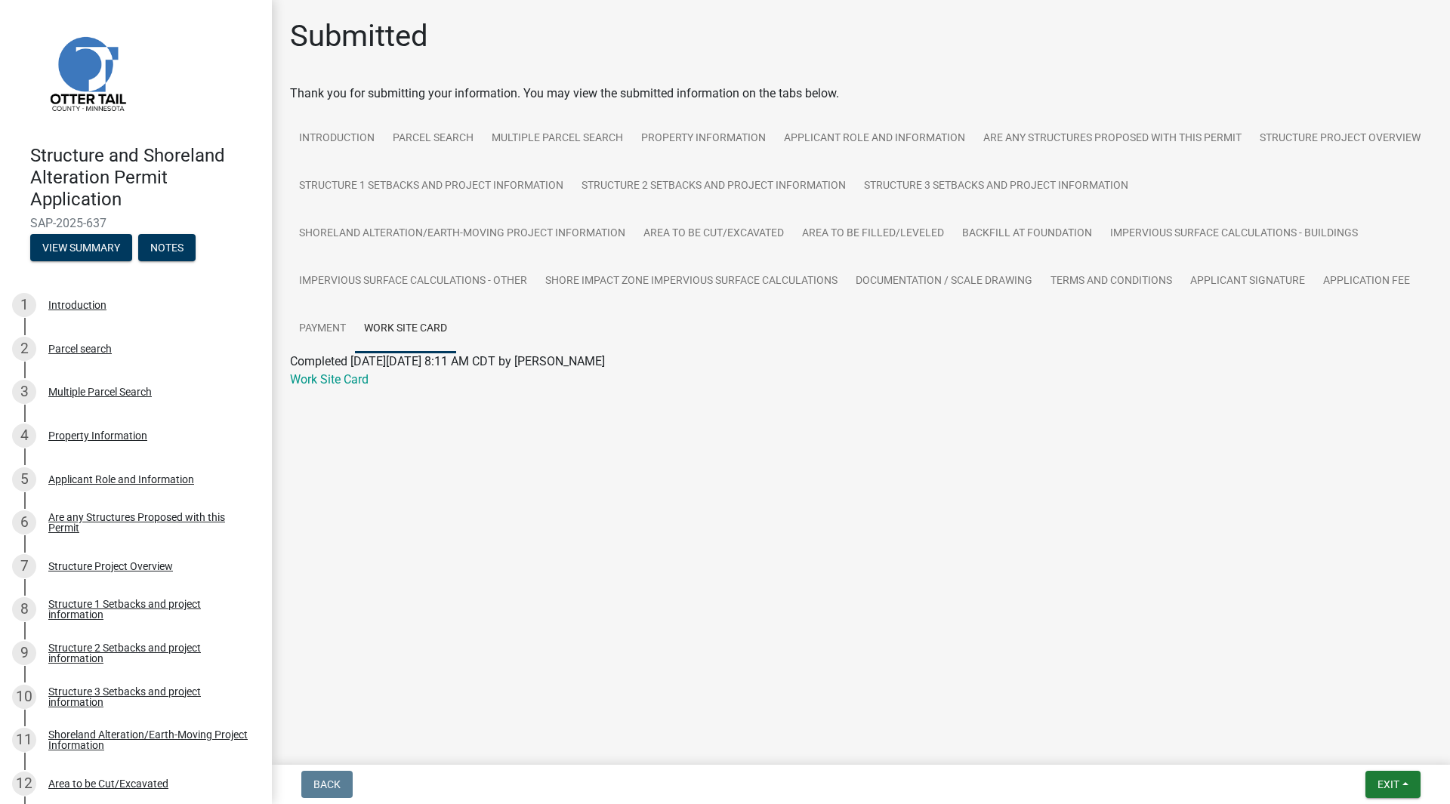
click at [330, 375] on link "Work Site Card" at bounding box center [329, 379] width 79 height 14
click at [79, 347] on div "Parcel search" at bounding box center [79, 349] width 63 height 11
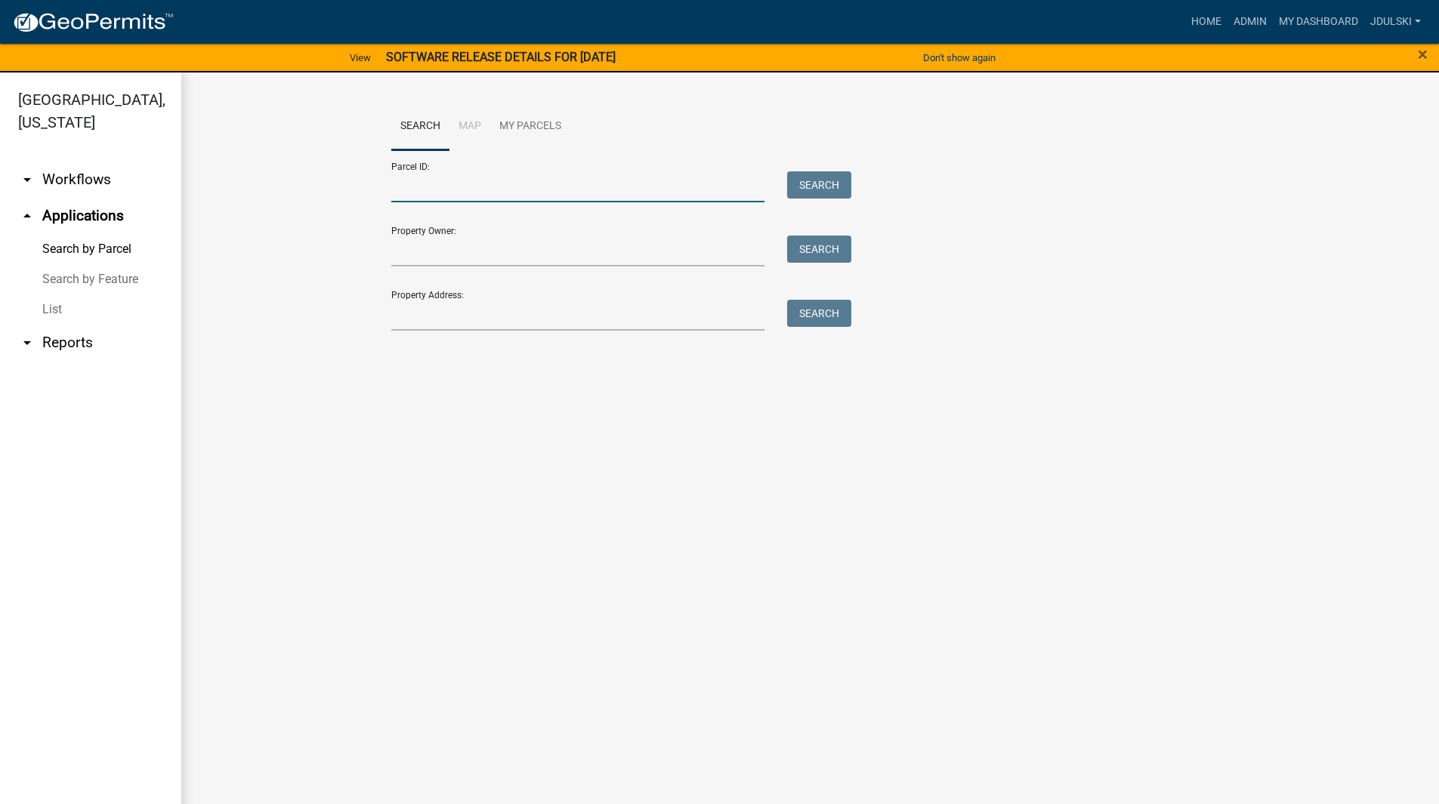
drag, startPoint x: 508, startPoint y: 185, endPoint x: 537, endPoint y: 192, distance: 30.2
click at [508, 185] on input "Parcel ID:" at bounding box center [578, 186] width 374 height 31
drag, startPoint x: 472, startPoint y: 181, endPoint x: 745, endPoint y: 304, distance: 298.9
click at [472, 181] on input "Parcel ID:" at bounding box center [578, 186] width 374 height 31
drag, startPoint x: 527, startPoint y: 186, endPoint x: 197, endPoint y: 205, distance: 330.6
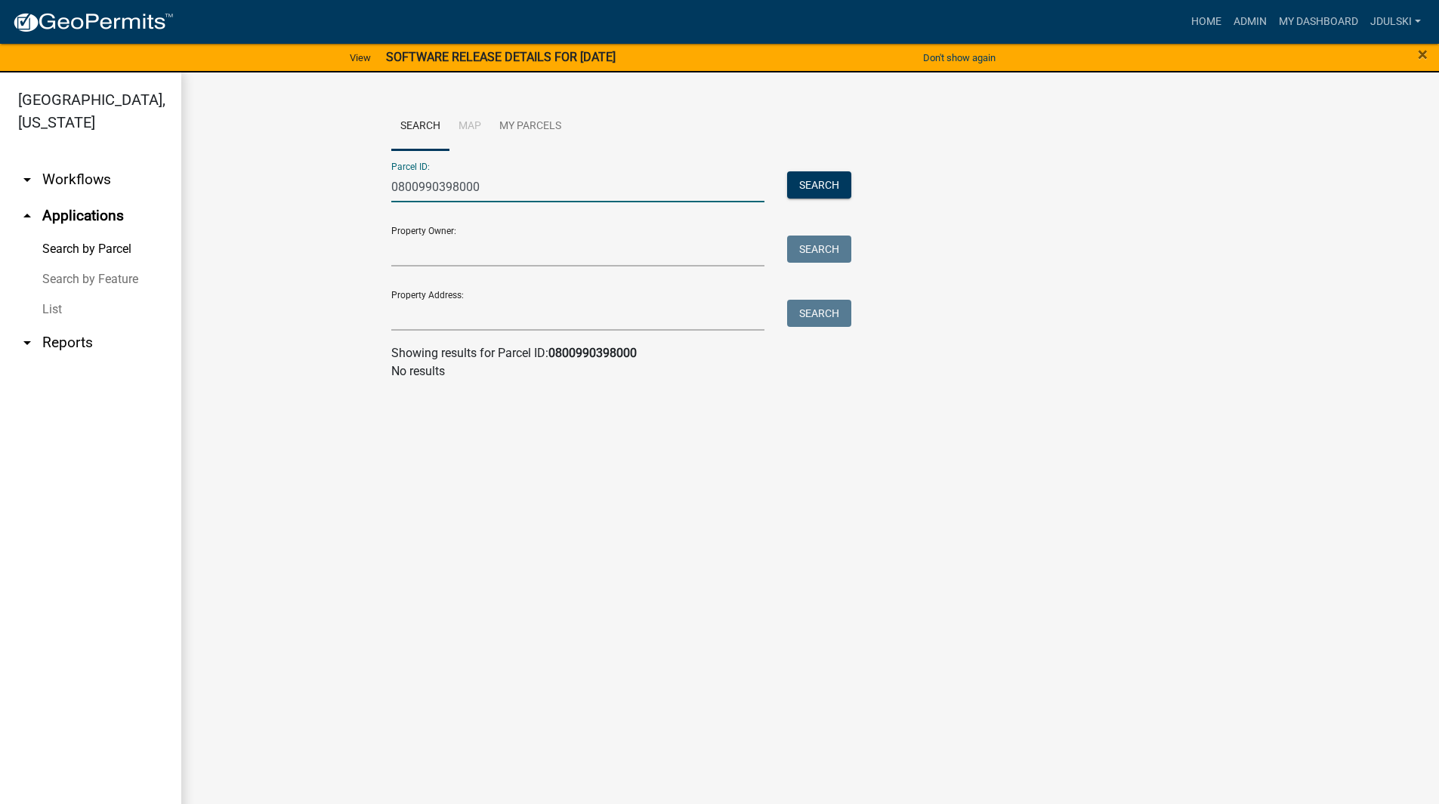
click at [211, 203] on div "Search Map My Parcels Parcel ID: 0800990398000 Search Property Owner: Search Pr…" at bounding box center [810, 248] width 1258 height 350
click at [437, 186] on input "08000880398000" at bounding box center [578, 186] width 374 height 31
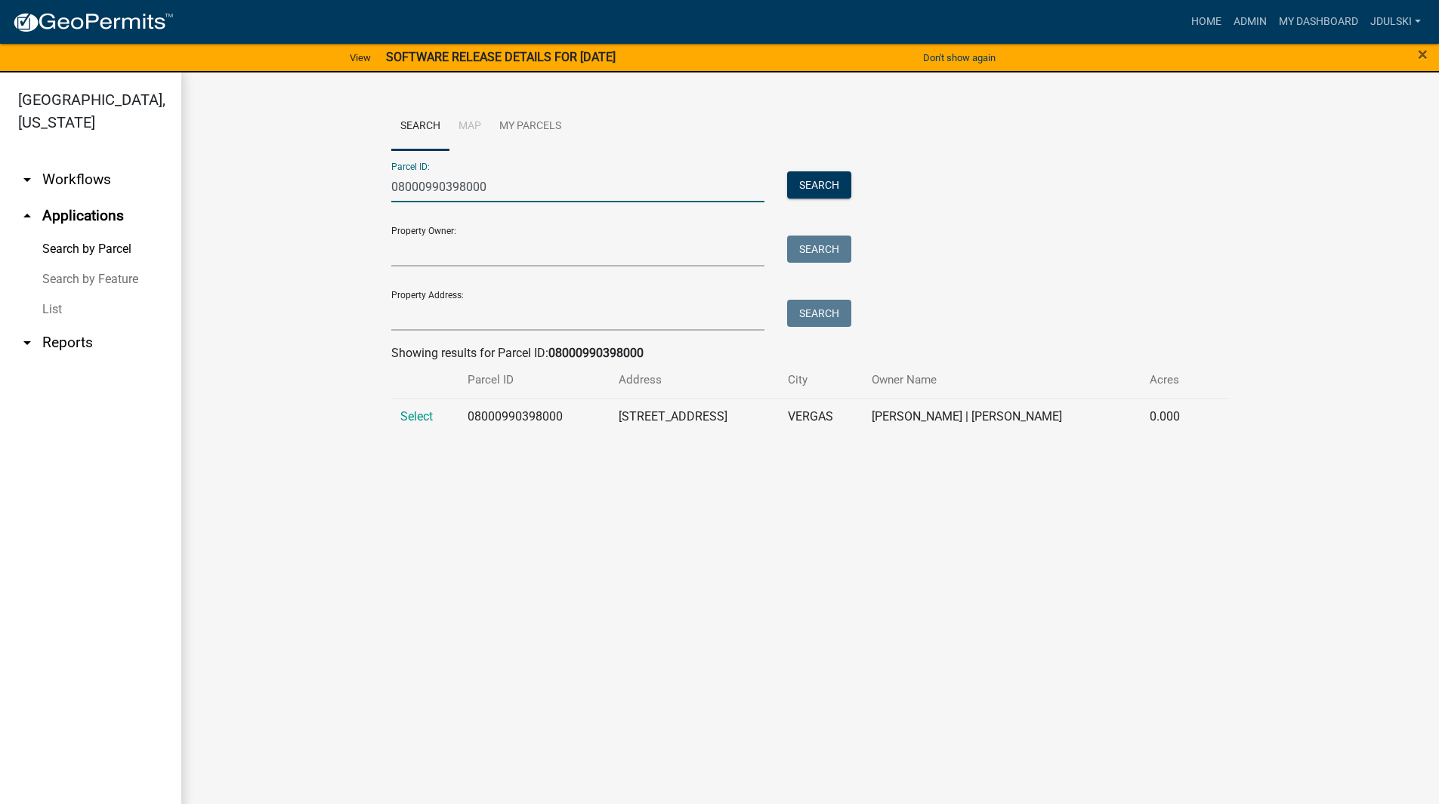
type input "08000990398000"
click at [423, 416] on span "Select" at bounding box center [416, 416] width 32 height 14
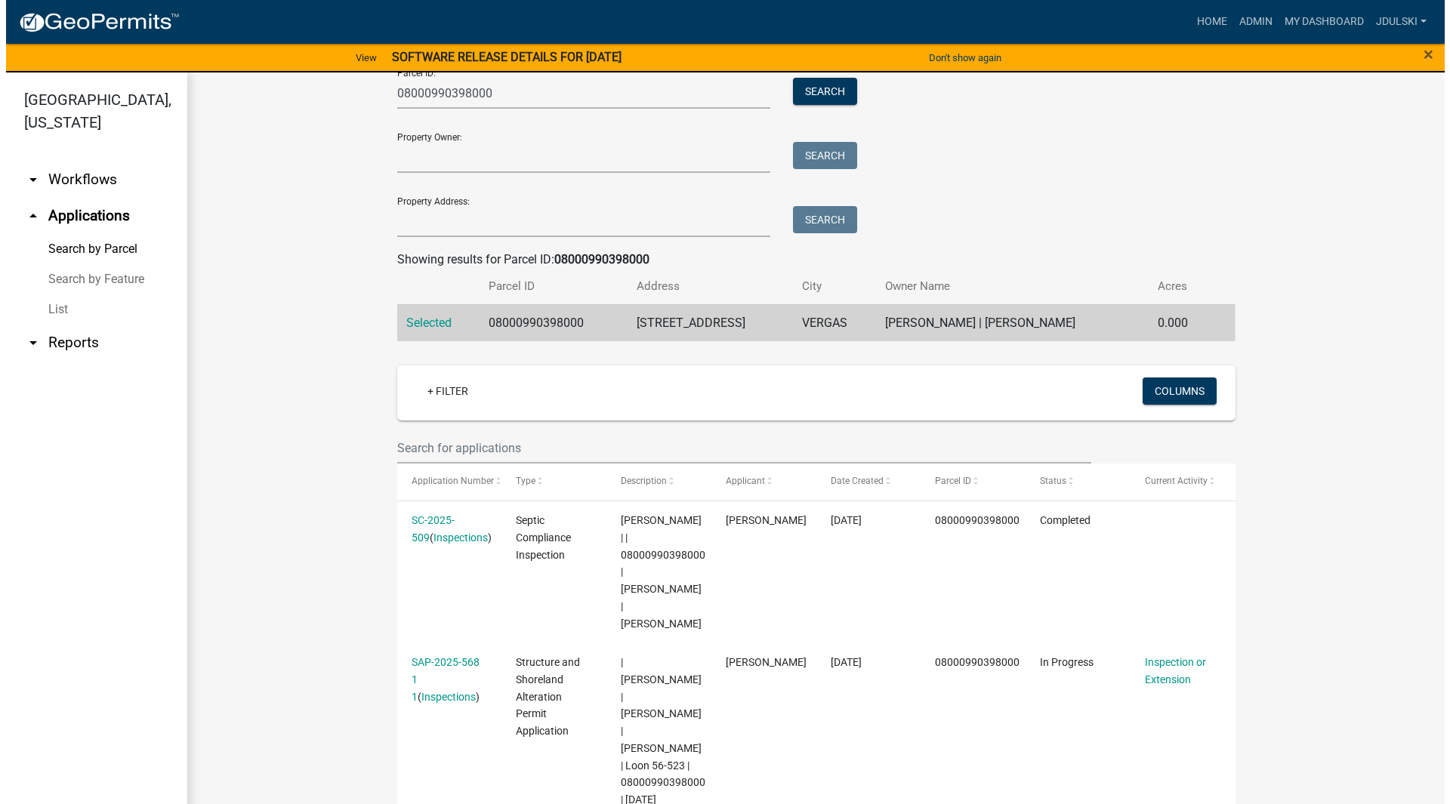
scroll to position [96, 0]
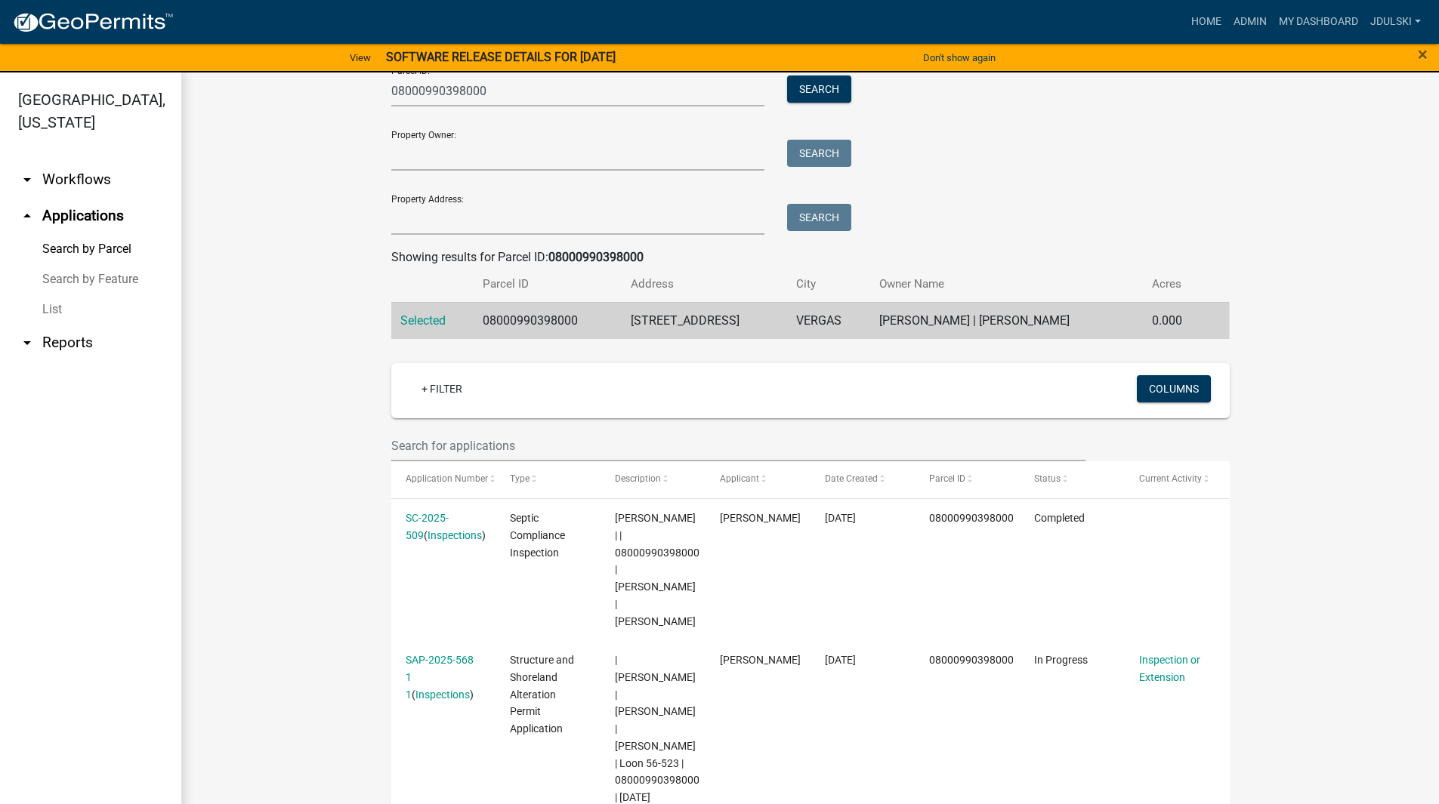
click at [427, 654] on link "SAP-2025-568 1 1" at bounding box center [440, 677] width 68 height 47
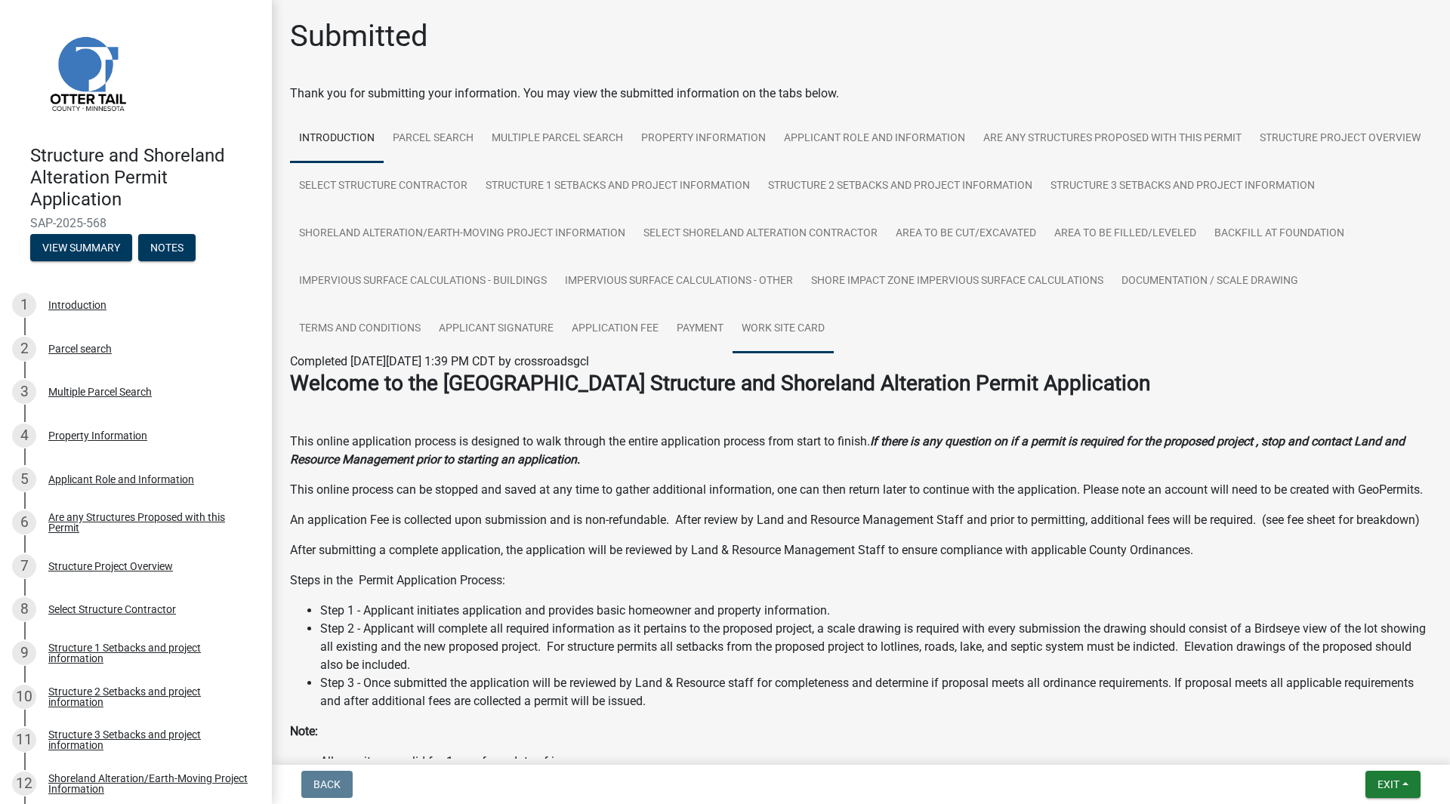
click at [834, 324] on link "Work Site Card" at bounding box center [783, 329] width 101 height 48
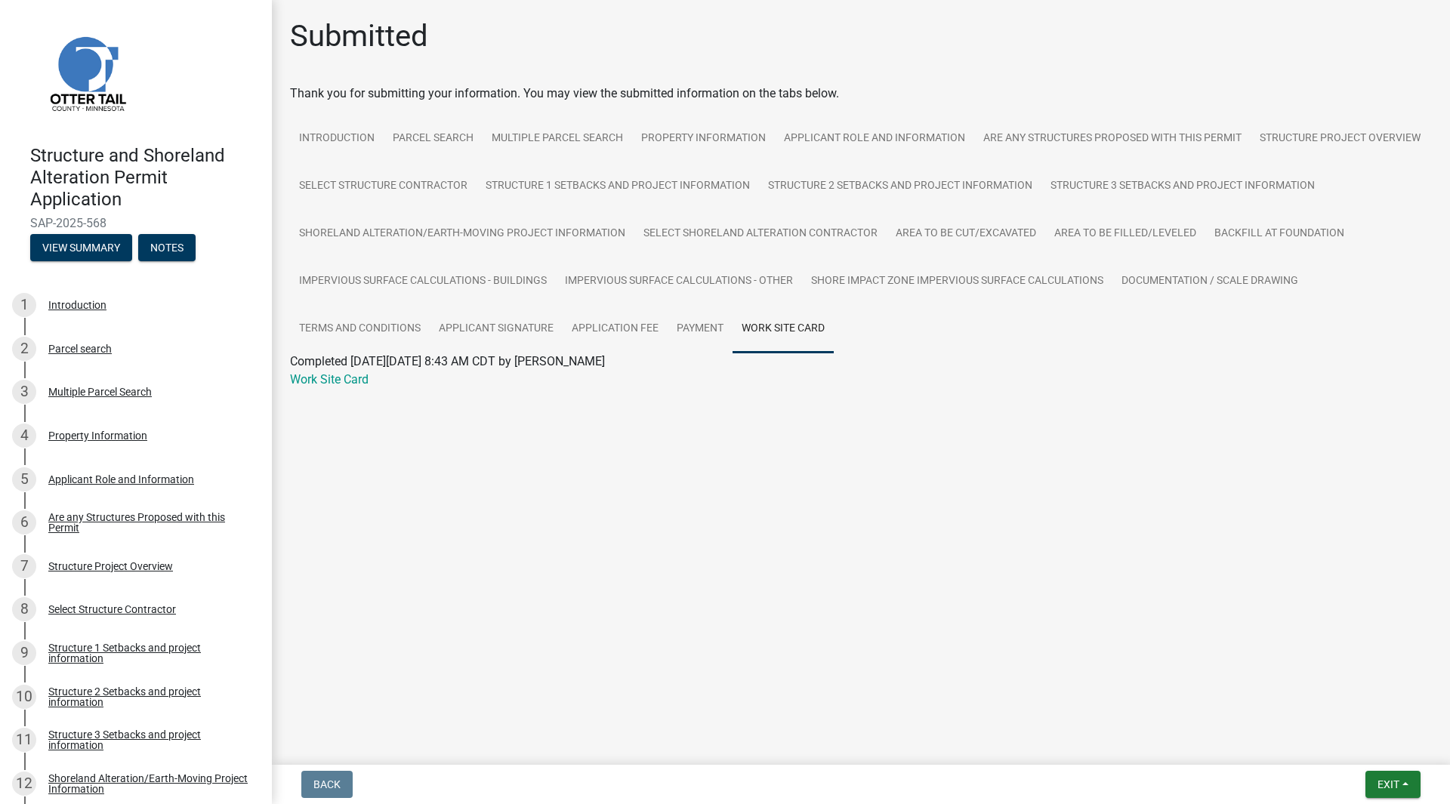
click at [335, 382] on link "Work Site Card" at bounding box center [329, 379] width 79 height 14
click at [93, 344] on div "Parcel search" at bounding box center [79, 349] width 63 height 11
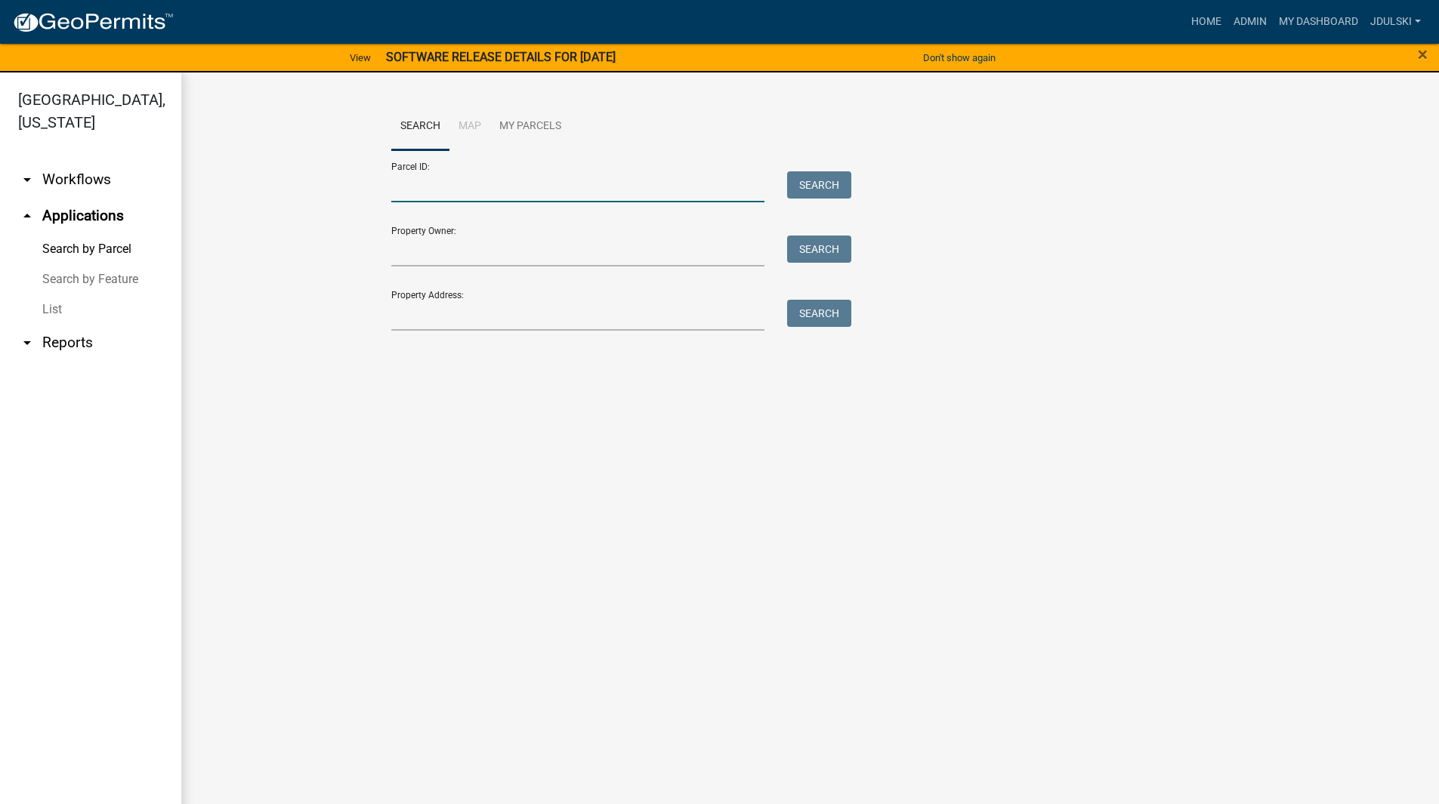
drag, startPoint x: 466, startPoint y: 192, endPoint x: 886, endPoint y: 372, distance: 456.8
click at [468, 193] on input "Parcel ID:" at bounding box center [578, 186] width 374 height 31
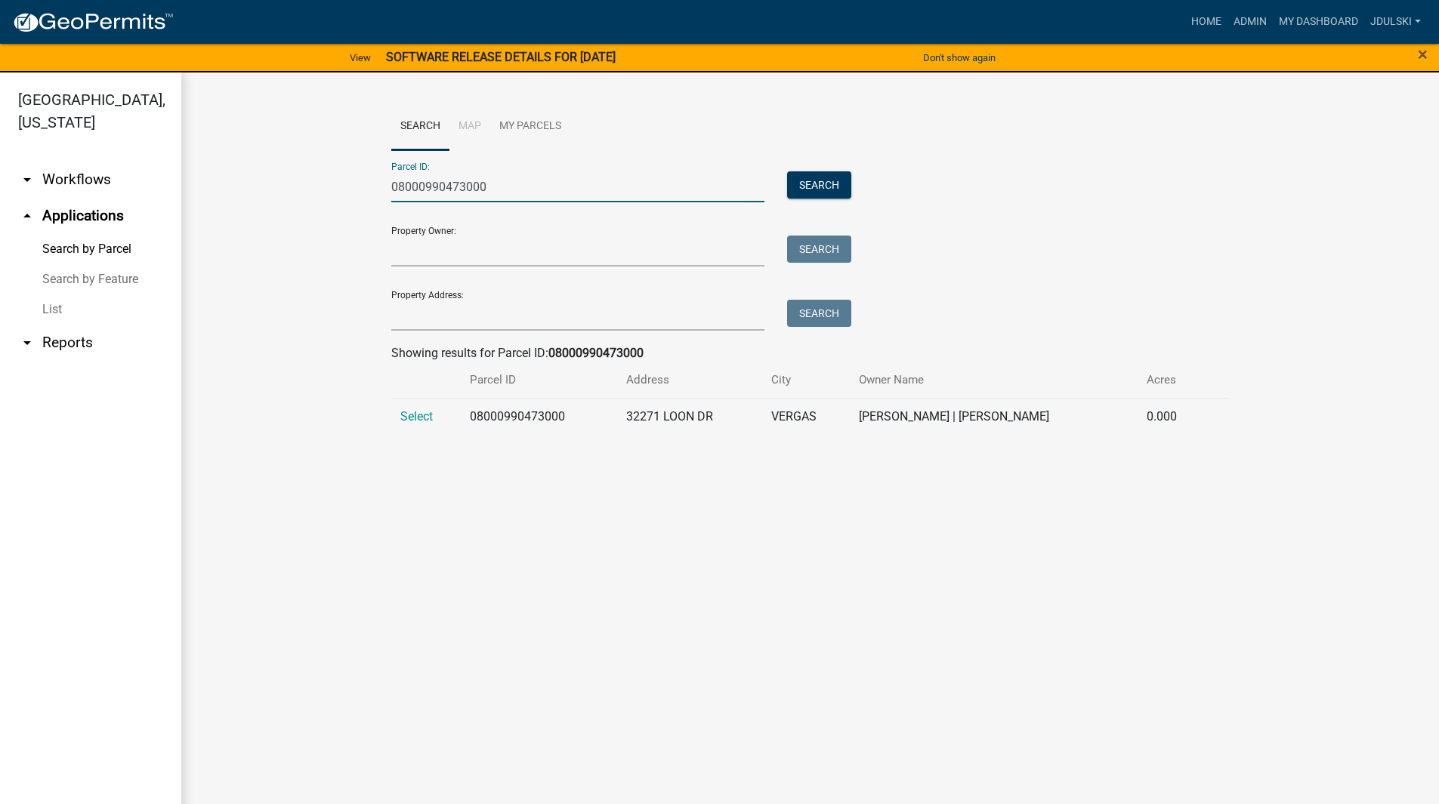
type input "08000990473000"
click at [415, 415] on span "Select" at bounding box center [416, 416] width 32 height 14
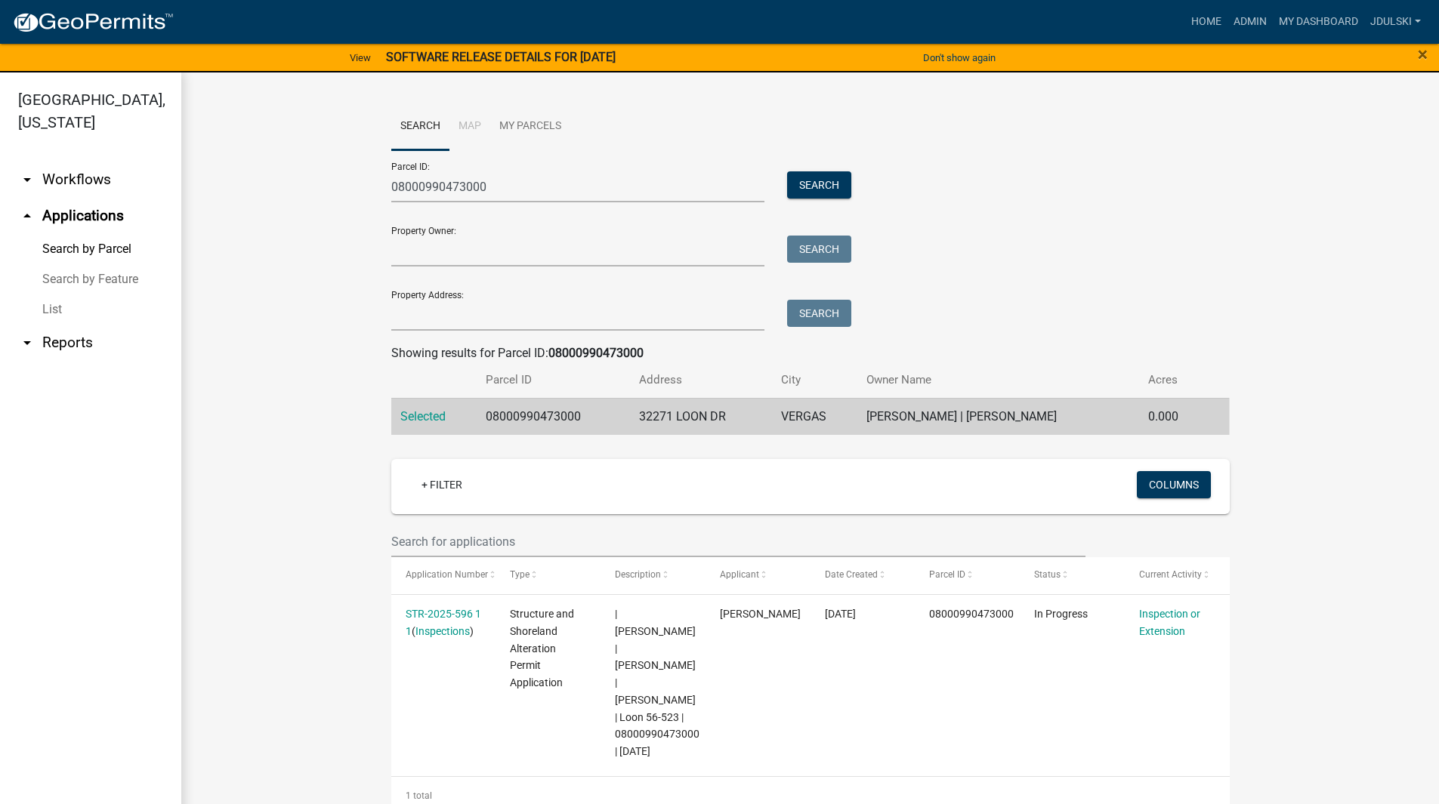
click at [429, 615] on link "STR-2025-596 1 1" at bounding box center [444, 622] width 76 height 29
